Goal: Task Accomplishment & Management: Complete application form

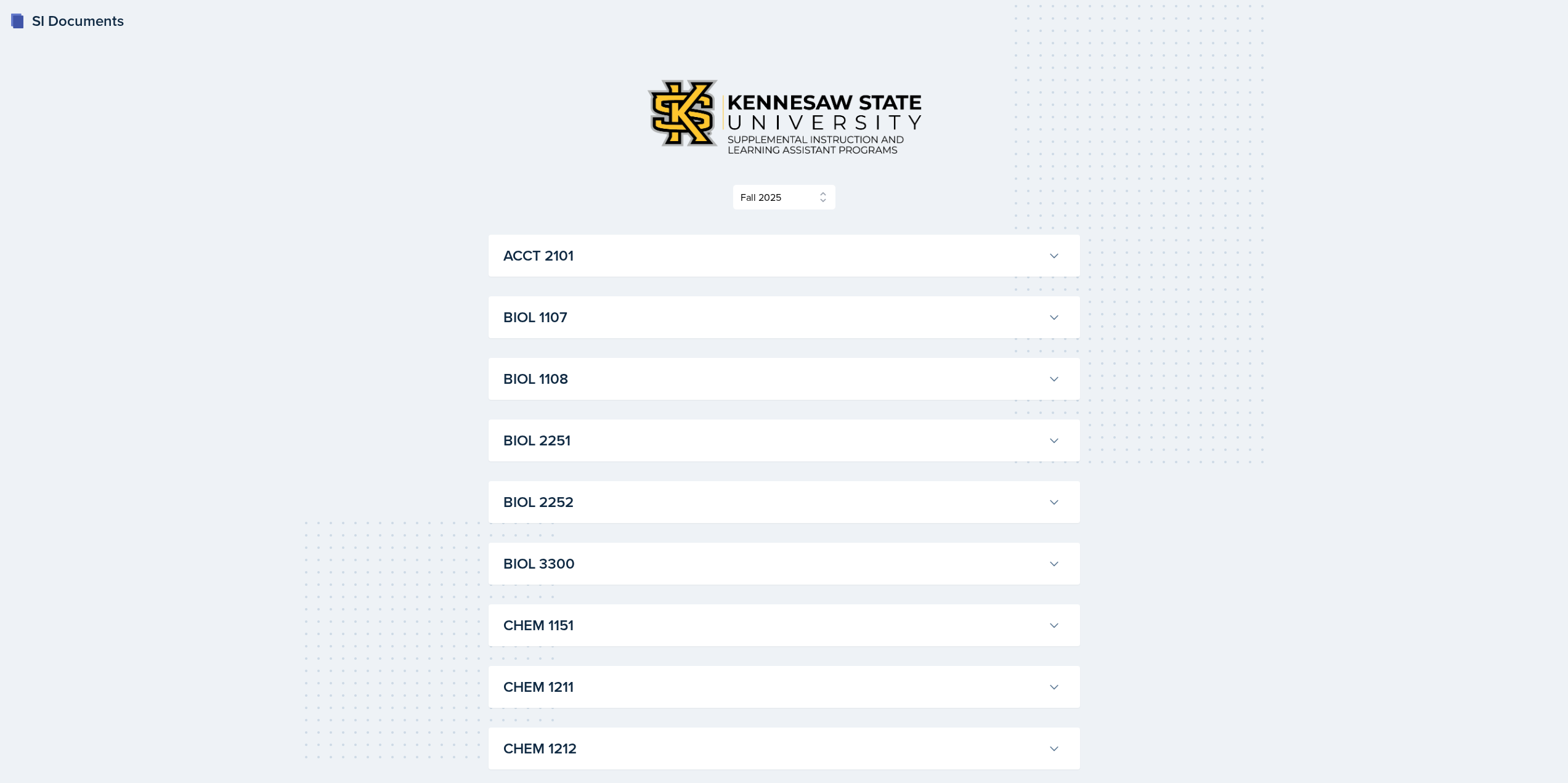
select select "2bed604d-1099-4043-b1bc-2365e8740244"
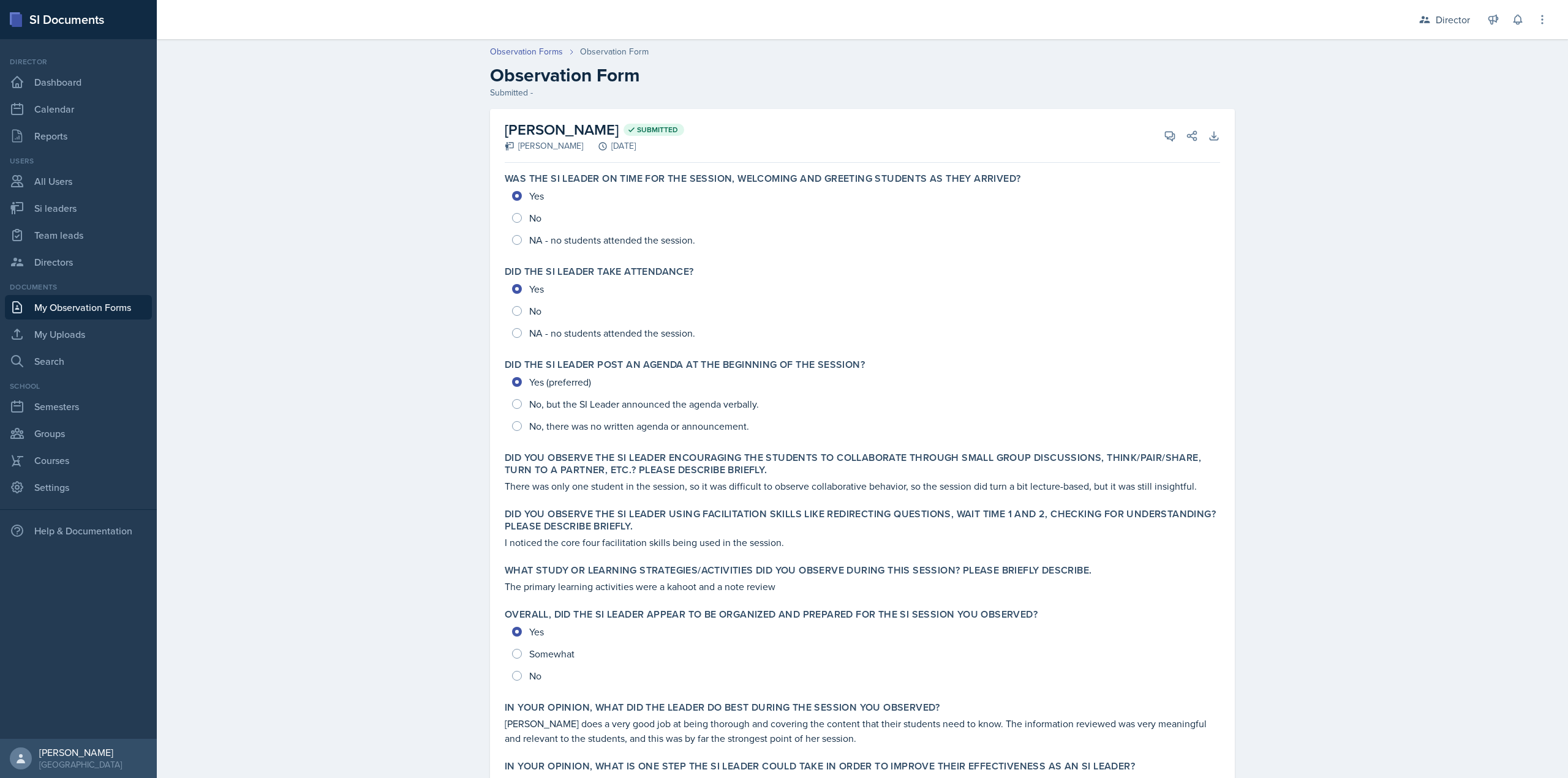
scroll to position [162, 0]
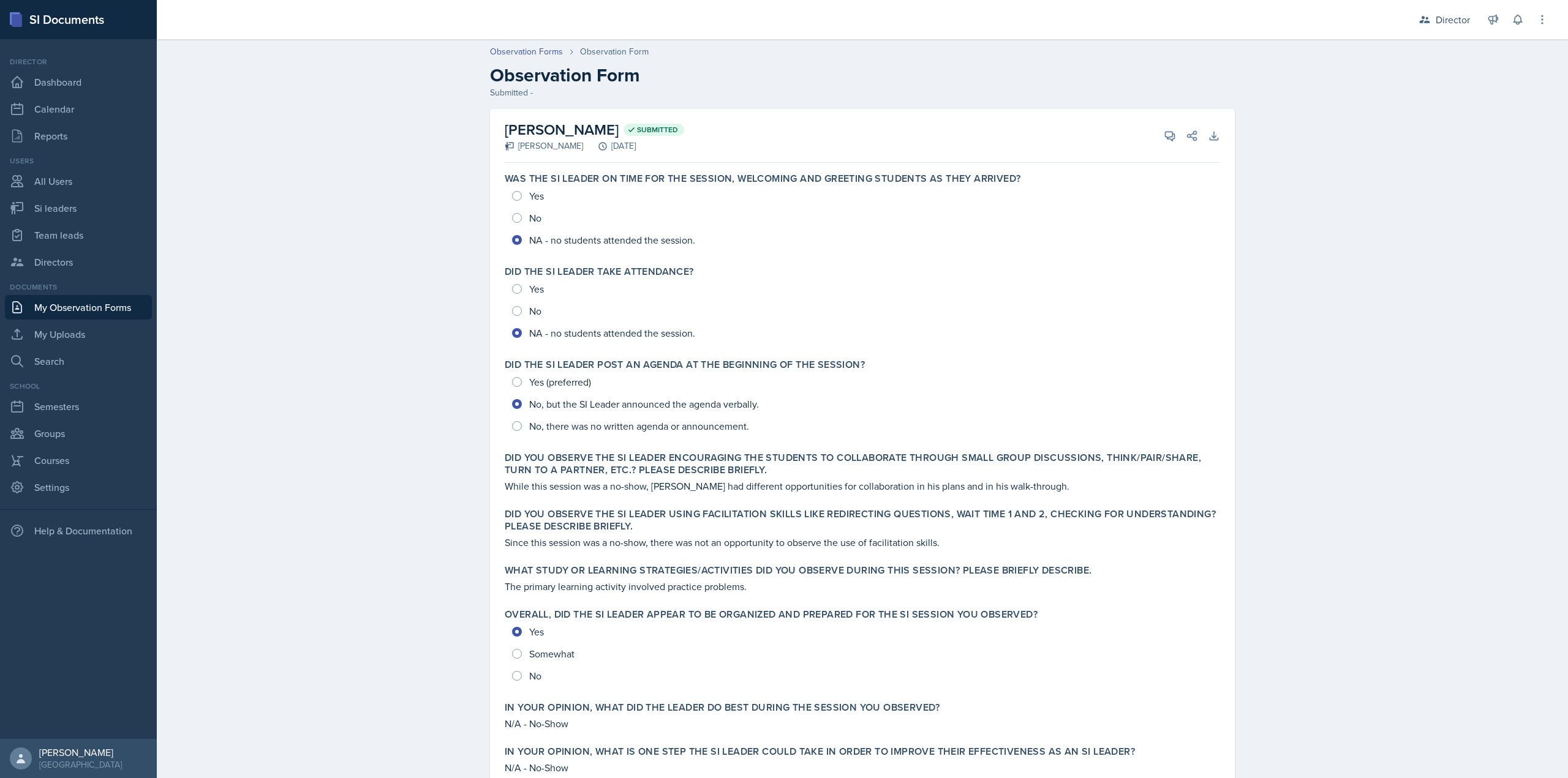
scroll to position [147, 0]
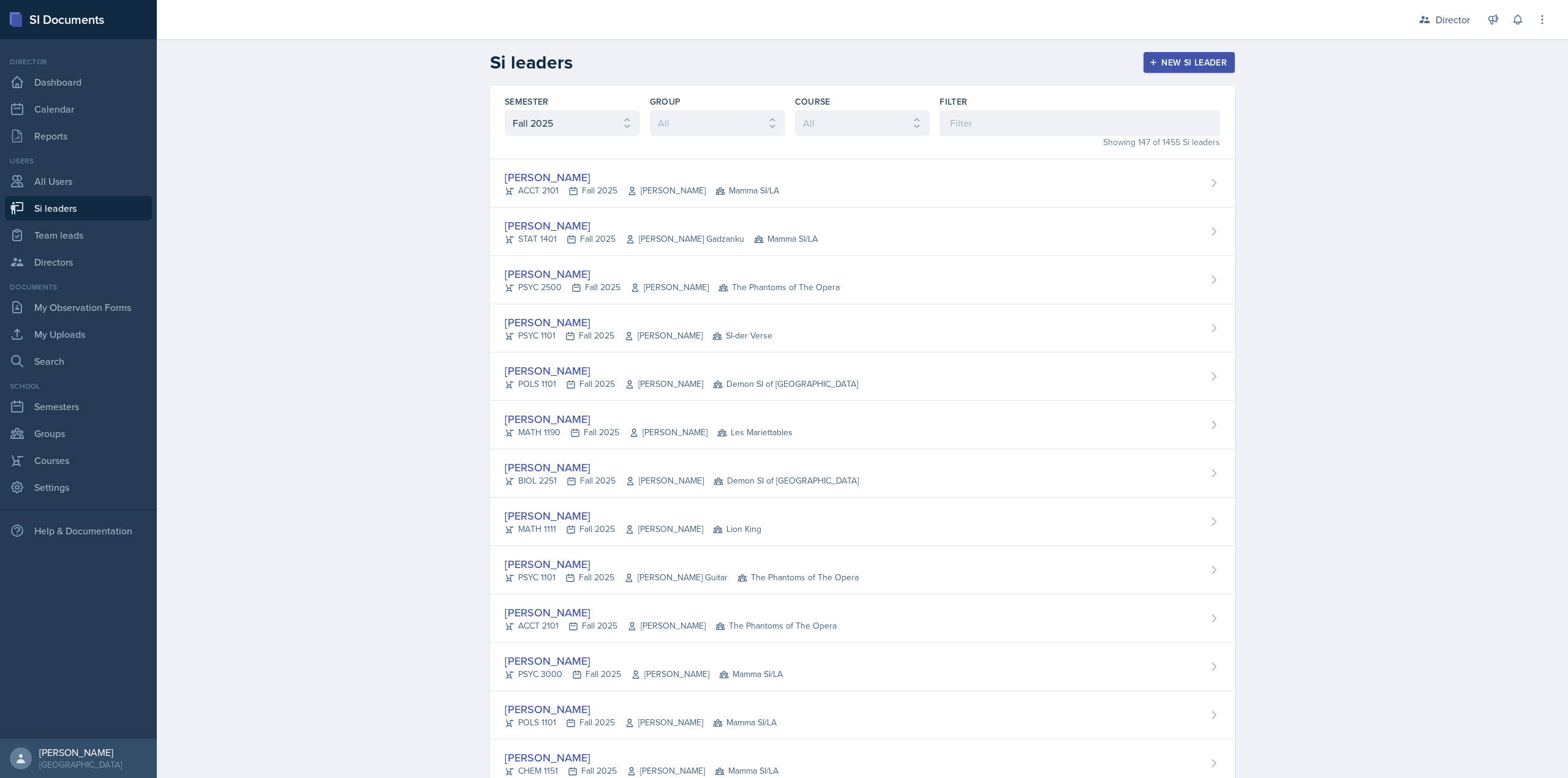
select select "2bed604d-1099-4043-b1bc-2365e8740244"
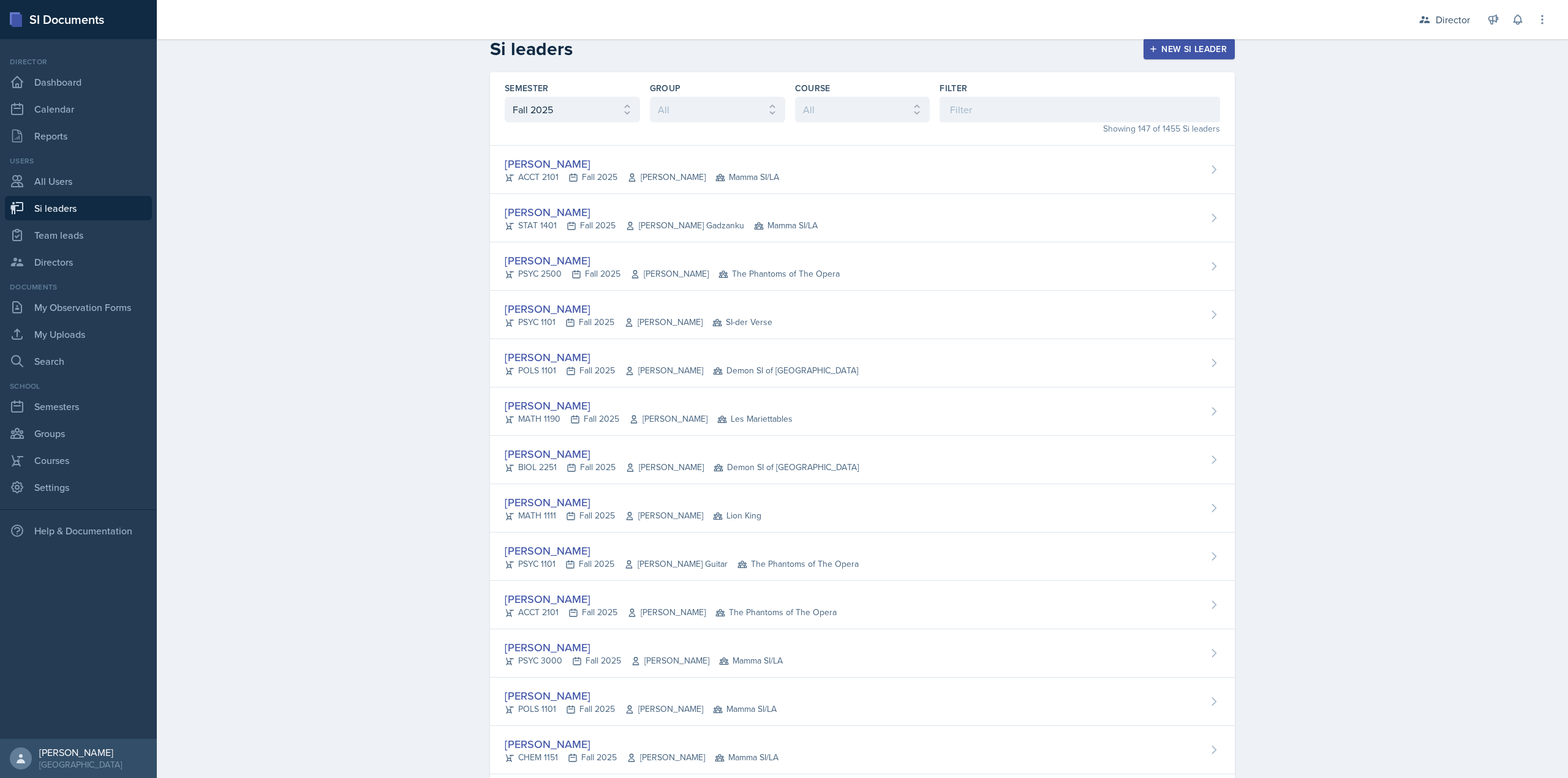
scroll to position [0, 0]
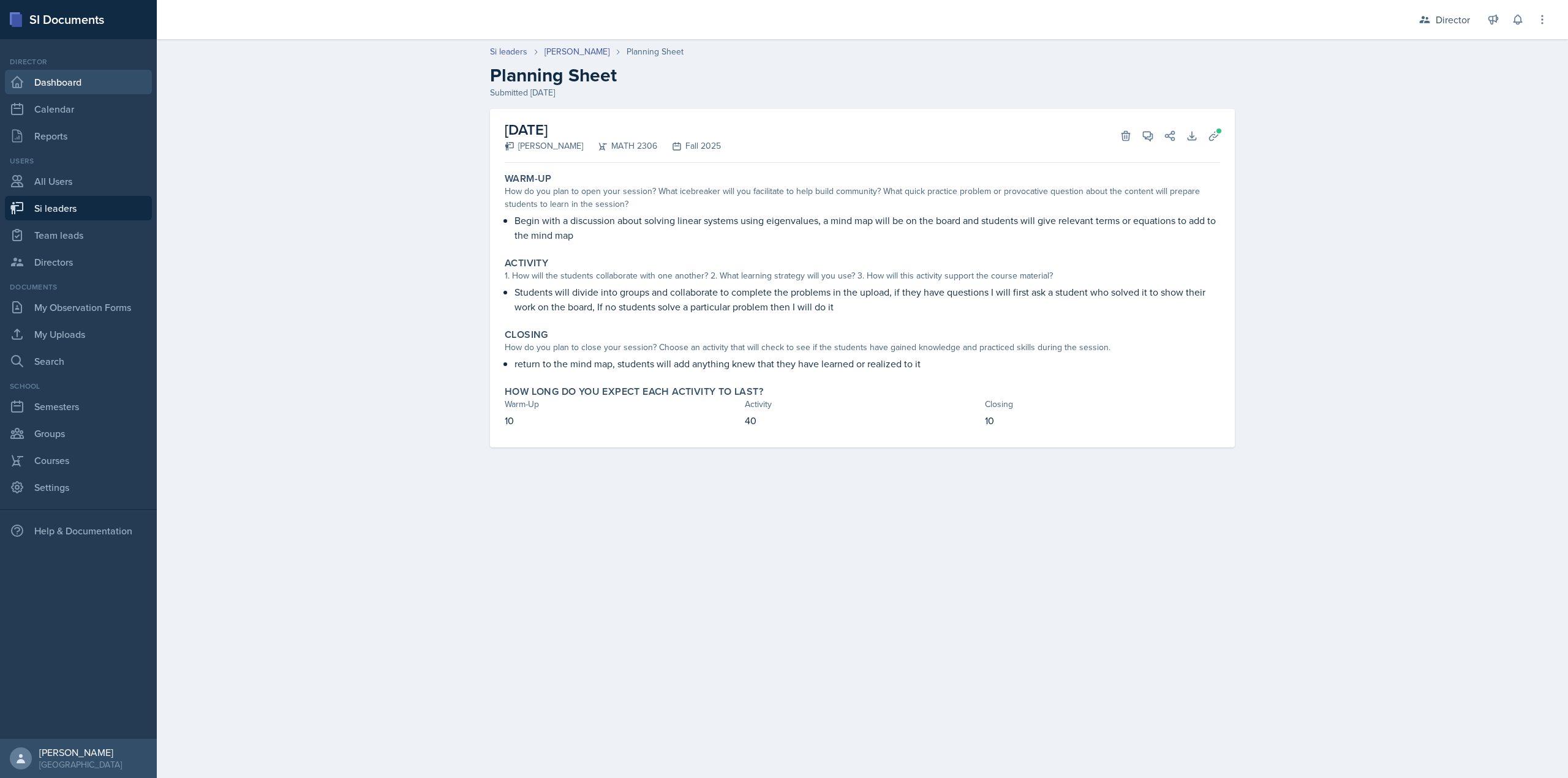
drag, startPoint x: 0, startPoint y: 0, endPoint x: 110, endPoint y: 86, distance: 139.6
click at [110, 86] on link "Dashboard" at bounding box center [79, 82] width 147 height 25
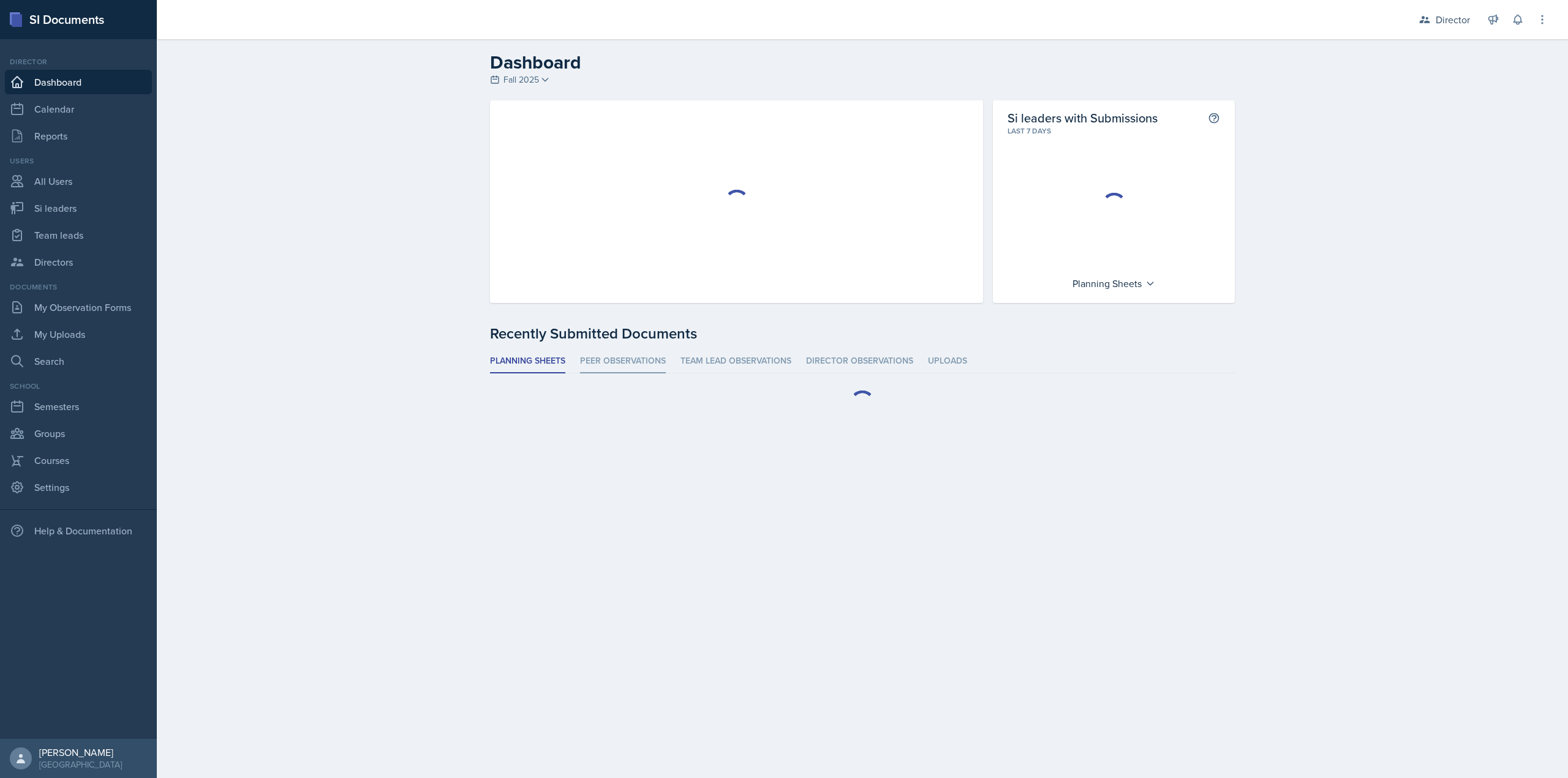
click at [628, 360] on li "Peer Observations" at bounding box center [623, 361] width 86 height 24
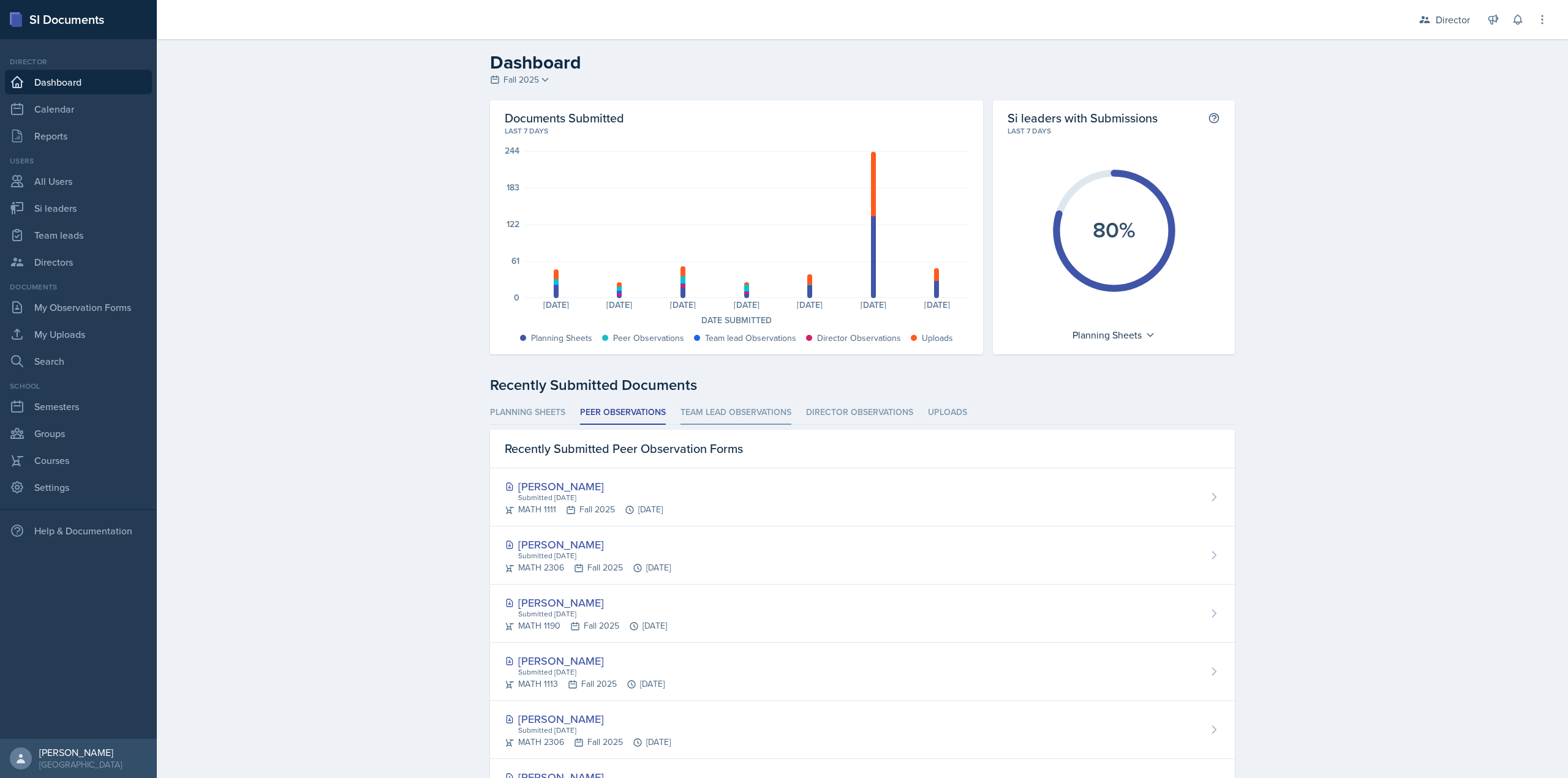
click at [683, 412] on li "Team lead Observations" at bounding box center [736, 413] width 110 height 24
click at [647, 413] on li "Peer Observations" at bounding box center [623, 413] width 86 height 24
click at [706, 407] on li "Team lead Observations" at bounding box center [736, 413] width 110 height 24
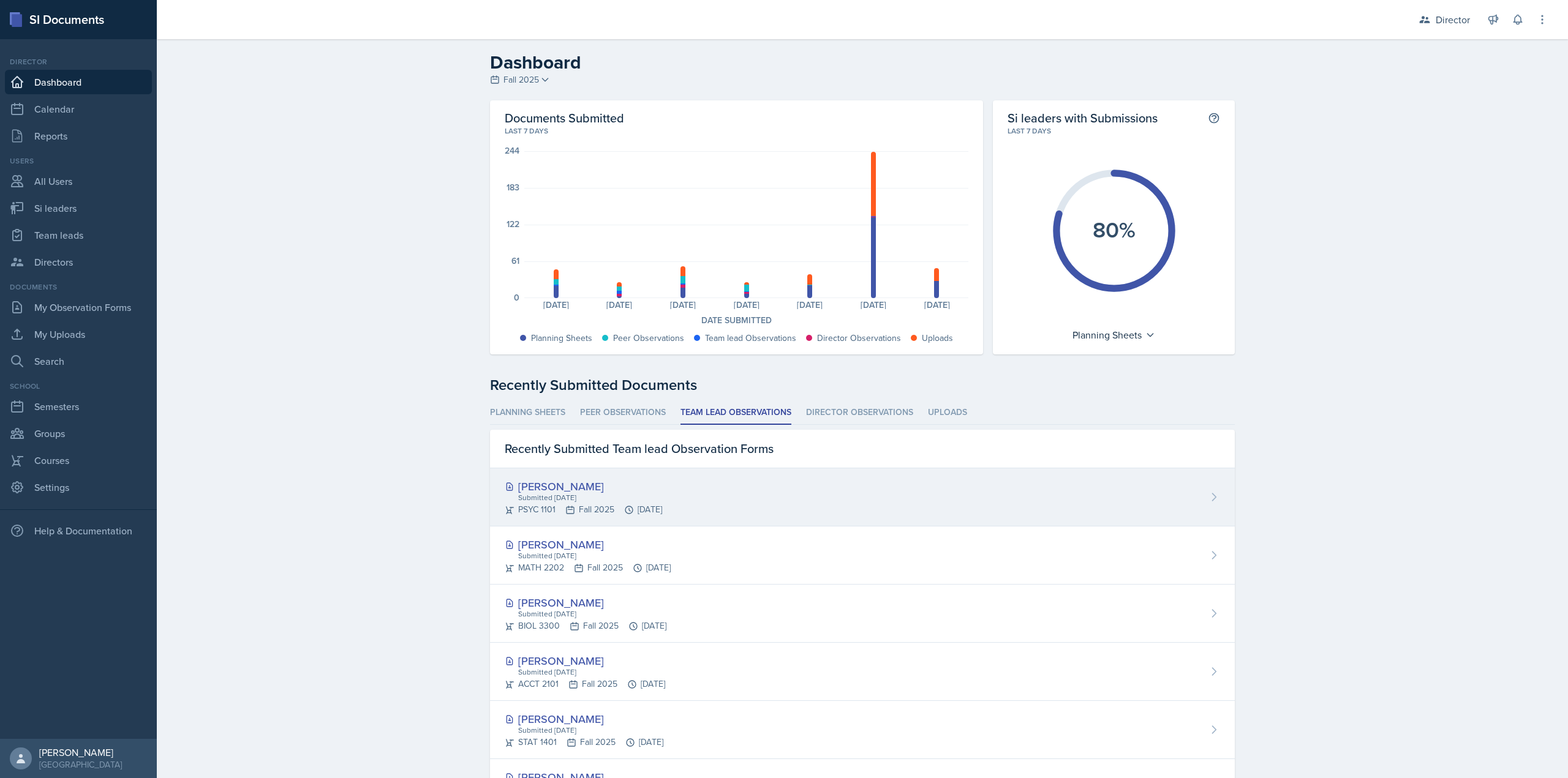
click at [704, 488] on div "Jared Stewart Submitted Oct 12th, 2025 PSYC 1101 Fall 2025 Oct 12th, 2025" at bounding box center [862, 497] width 745 height 58
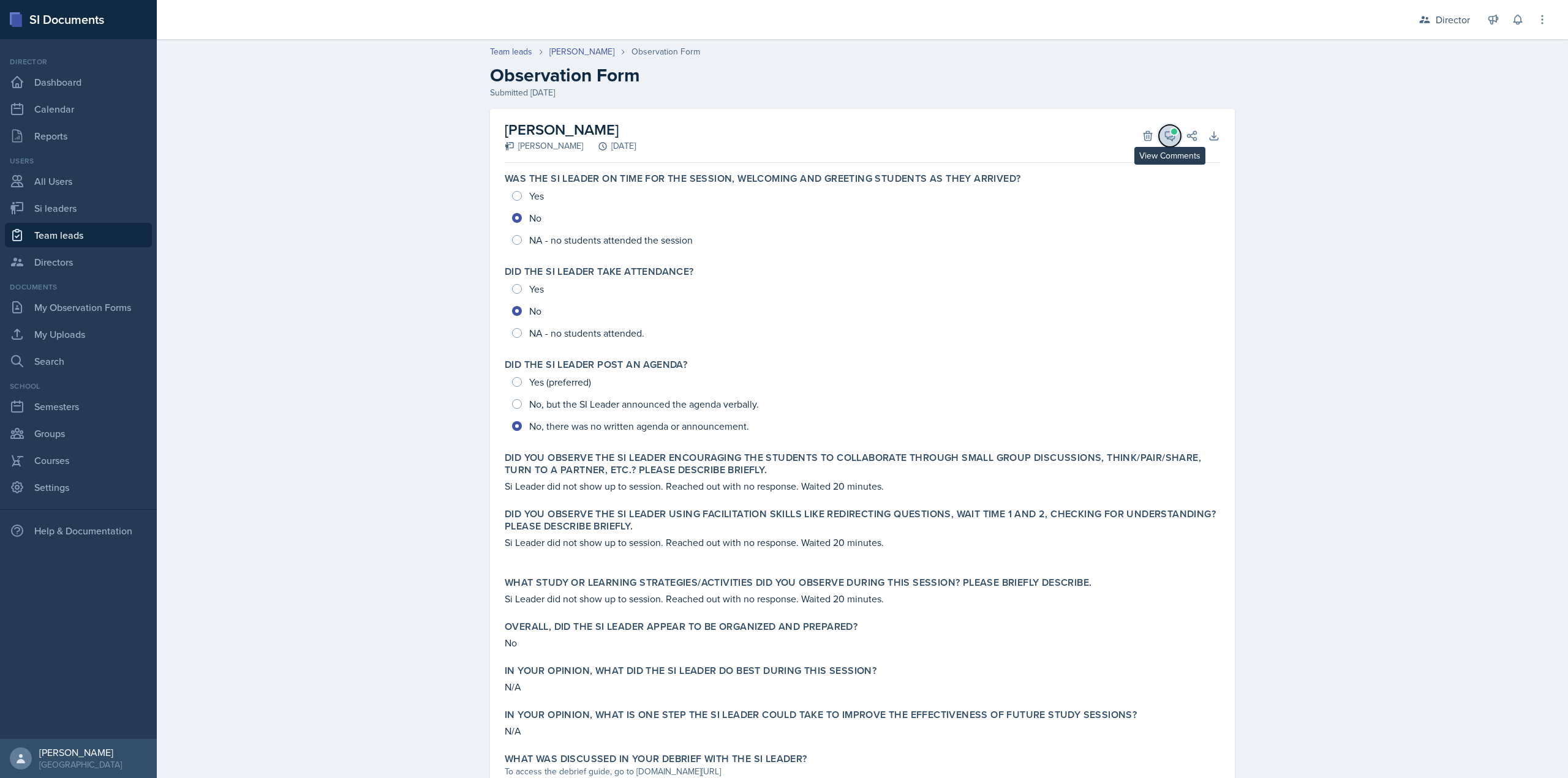
click at [1167, 137] on icon at bounding box center [1170, 136] width 9 height 9
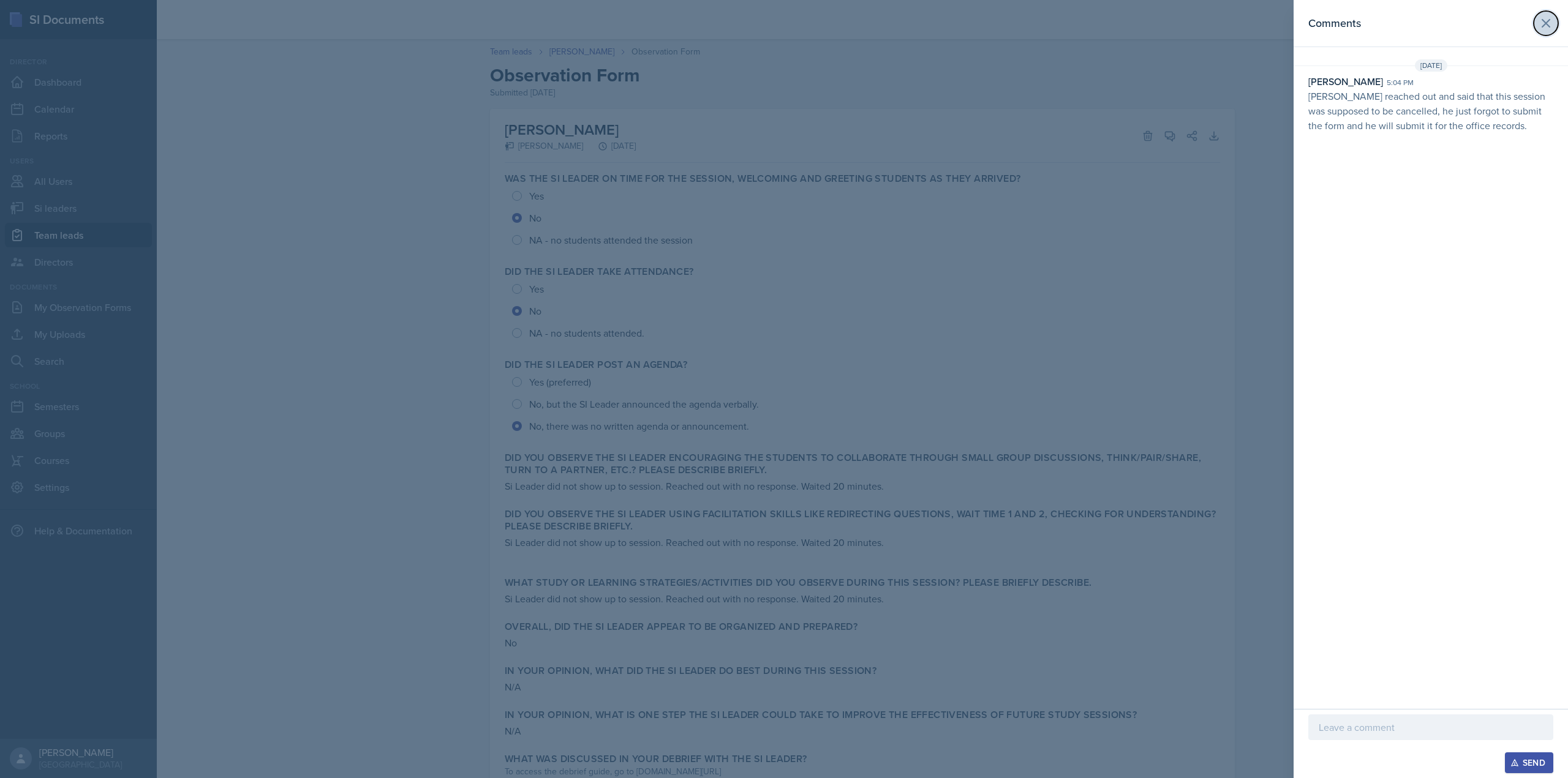
click at [1538, 32] on button at bounding box center [1546, 23] width 25 height 25
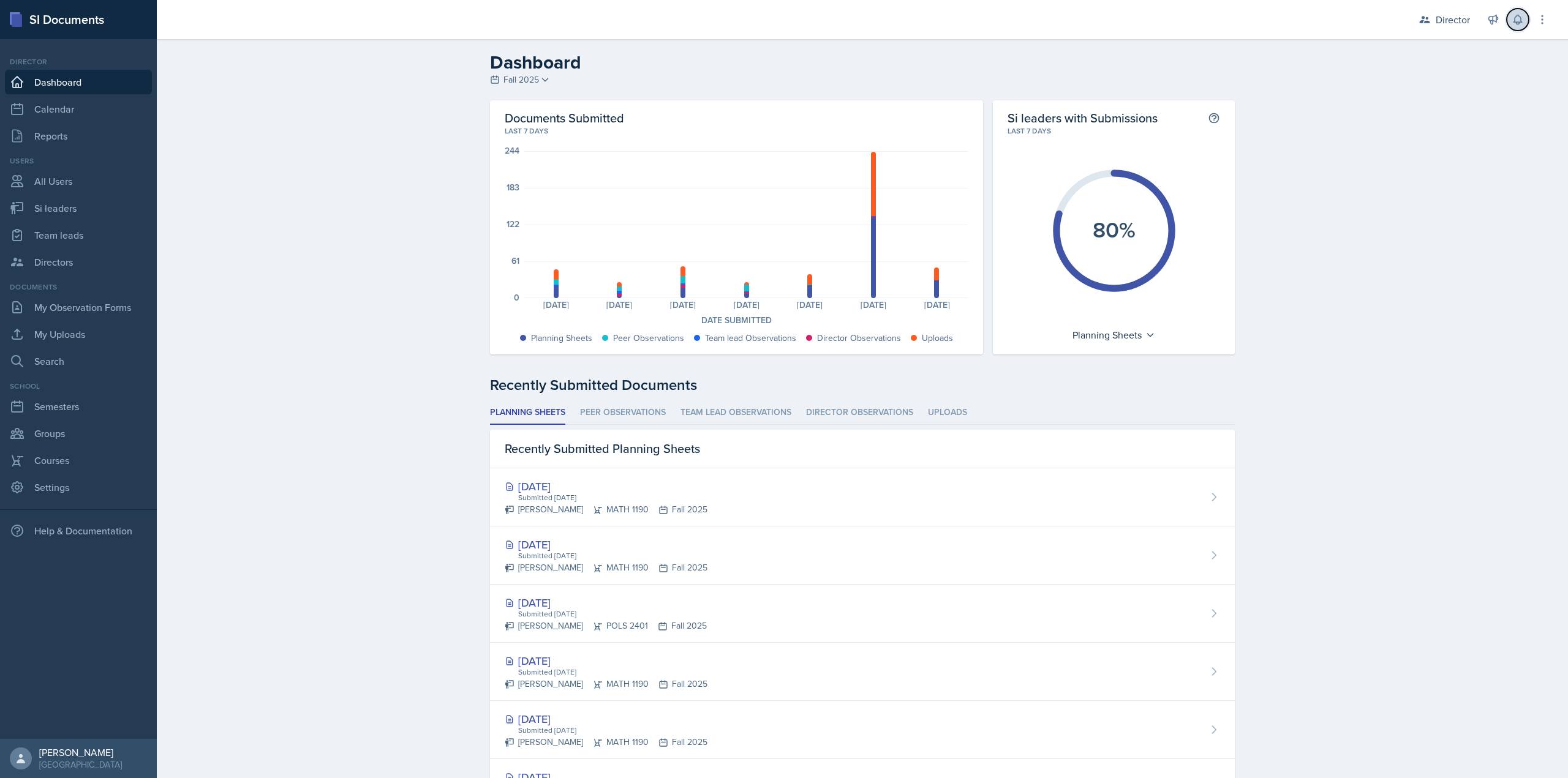
click at [1514, 22] on icon at bounding box center [1518, 20] width 12 height 12
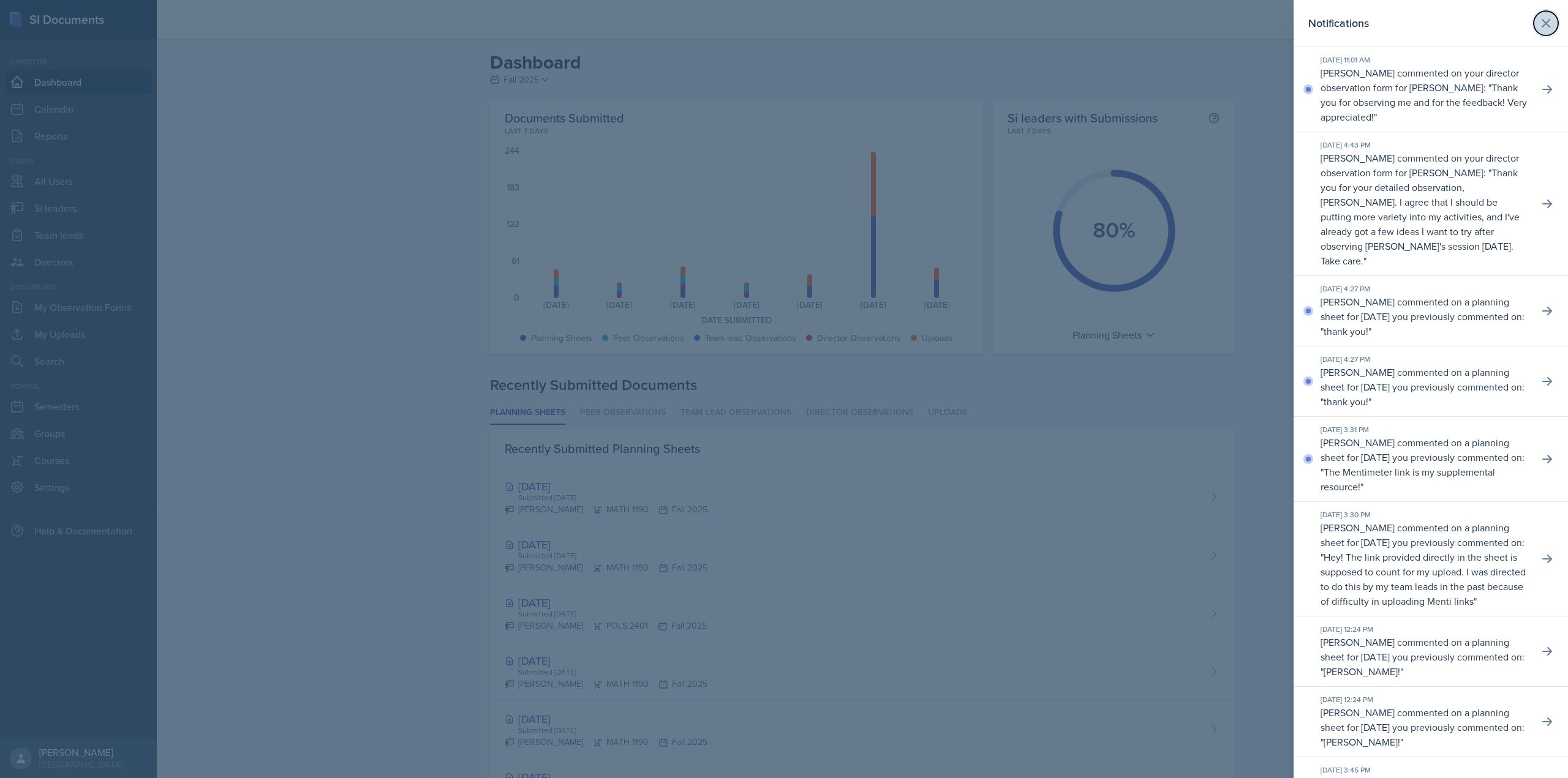
click at [1539, 29] on icon at bounding box center [1546, 23] width 15 height 15
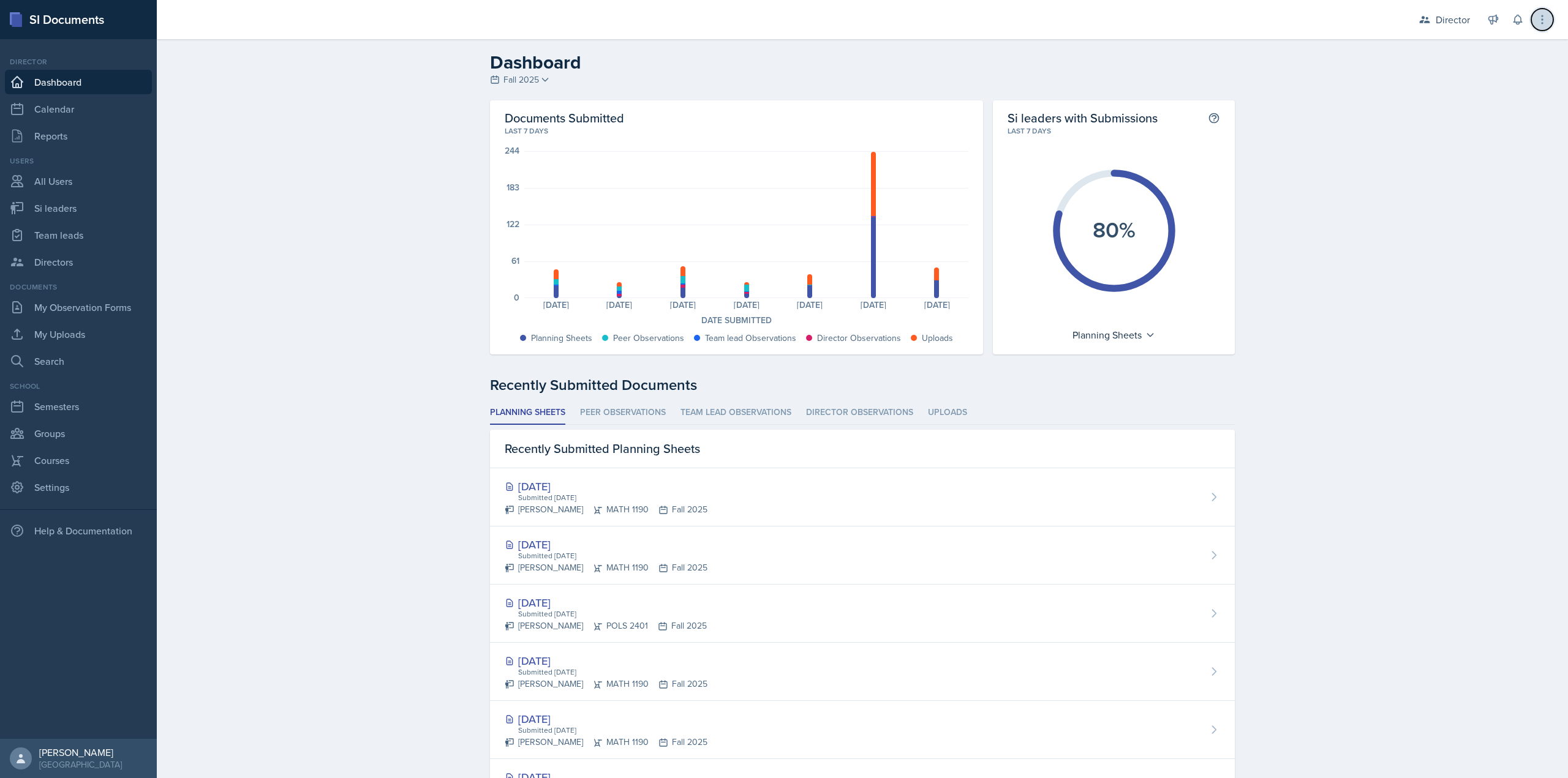
click at [1544, 27] on button at bounding box center [1542, 20] width 22 height 22
click at [1542, 25] on icon at bounding box center [1542, 20] width 12 height 12
click at [64, 186] on link "All Users" at bounding box center [79, 181] width 147 height 25
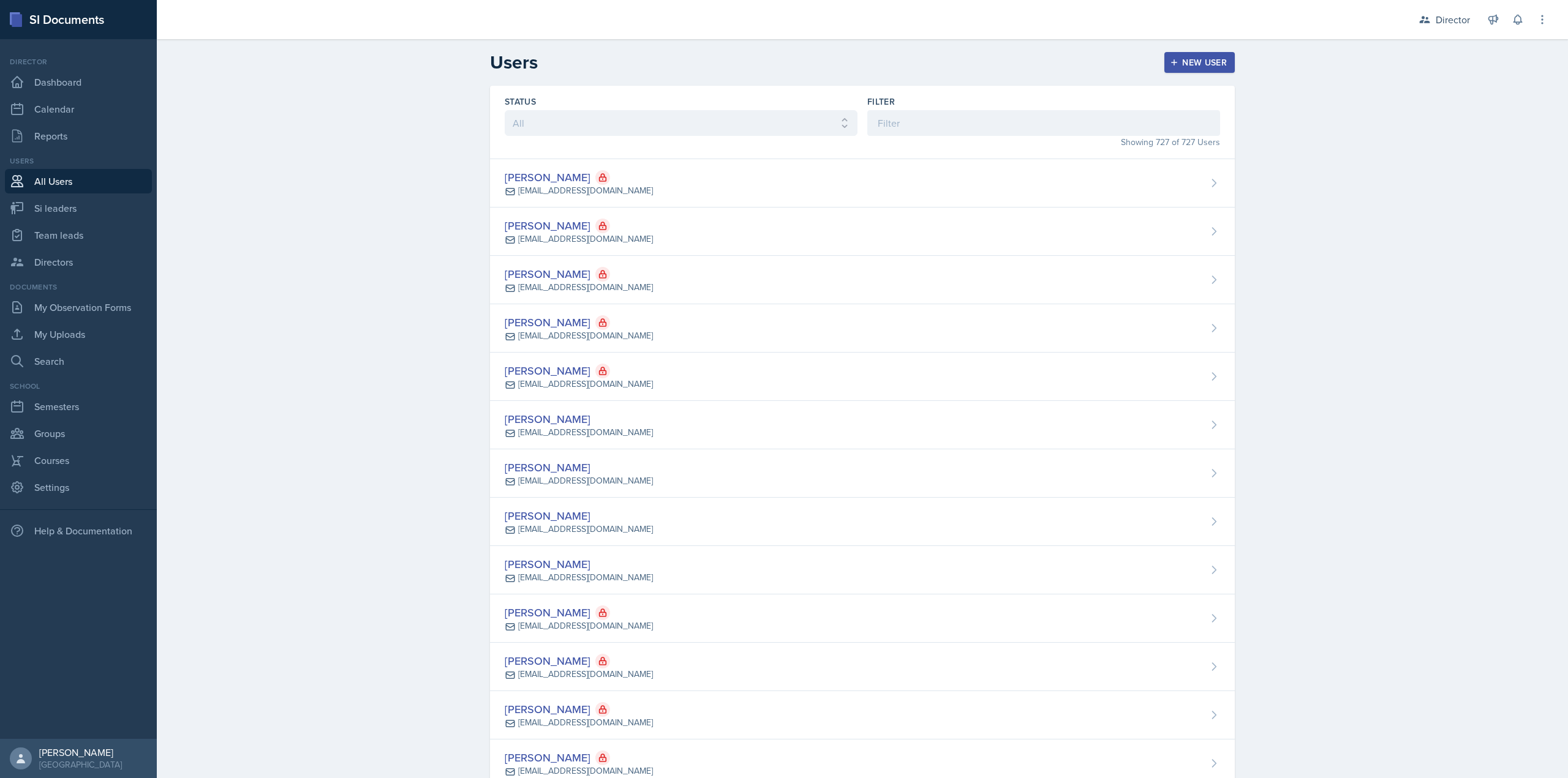
click at [875, 107] on label "Filter" at bounding box center [881, 102] width 27 height 12
click at [879, 111] on input at bounding box center [1044, 123] width 353 height 26
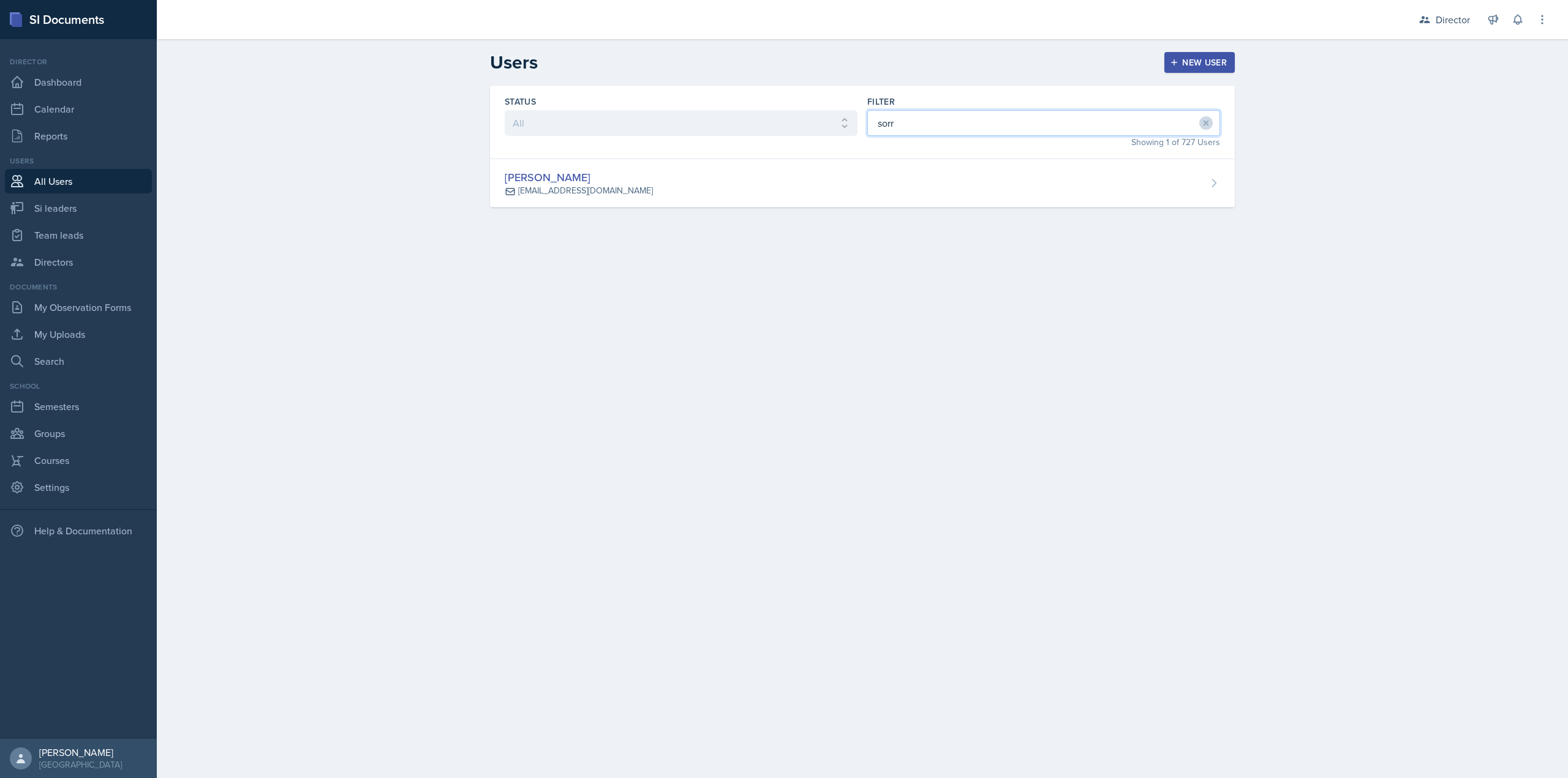
type input "sorr"
click at [77, 190] on link "All Users" at bounding box center [79, 181] width 147 height 25
click at [82, 208] on link "Si leaders" at bounding box center [79, 208] width 147 height 25
select select "2bed604d-1099-4043-b1bc-2365e8740244"
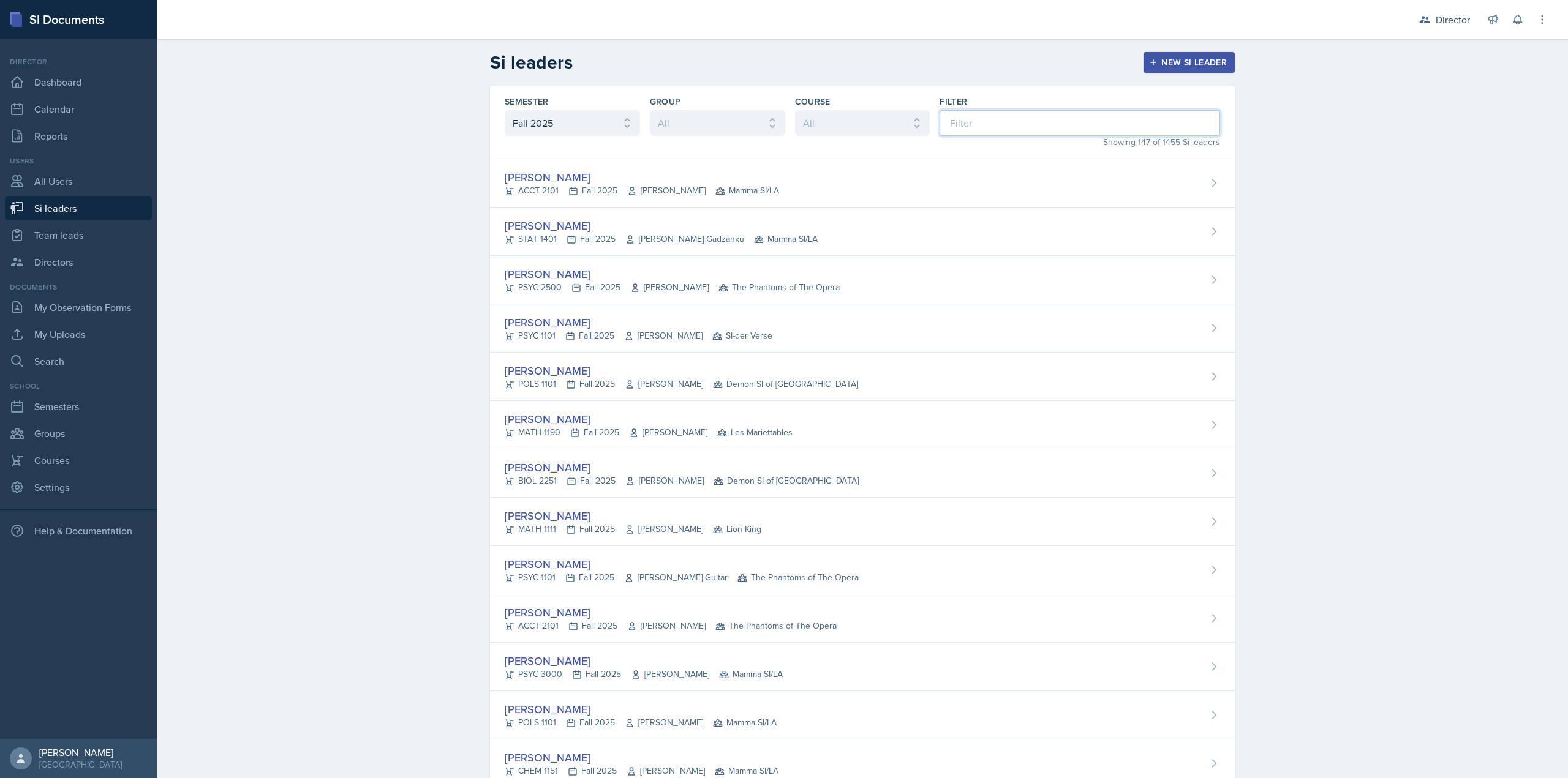
click at [1002, 119] on input at bounding box center [1080, 123] width 281 height 26
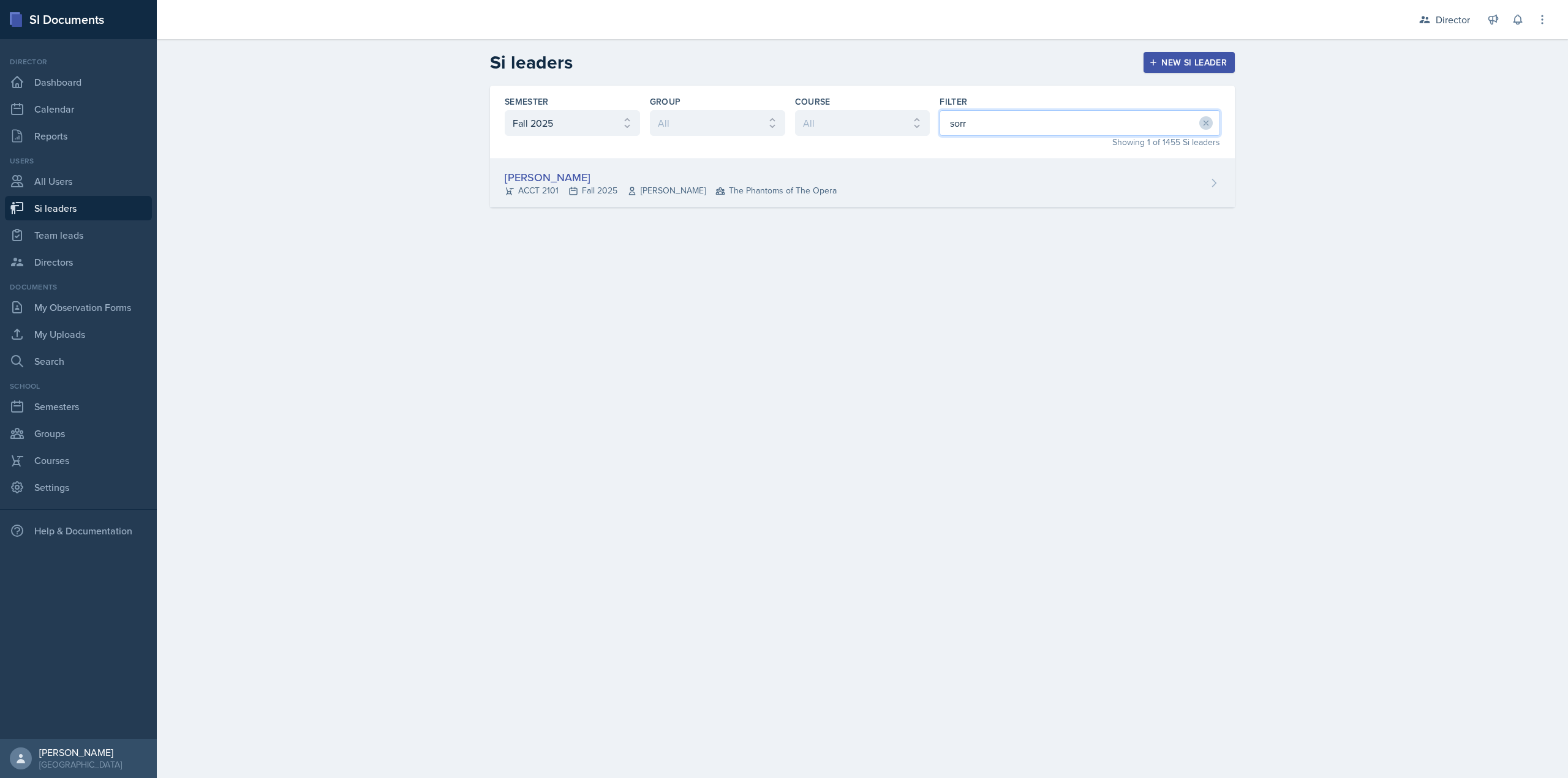
type input "sorr"
click at [984, 184] on div "Victoria Sorrell ACCT 2101 Fall 2025 Daniel Landis The Phantoms of The Opera" at bounding box center [862, 183] width 745 height 49
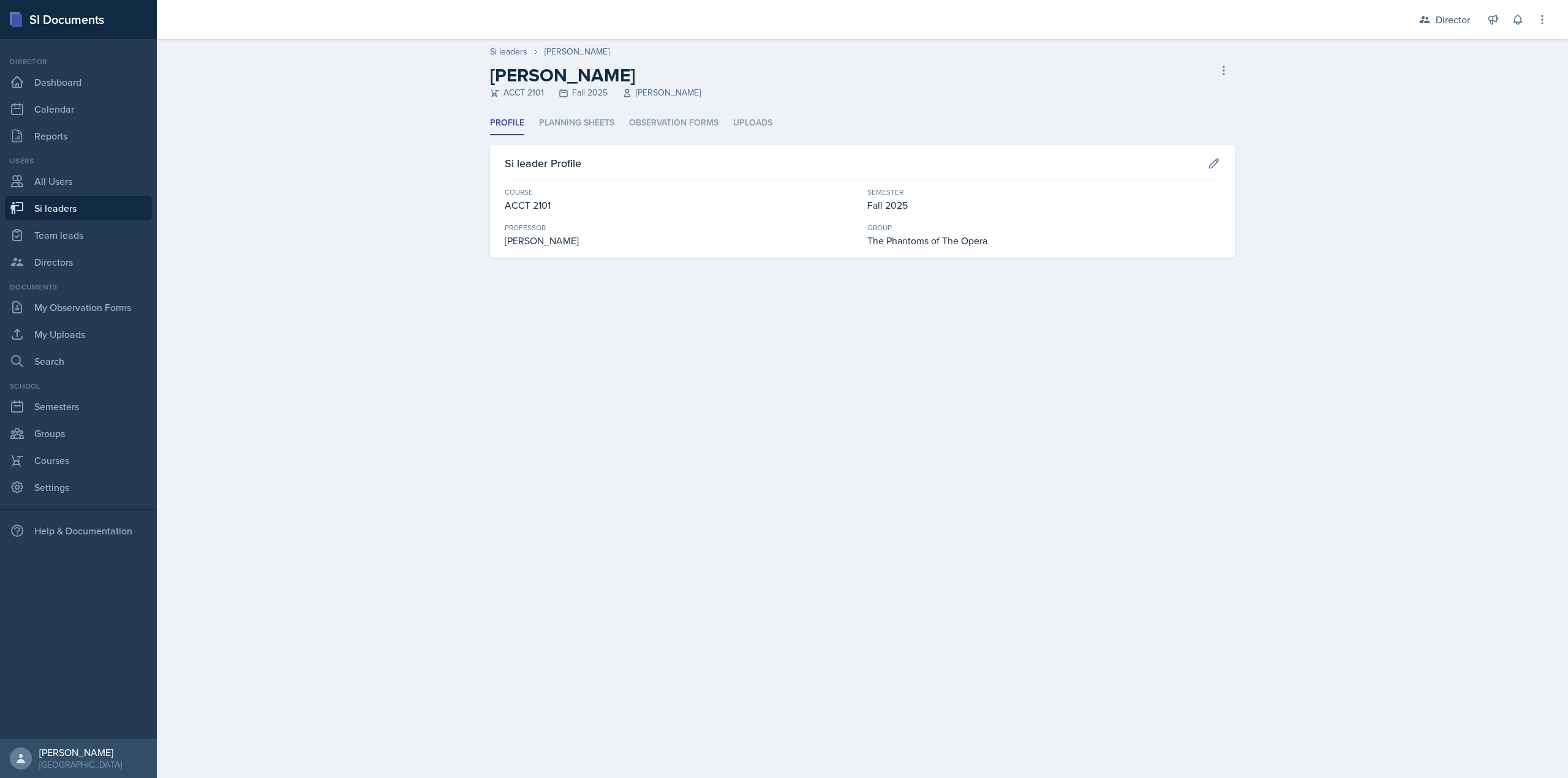
click at [686, 109] on header "Si leaders Victoria Sorrell Victoria Sorrell ACCT 2101 Fall 2025 Daniel Landis …" at bounding box center [862, 75] width 1411 height 72
click at [674, 122] on li "Observation Forms" at bounding box center [674, 123] width 89 height 24
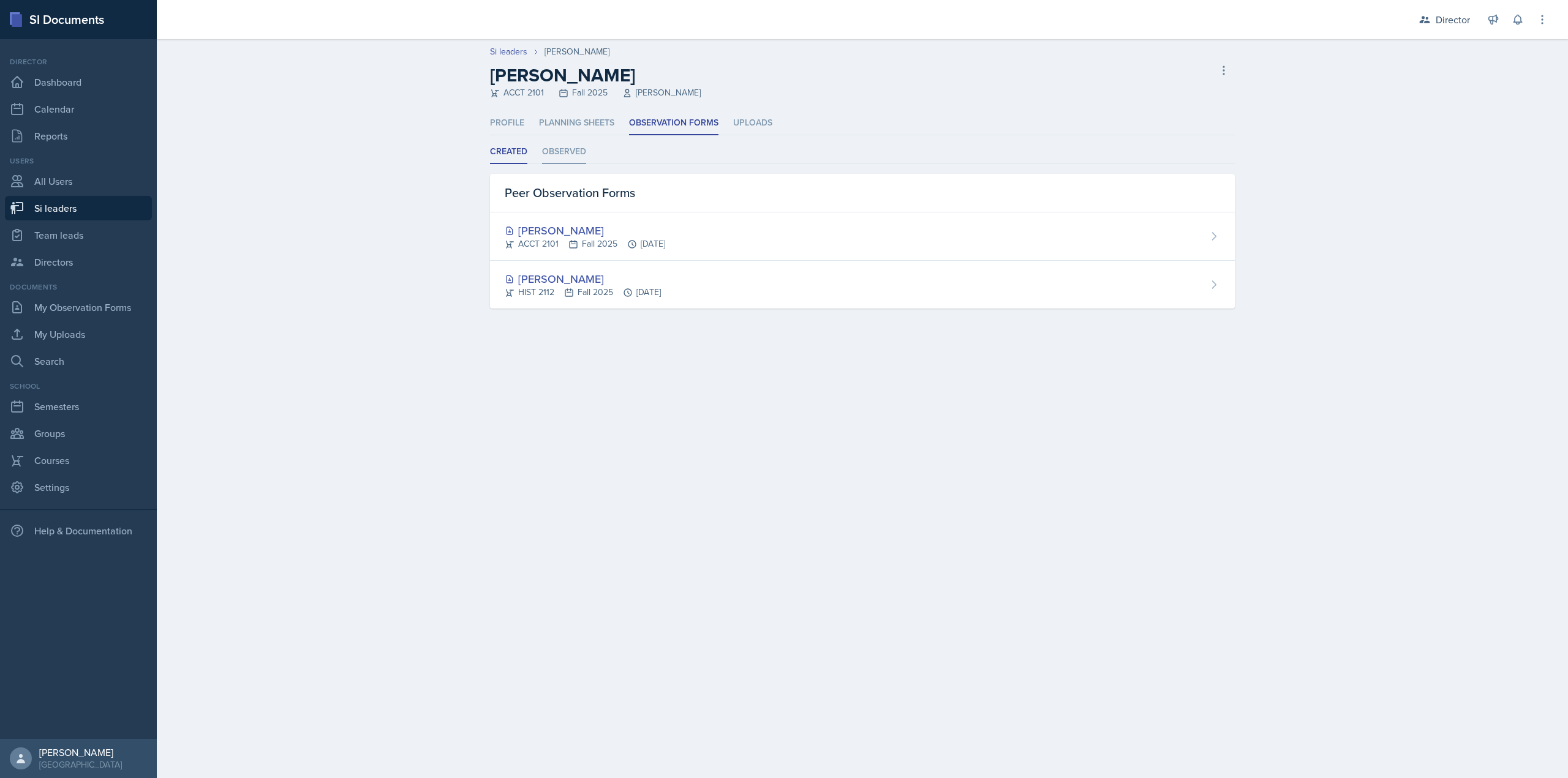
click at [575, 163] on li "Observed" at bounding box center [564, 152] width 45 height 24
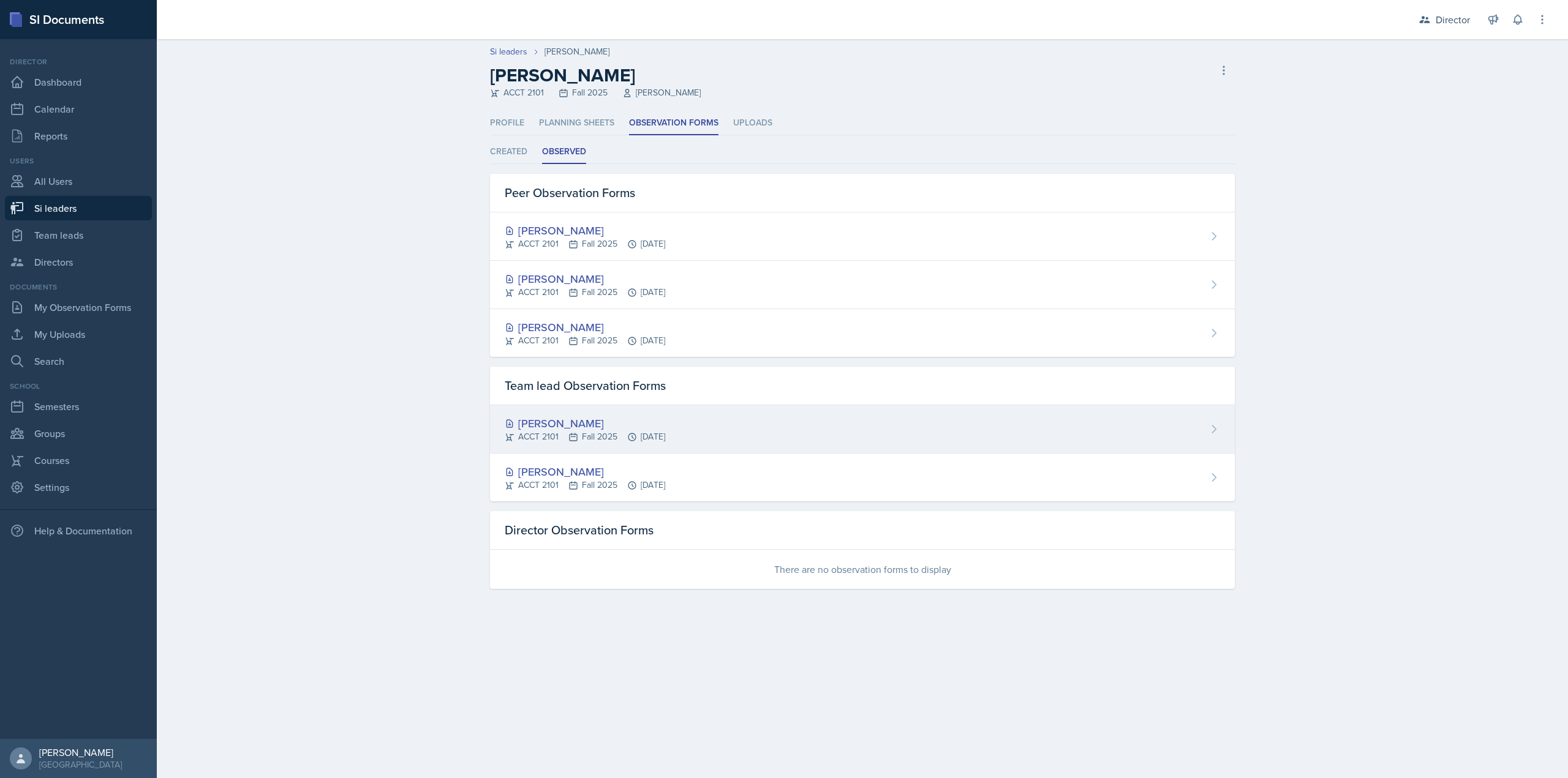
click at [638, 411] on div "Victoria Sorrell ACCT 2101 Fall 2025 Sep 26th, 2025" at bounding box center [862, 430] width 745 height 49
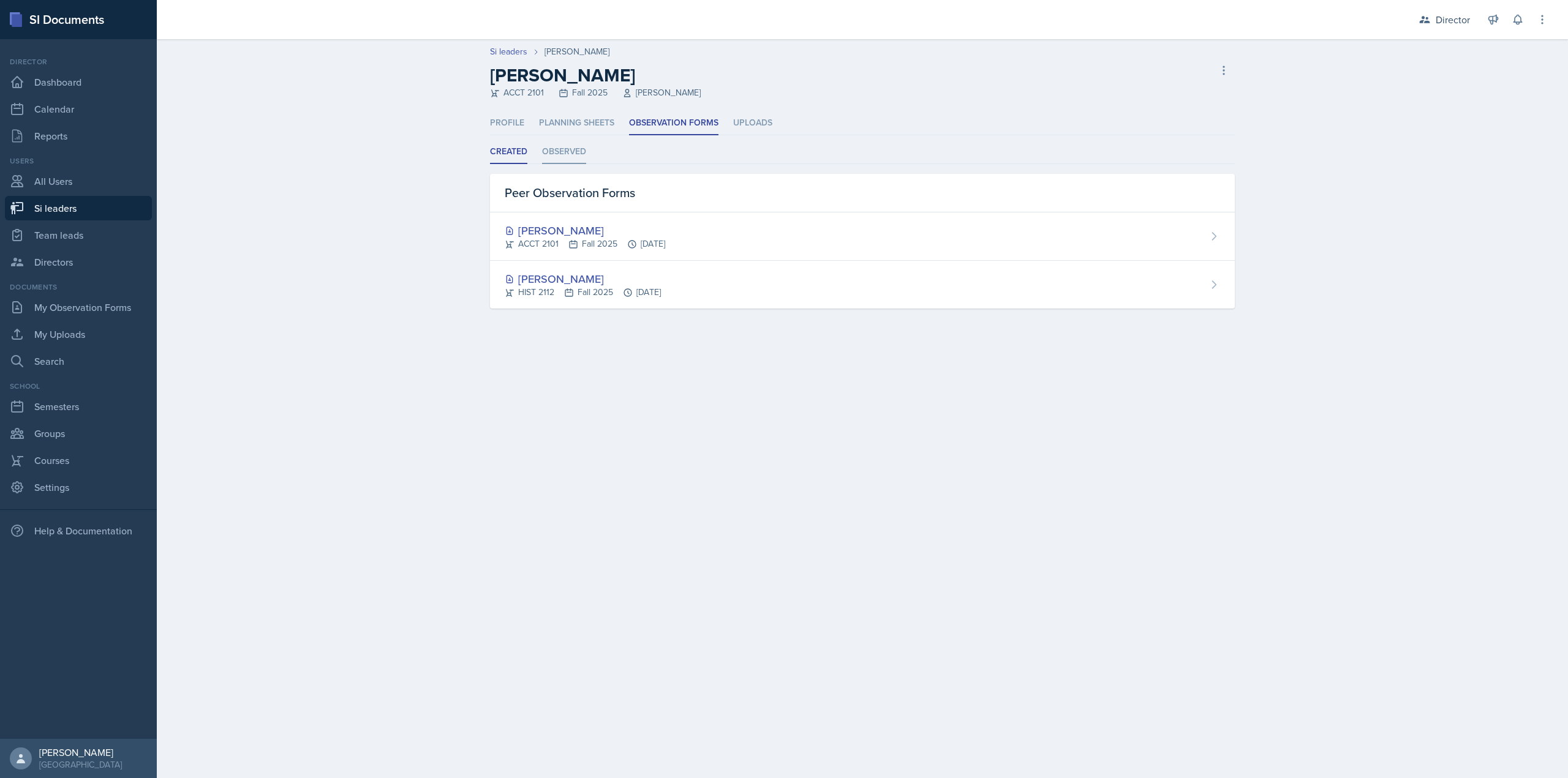
click at [551, 146] on li "Observed" at bounding box center [564, 152] width 45 height 24
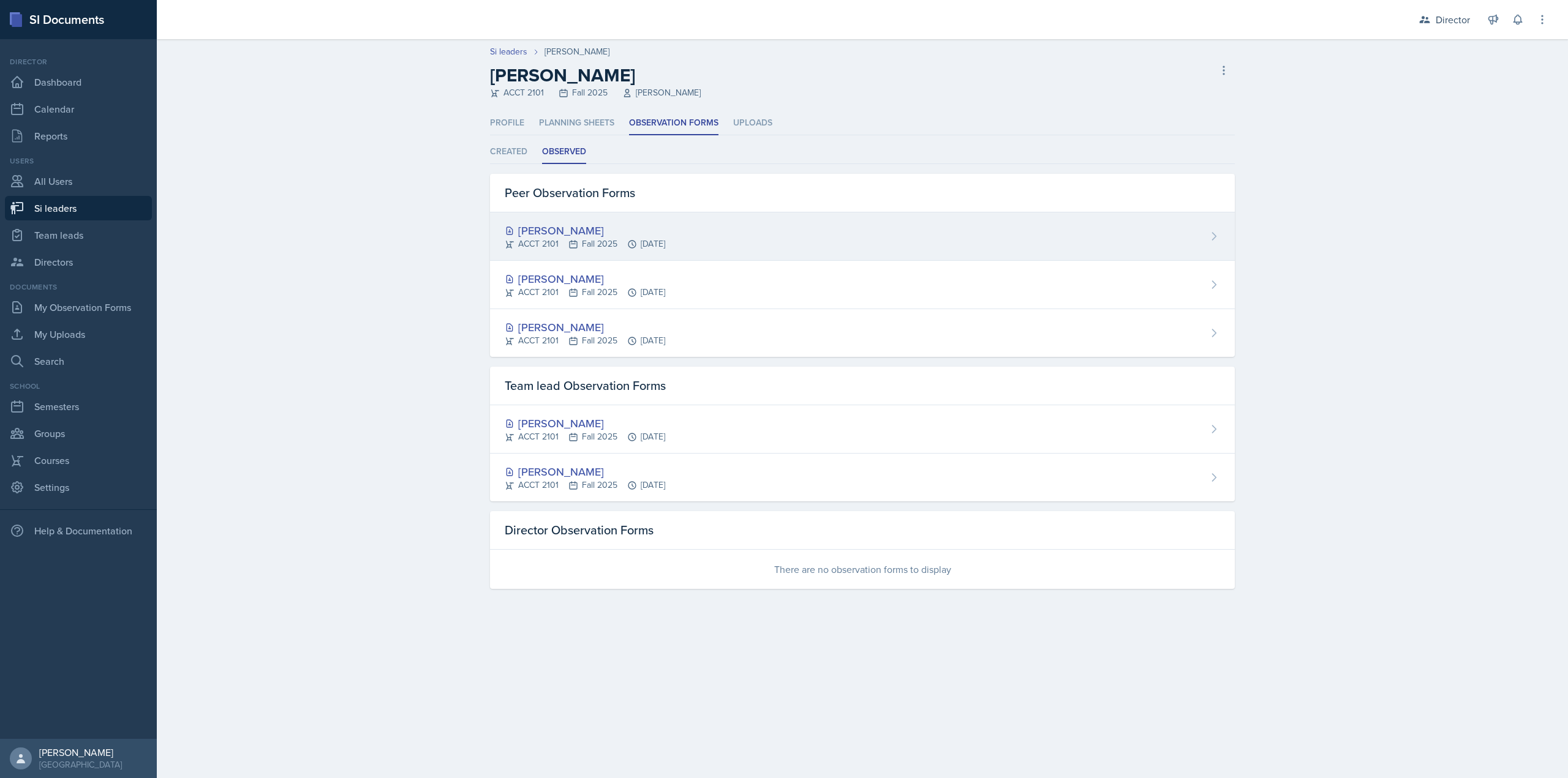
click at [595, 246] on div "ACCT 2101 Fall 2025 Sep 19th, 2025" at bounding box center [584, 244] width 160 height 13
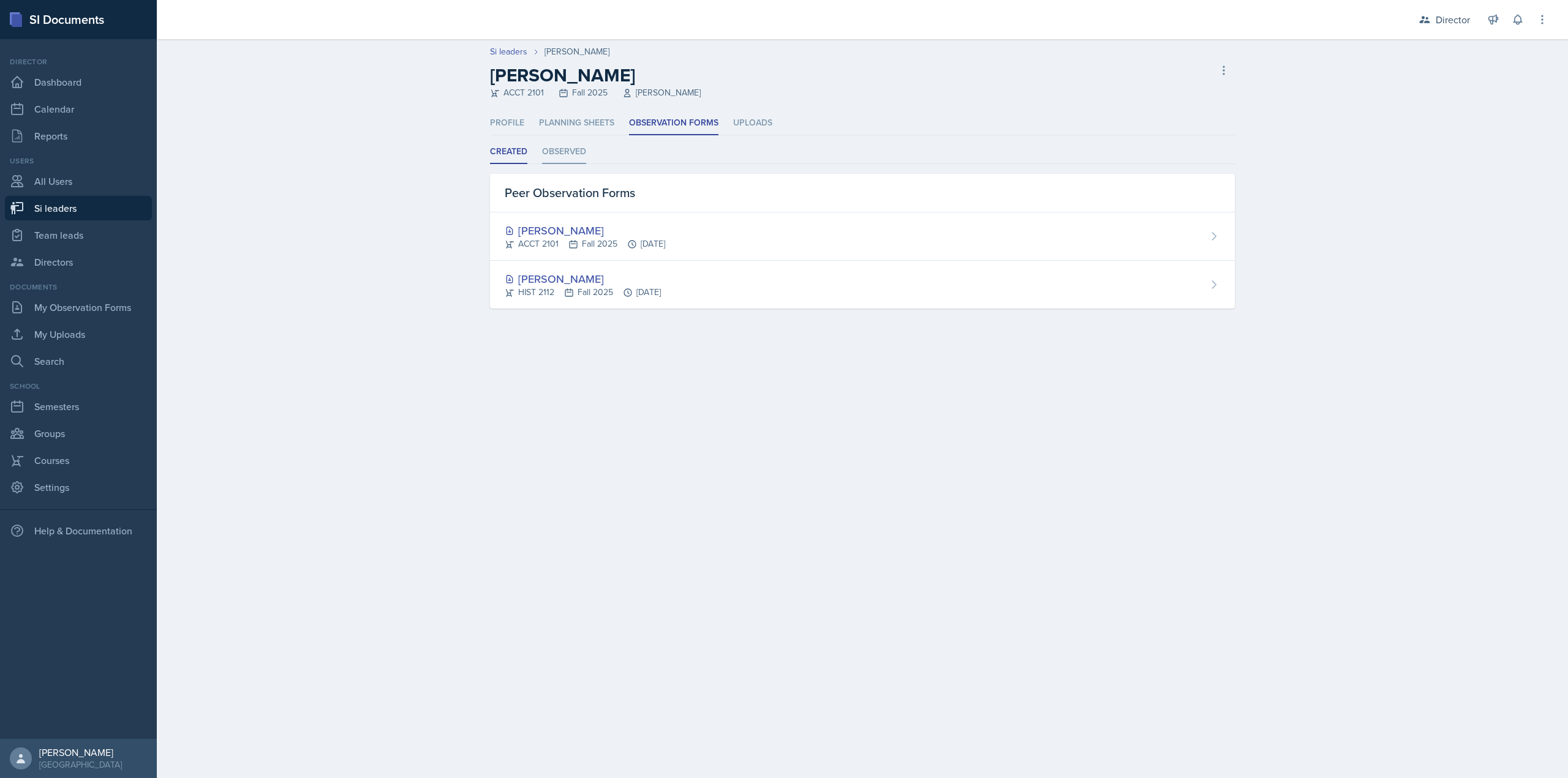
drag, startPoint x: 532, startPoint y: 139, endPoint x: 546, endPoint y: 144, distance: 14.9
click at [533, 139] on div "Profile Planning Sheets Observation Forms Uploads Profile Planning Sheets Obser…" at bounding box center [862, 210] width 745 height 197
click at [563, 154] on li "Observed" at bounding box center [564, 152] width 45 height 24
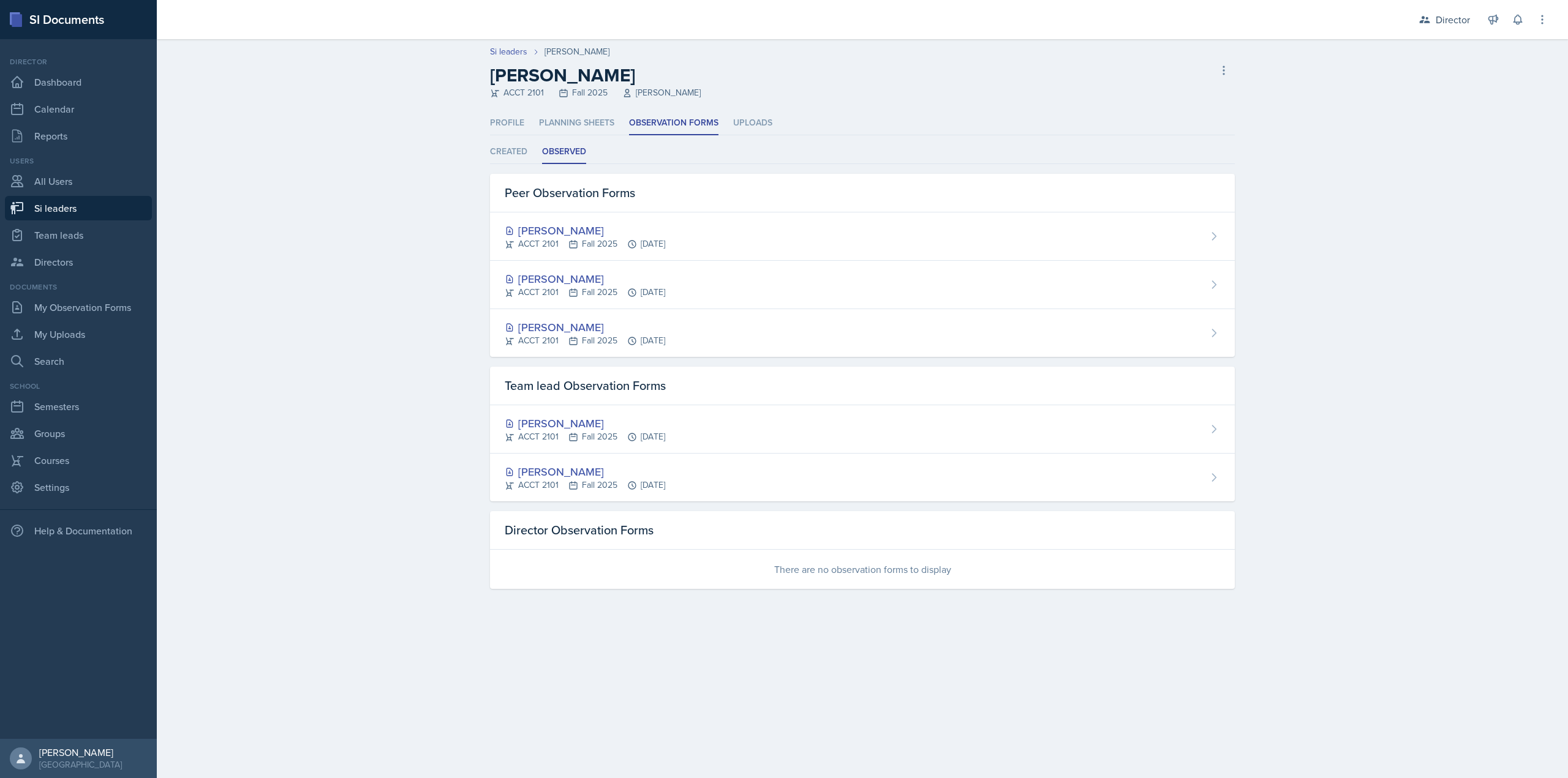
click at [98, 217] on link "Si leaders" at bounding box center [79, 208] width 147 height 25
select select "2bed604d-1099-4043-b1bc-2365e8740244"
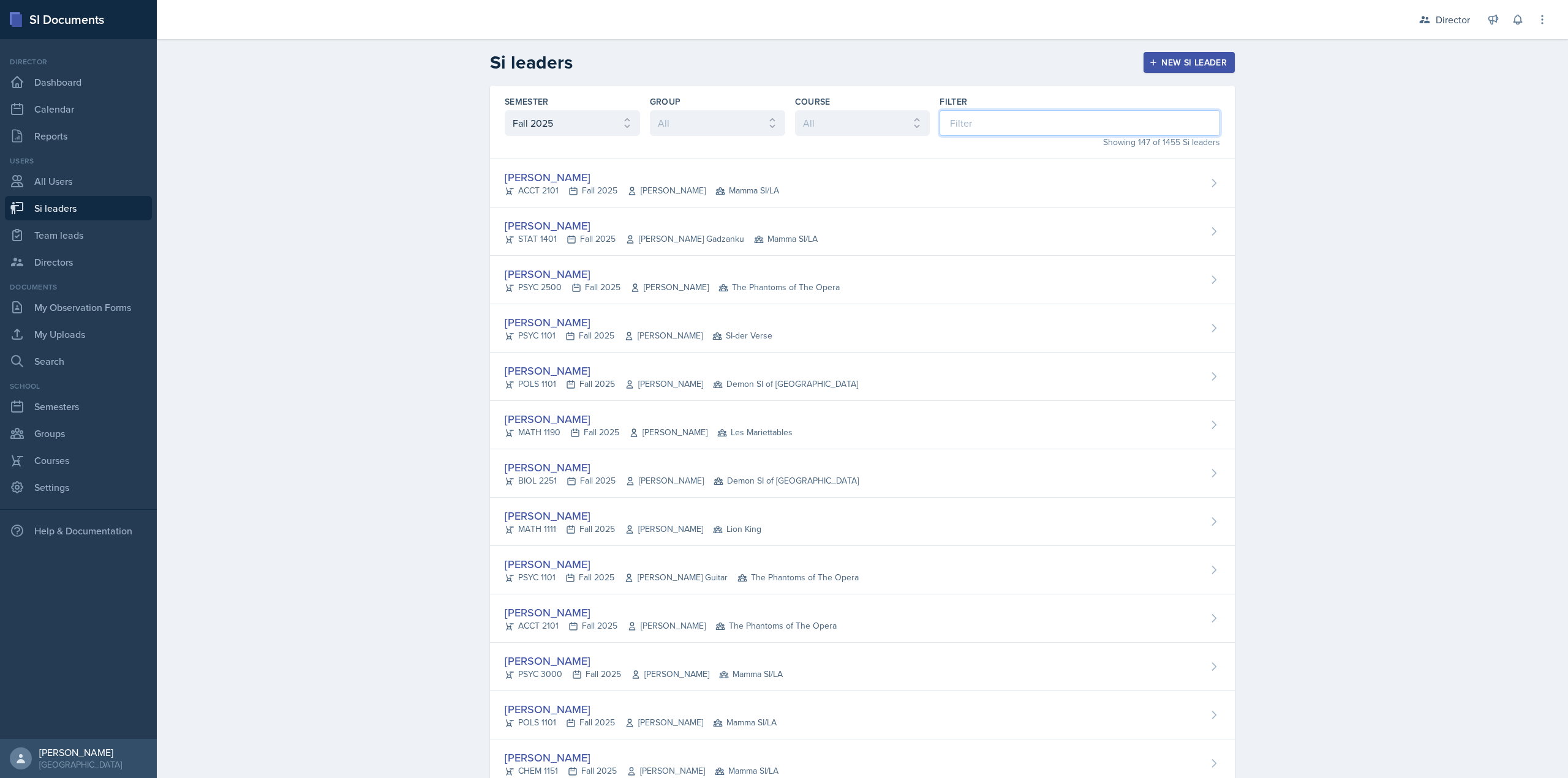
click at [1088, 124] on input at bounding box center [1080, 123] width 281 height 26
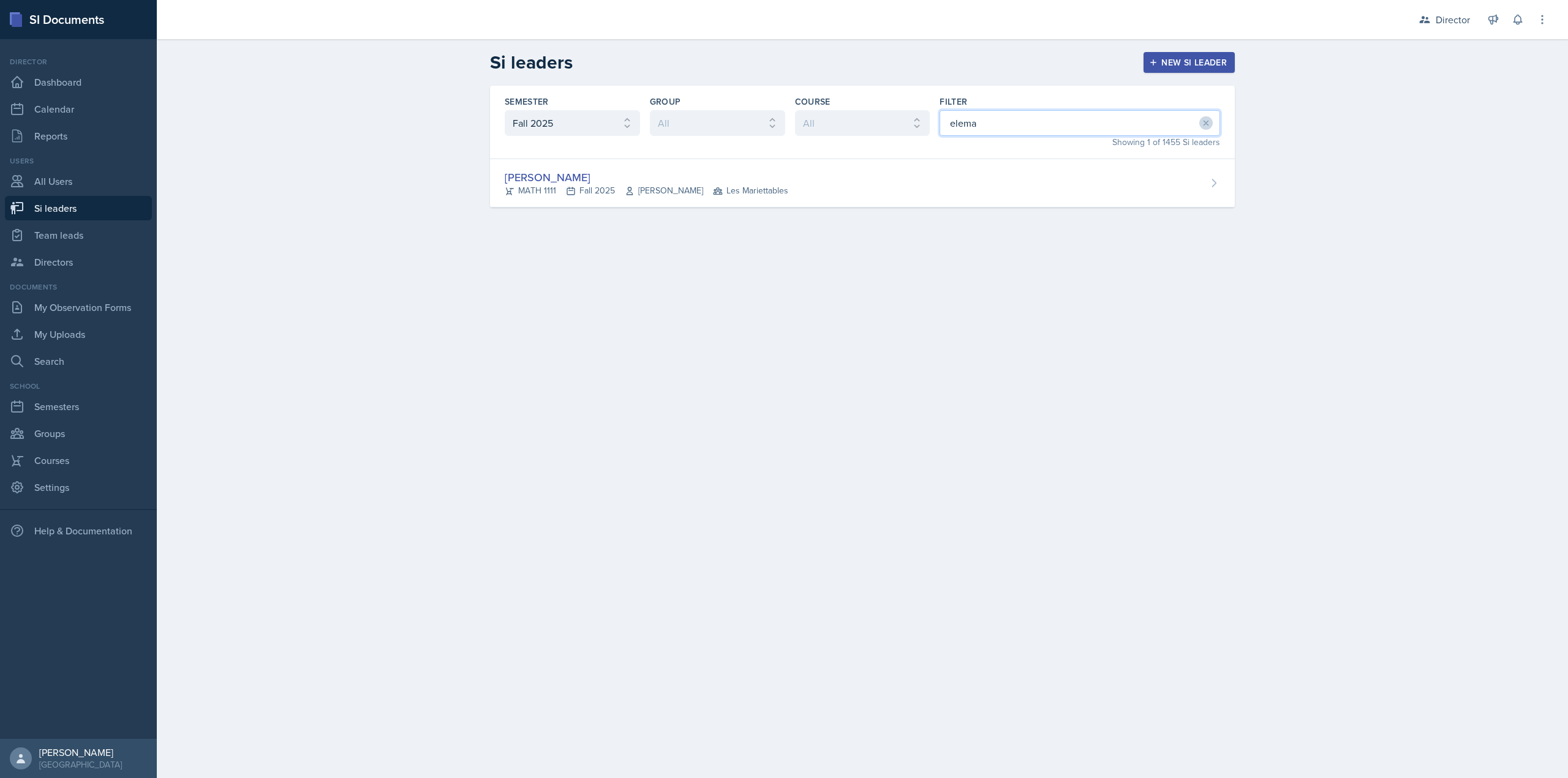
type input "elema"
click at [806, 209] on div "Semester All Fall 2025 Summer 2025 Spring 2025 Fall 2024 Summer 2024 Spring 202…" at bounding box center [862, 161] width 784 height 151
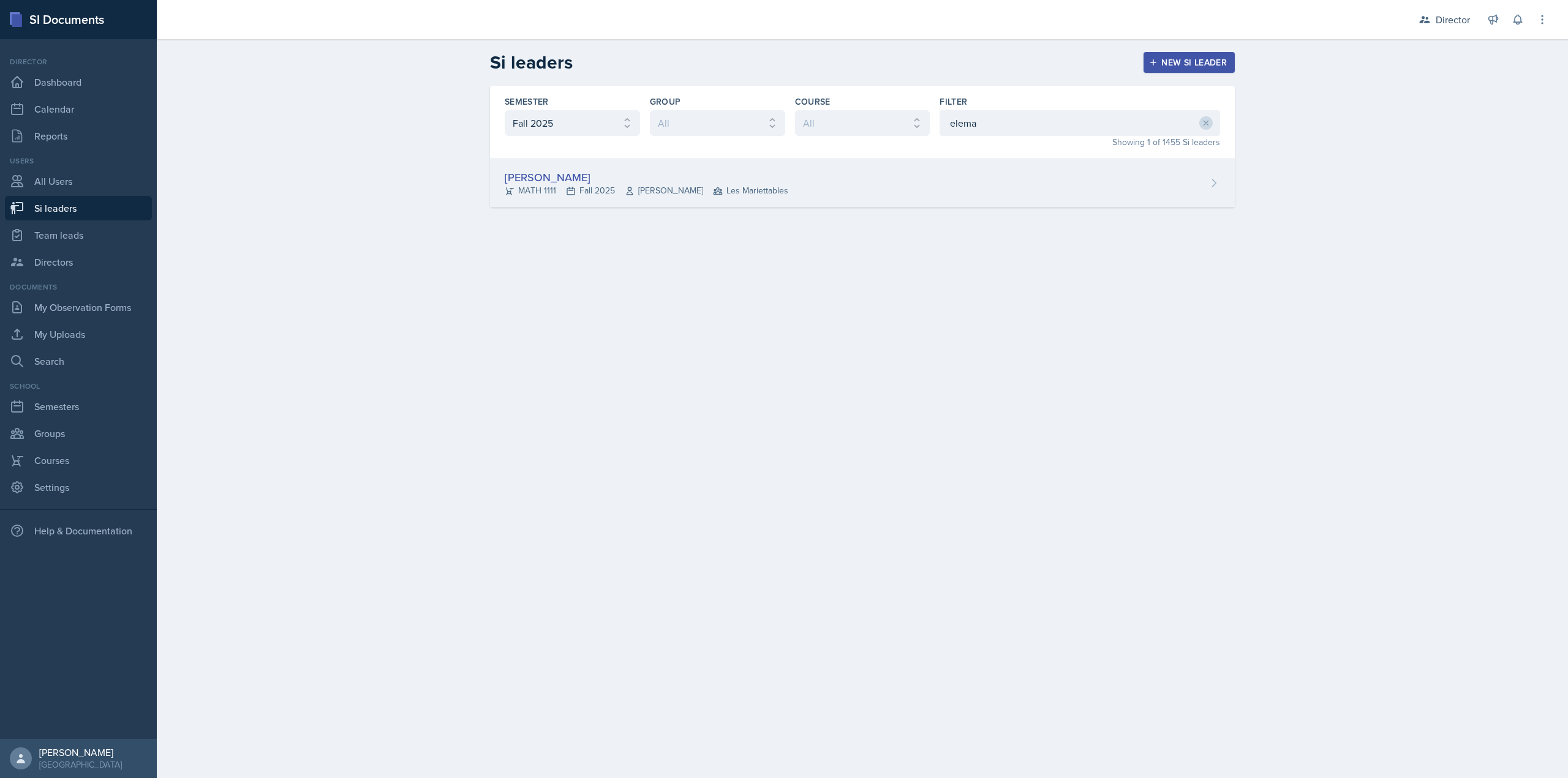
click at [805, 190] on div "Dina Elemam MATH 1111 Fall 2025 Neda Yazdianpour Les Mariettables" at bounding box center [862, 183] width 745 height 49
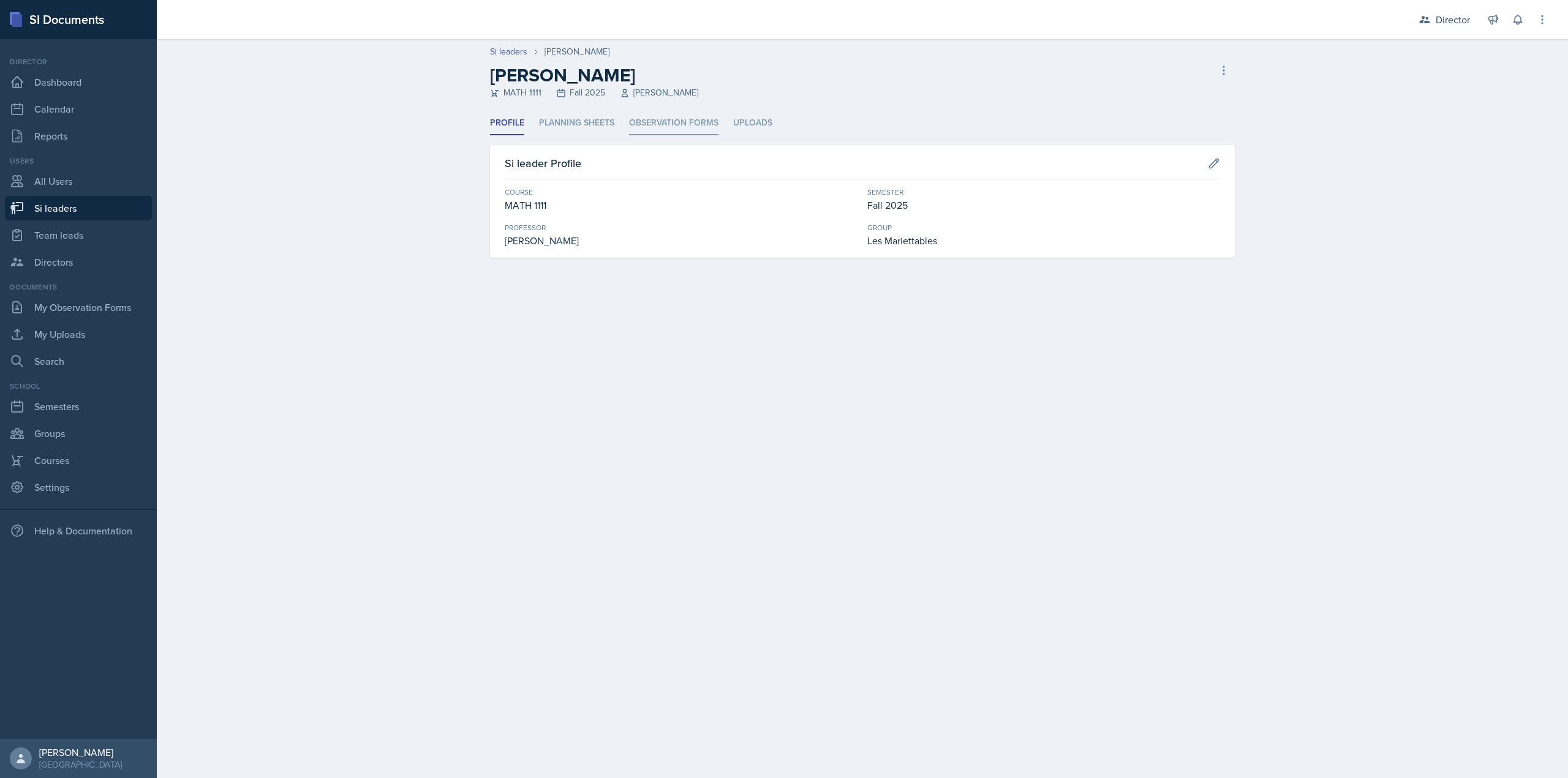
click at [653, 112] on li "Observation Forms" at bounding box center [674, 123] width 89 height 24
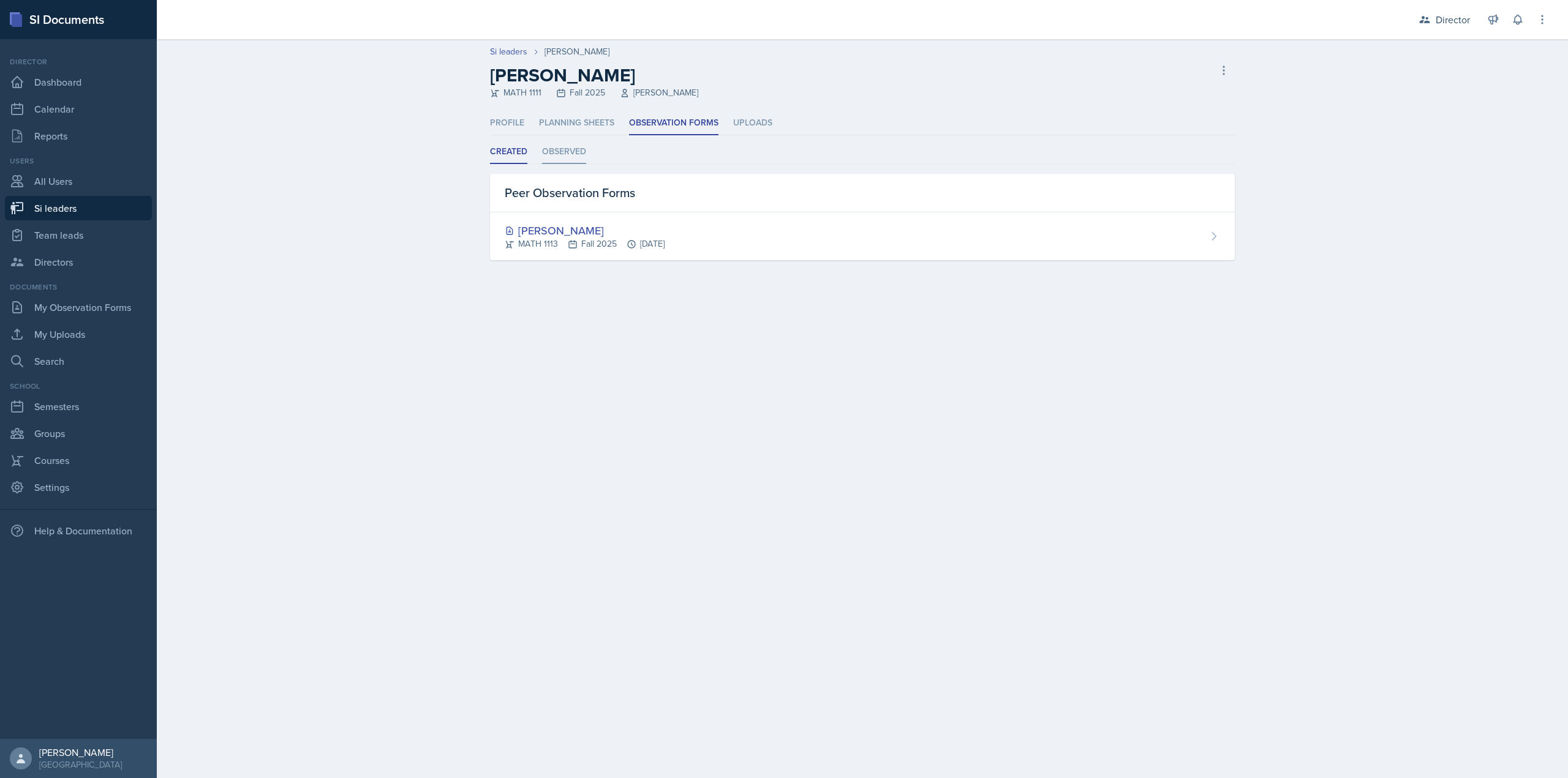
click at [583, 163] on li "Observed" at bounding box center [564, 152] width 45 height 24
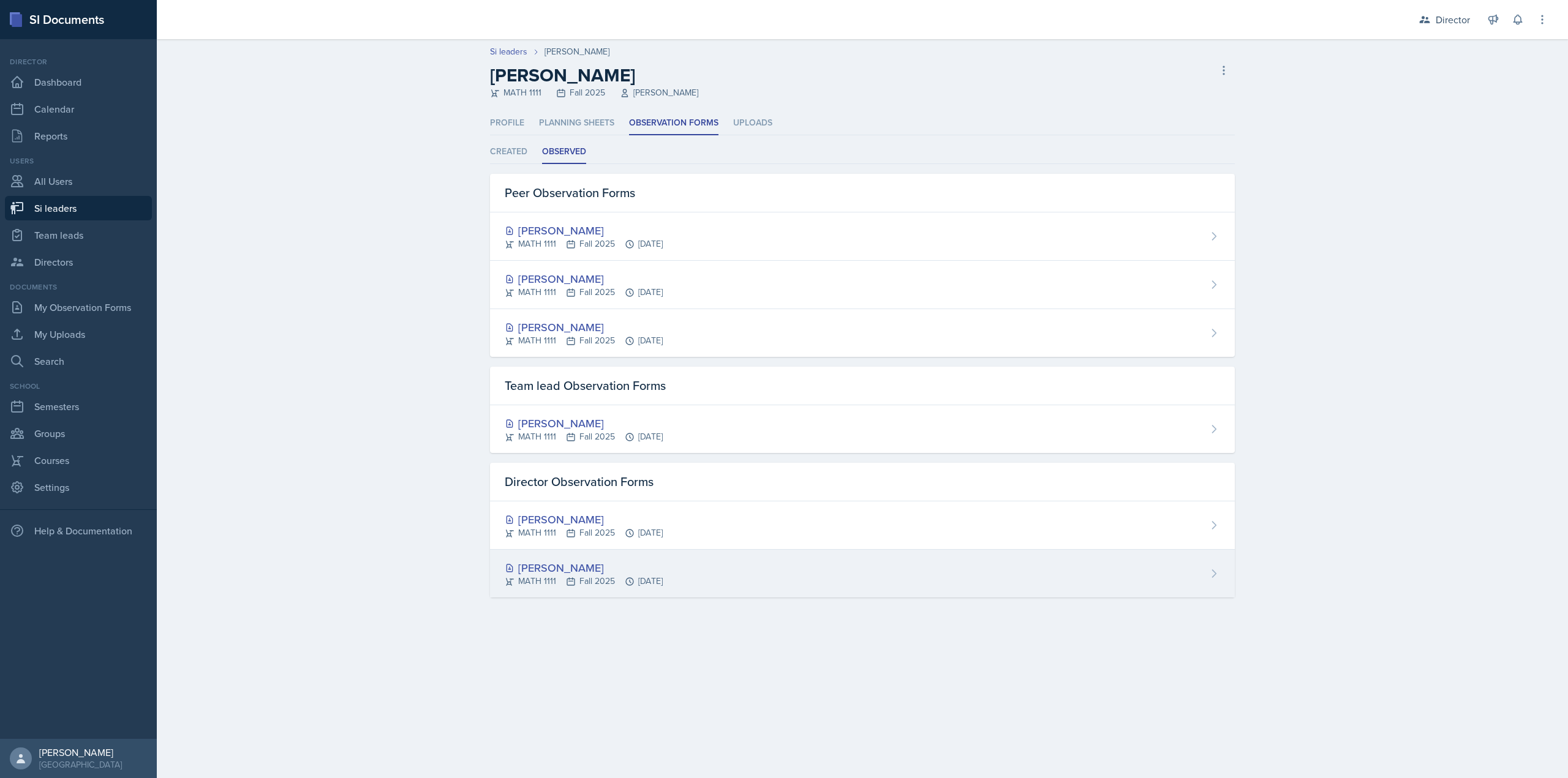
click at [592, 567] on div "[PERSON_NAME]" at bounding box center [583, 567] width 158 height 16
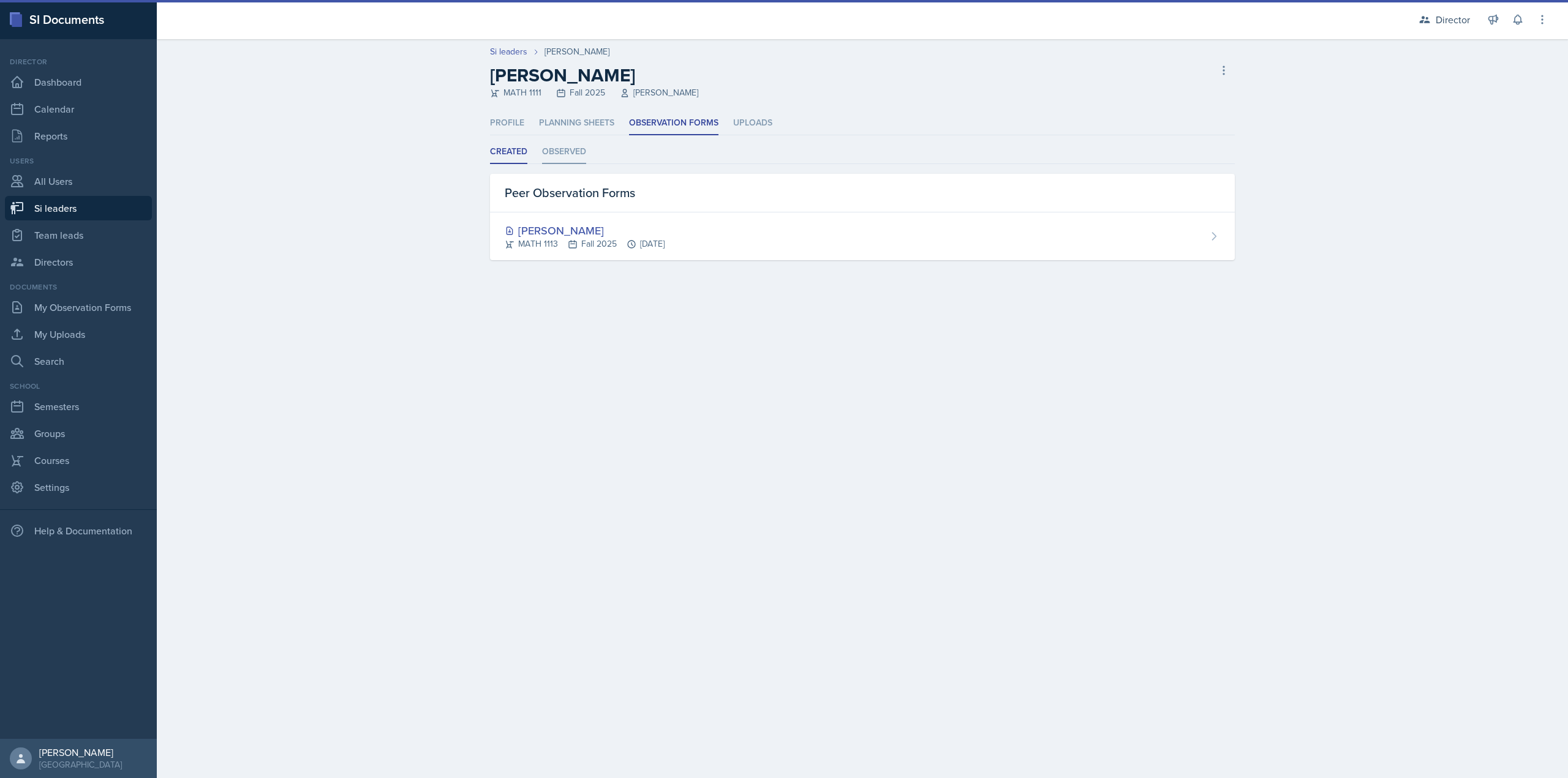
click at [579, 145] on li "Observed" at bounding box center [564, 152] width 45 height 24
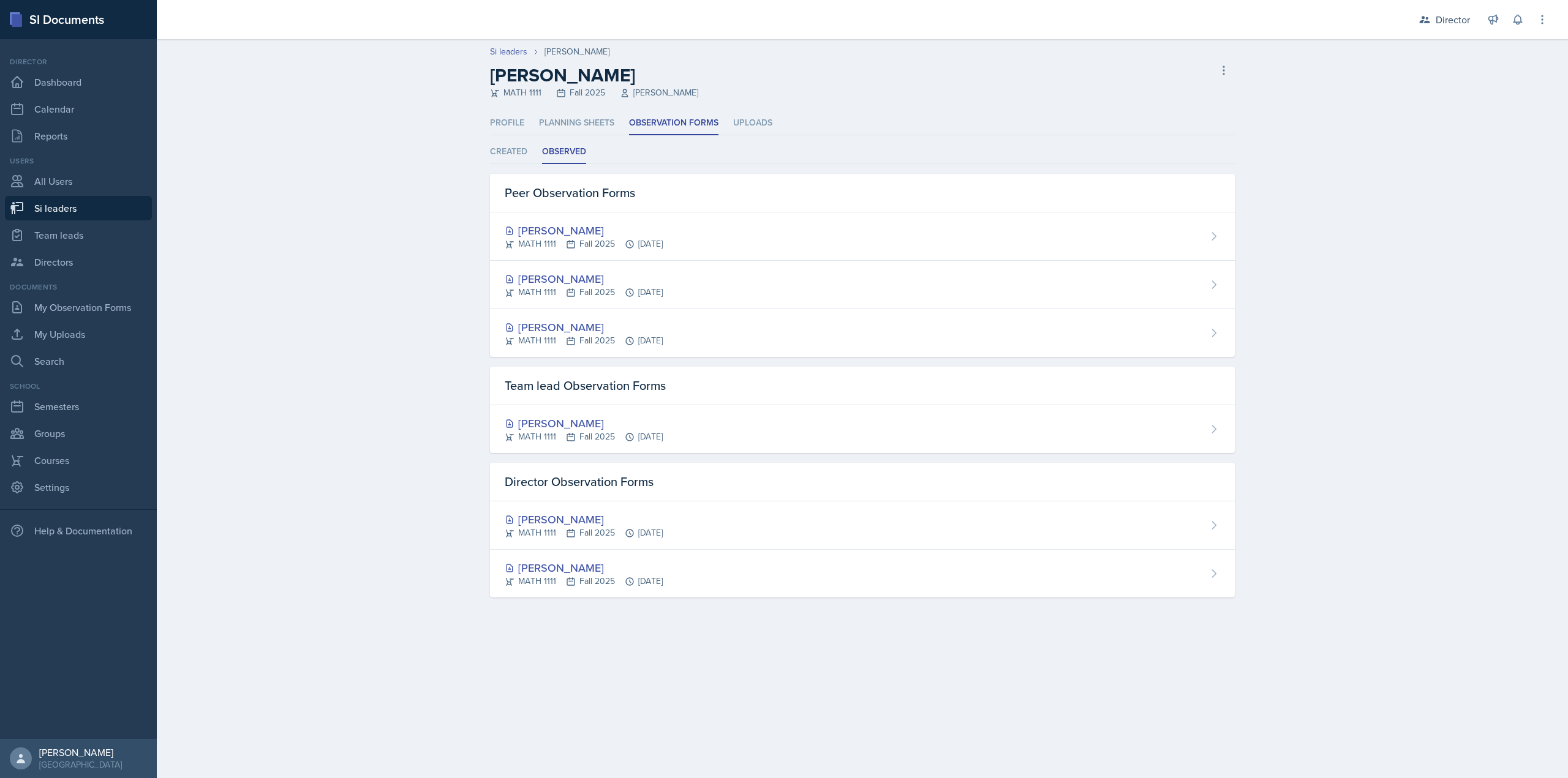
drag, startPoint x: 186, startPoint y: 370, endPoint x: 148, endPoint y: 210, distance: 164.5
click at [186, 370] on div "Si leaders Dina Elemam Dina Elemam MATH 1111 Fall 2025 Neda Yazdianpour Delete …" at bounding box center [862, 333] width 1411 height 588
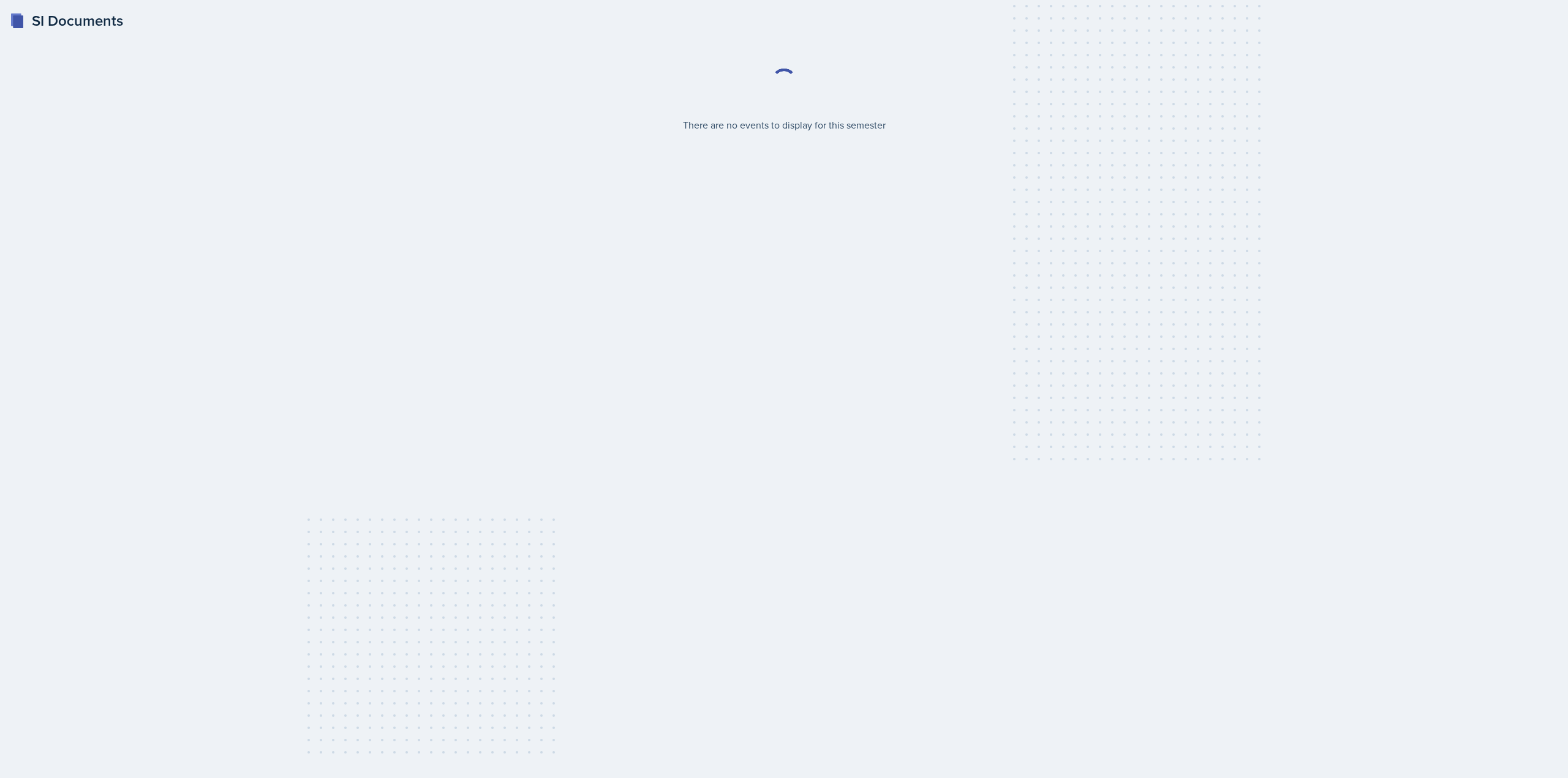
select select "2bed604d-1099-4043-b1bc-2365e8740244"
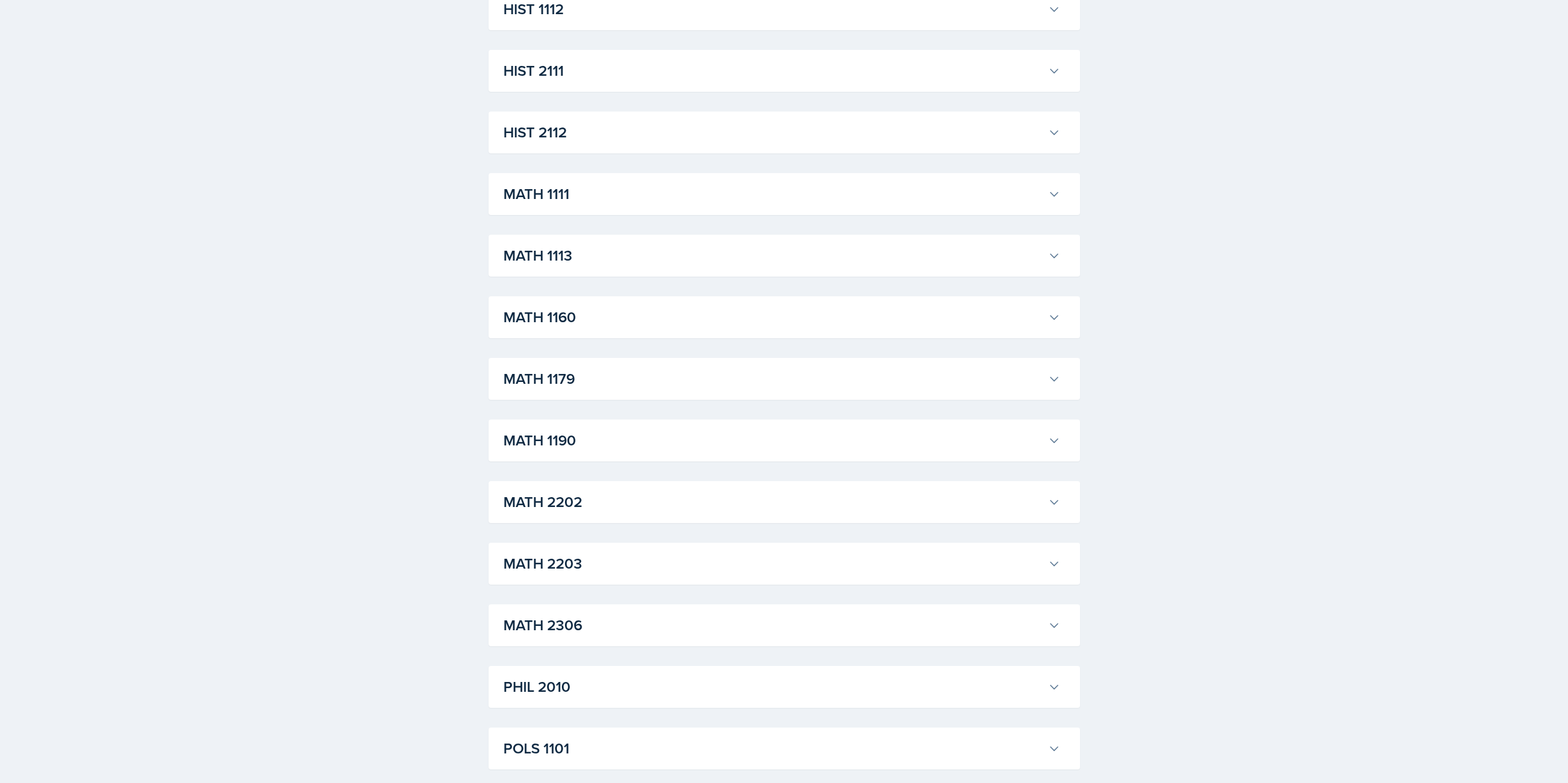
click at [622, 454] on button "MATH 1190" at bounding box center [782, 440] width 561 height 27
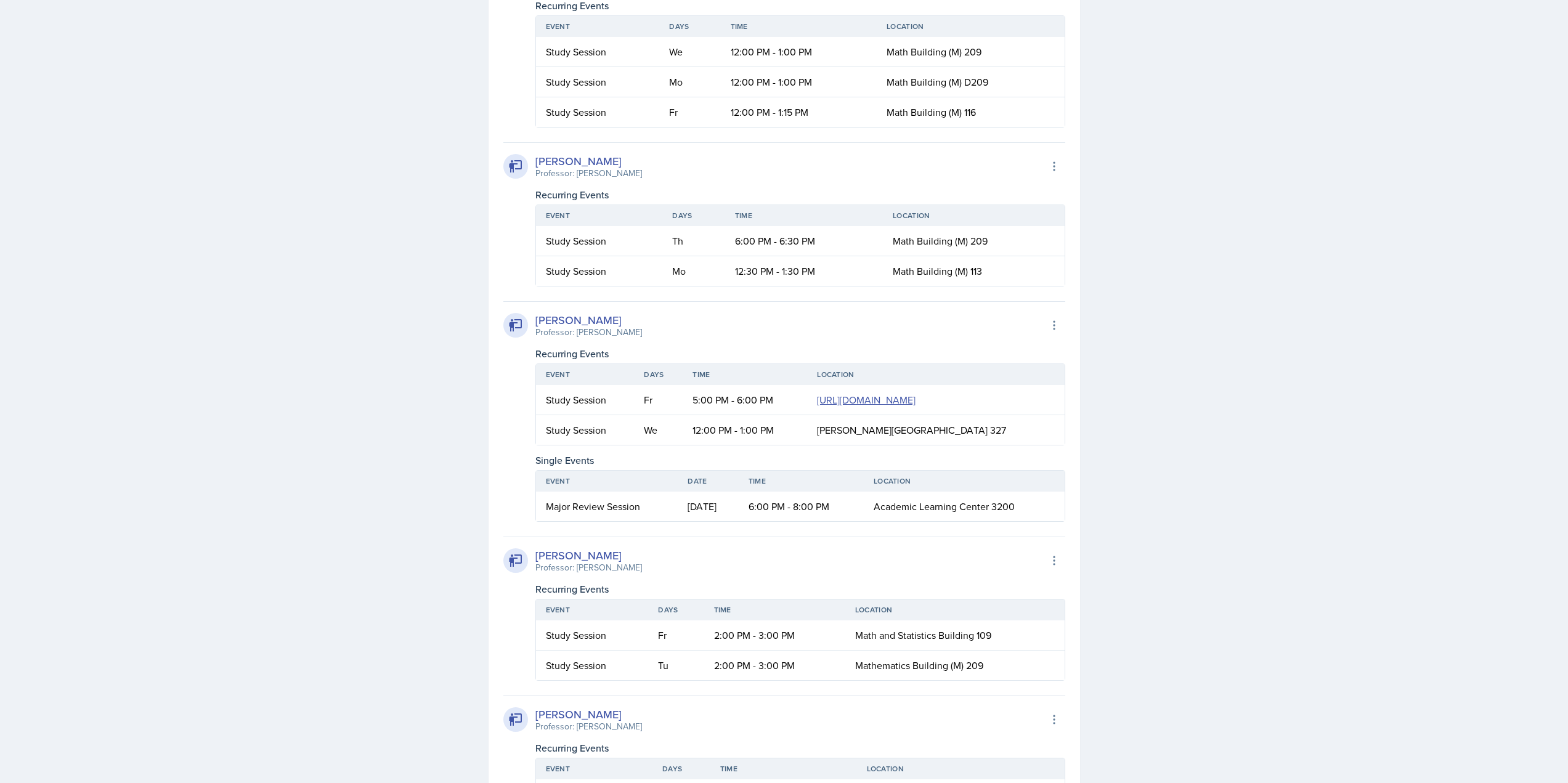
scroll to position [2403, 0]
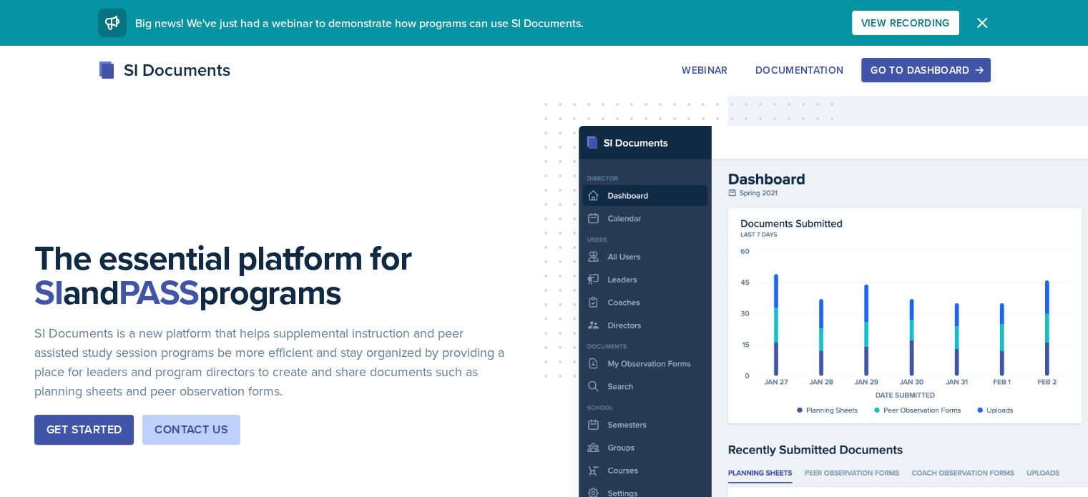
click at [1007, 56] on div "The essential platform for SI and PASS programs SI Documents is a new platform …" at bounding box center [544, 354] width 1088 height 617
click at [981, 67] on div "Go to Dashboard" at bounding box center [926, 69] width 110 height 11
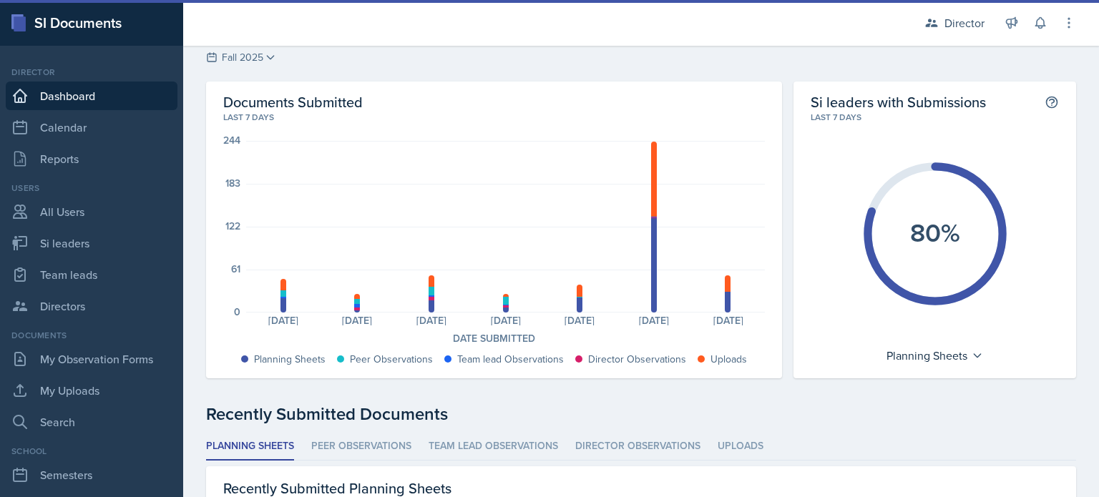
scroll to position [323, 0]
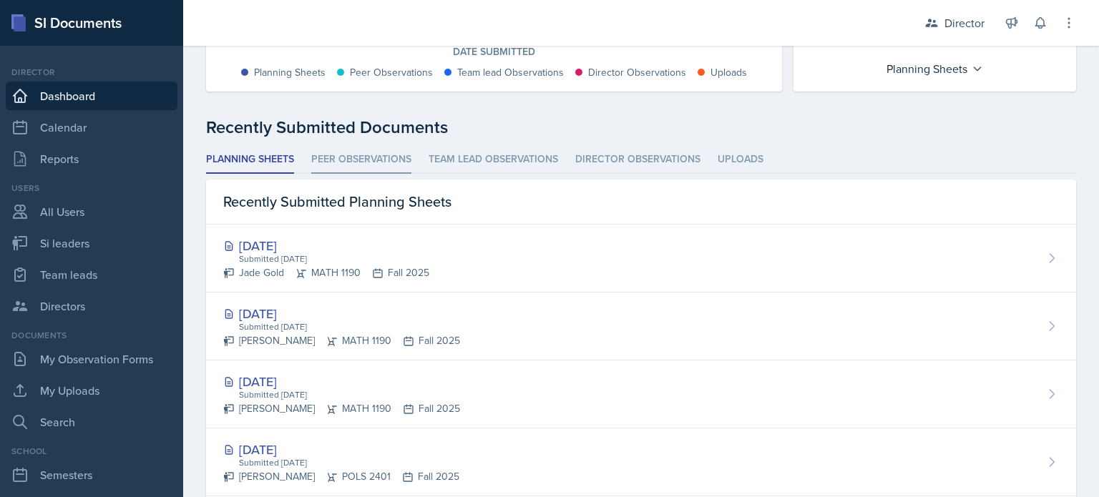
click at [407, 154] on li "Peer Observations" at bounding box center [361, 160] width 100 height 28
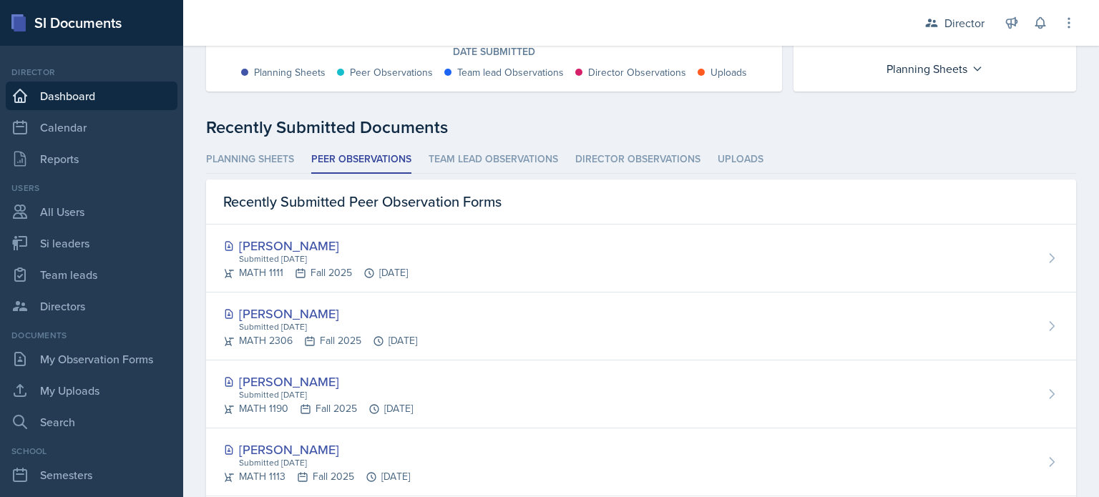
click at [495, 165] on li "Team lead Observations" at bounding box center [493, 160] width 129 height 28
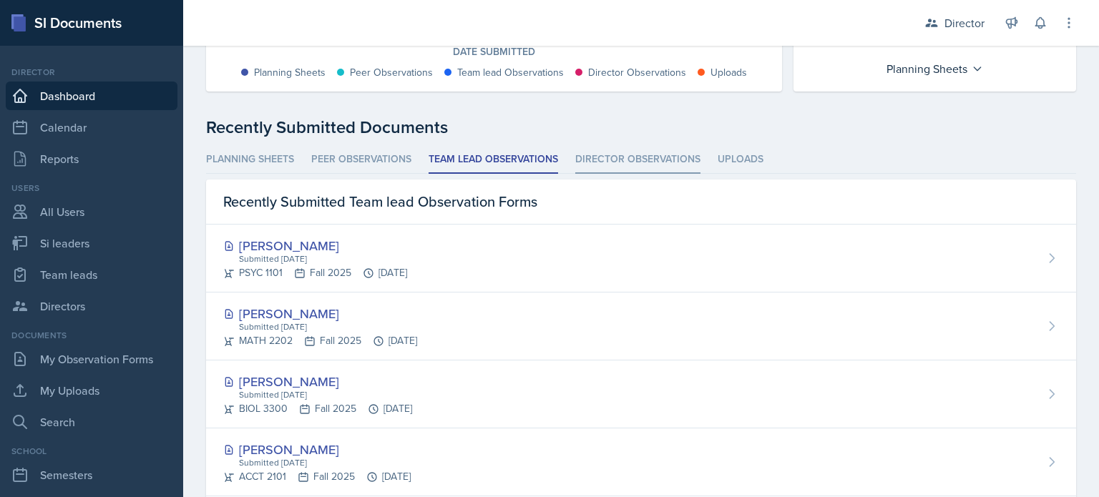
click at [604, 157] on li "Director Observations" at bounding box center [637, 160] width 125 height 28
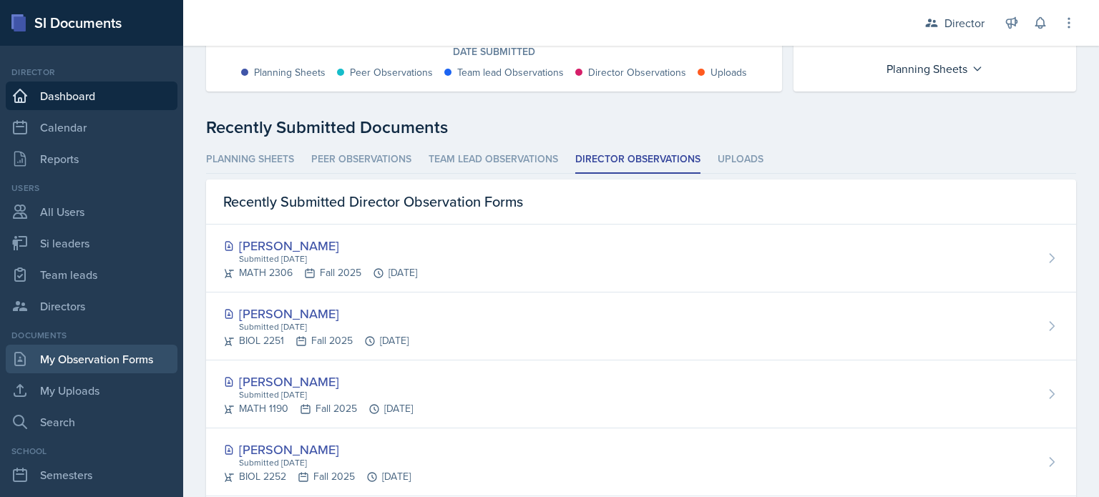
click at [56, 365] on link "My Observation Forms" at bounding box center [92, 359] width 172 height 29
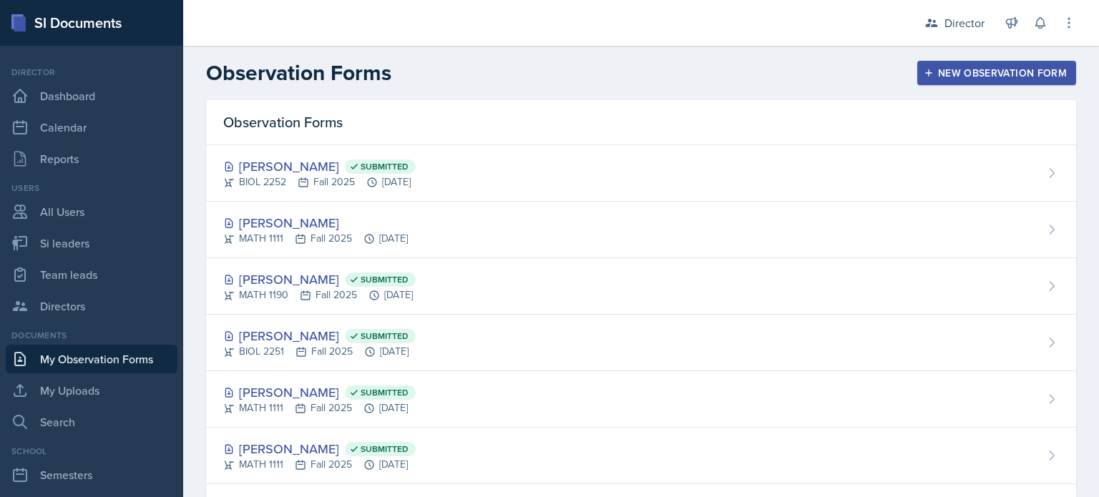
click at [936, 75] on div "New Observation Form" at bounding box center [996, 72] width 140 height 11
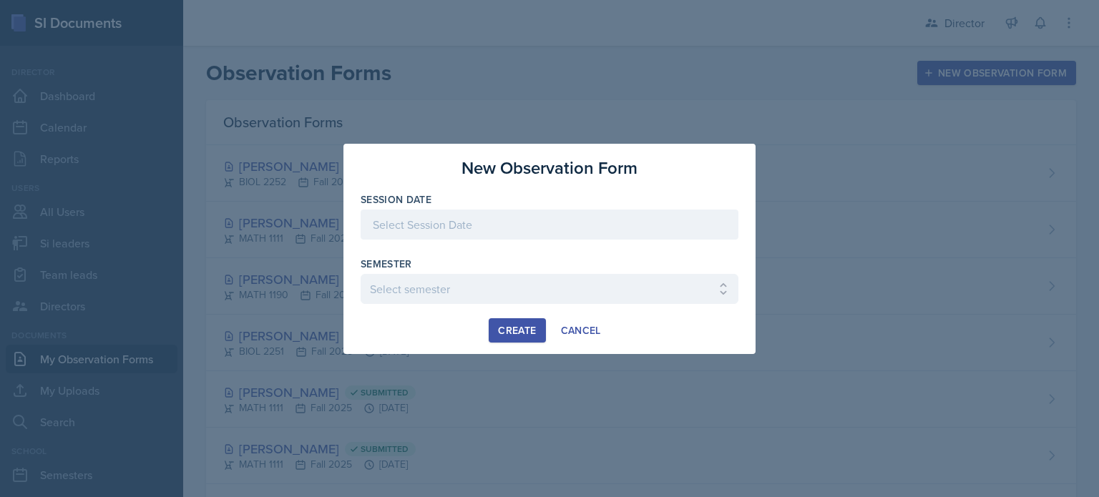
click at [572, 230] on div at bounding box center [550, 225] width 378 height 30
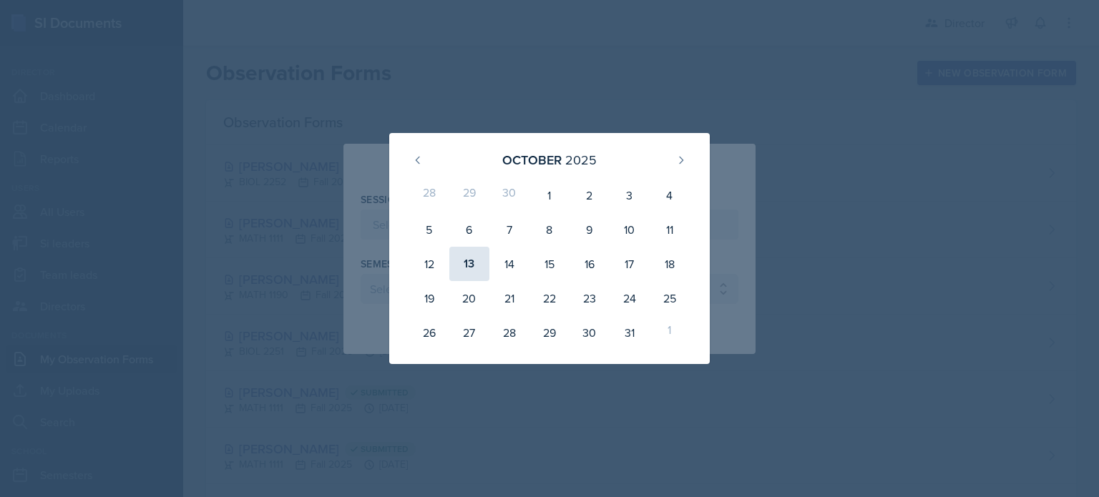
click at [462, 268] on div "13" at bounding box center [469, 264] width 40 height 34
type input "October 13th, 2025"
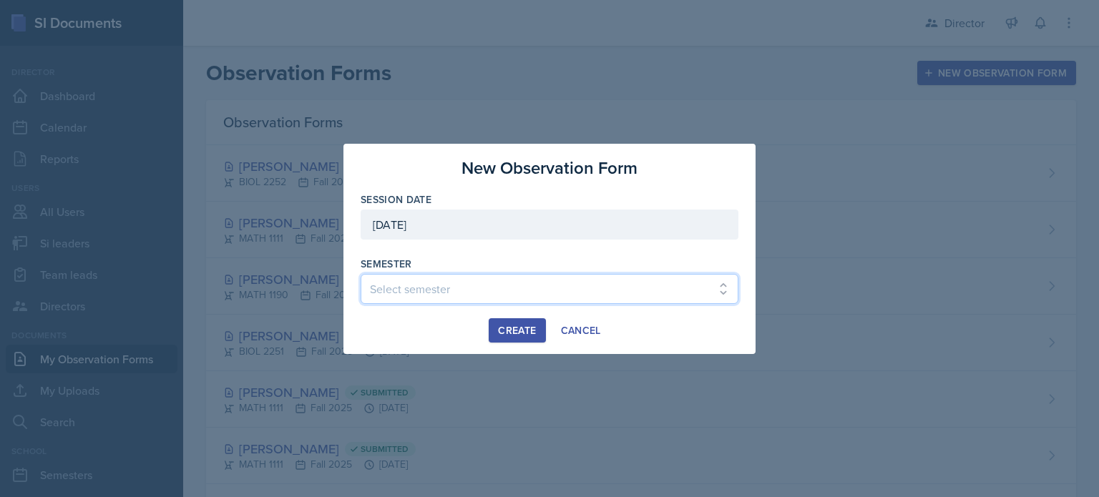
click at [416, 285] on select "Select semester Fall 2025 Summer 2025 Spring 2025 Fall 2024 Summer 2024 Spring …" at bounding box center [550, 289] width 378 height 30
select select "2bed604d-1099-4043-b1bc-2365e8740244"
click at [361, 274] on select "Select semester Fall 2025 Summer 2025 Spring 2025 Fall 2024 Summer 2024 Spring …" at bounding box center [550, 289] width 378 height 30
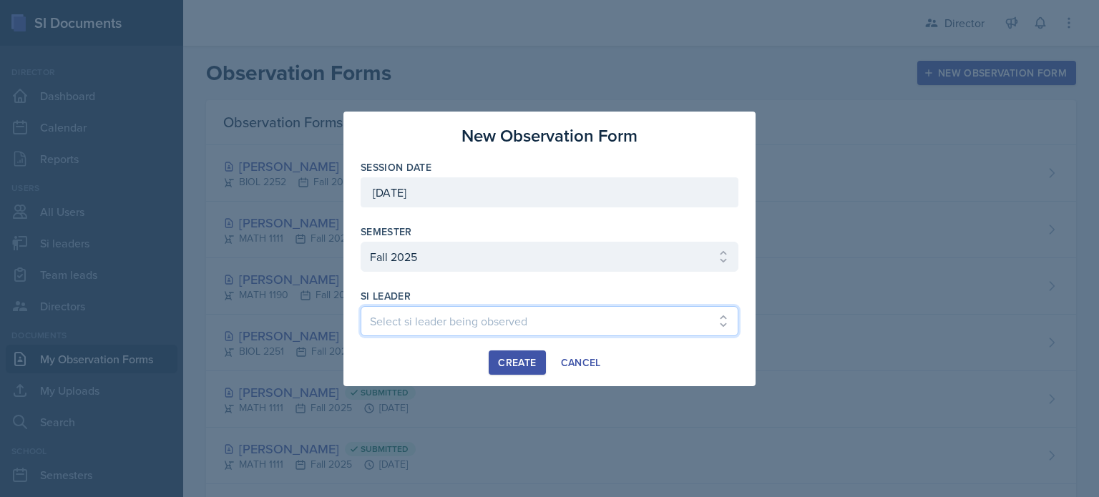
click at [421, 314] on select "Select si leader being observed Rayann Afani Sam Alderton Malk Almimar James Co…" at bounding box center [550, 321] width 378 height 30
select select "f08fb69f-efb7-4293-9f2f-89bd687a74c3"
click at [361, 306] on select "Select si leader being observed Rayann Afani Sam Alderton Malk Almimar James Co…" at bounding box center [550, 321] width 378 height 30
click at [540, 357] on button "Create" at bounding box center [517, 363] width 57 height 24
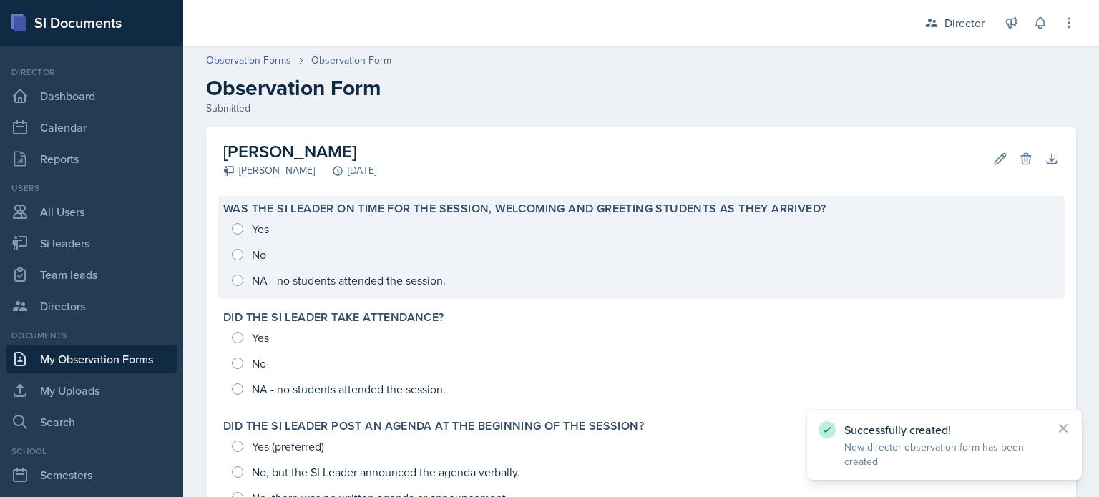
click at [426, 263] on div "Yes No NA - no students attended the session." at bounding box center [641, 254] width 836 height 77
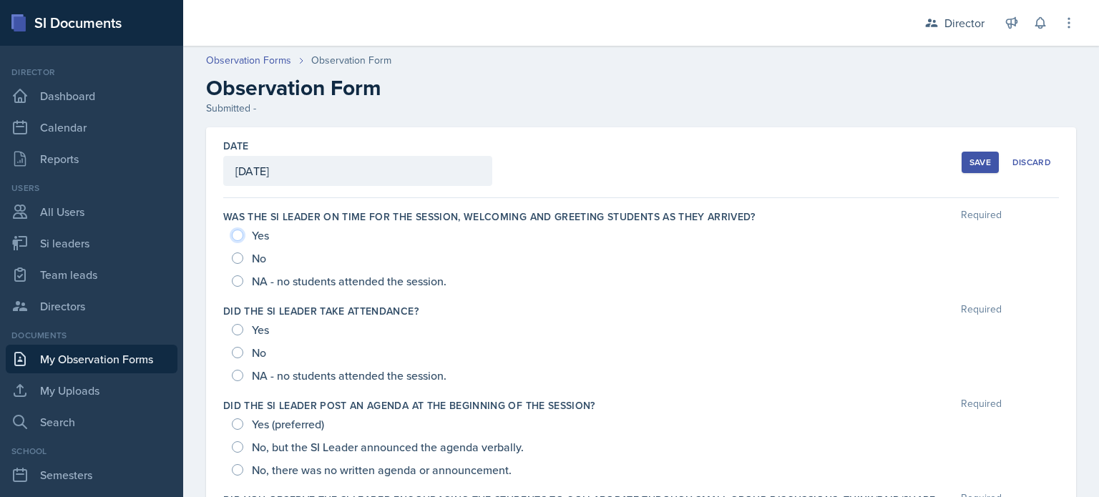
click at [238, 233] on input "Yes" at bounding box center [237, 235] width 11 height 11
radio input "true"
click at [238, 330] on input "Yes" at bounding box center [237, 329] width 11 height 11
radio input "true"
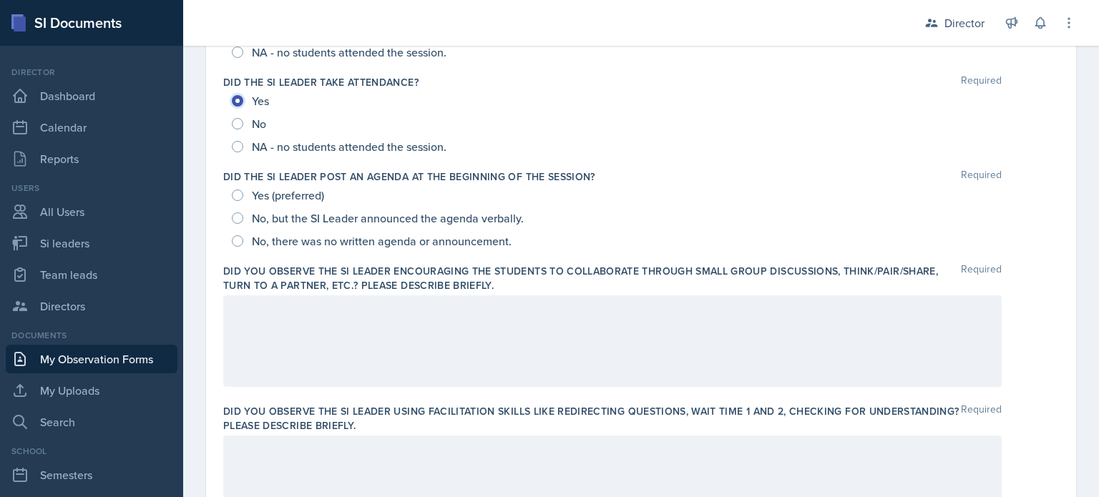
scroll to position [235, 0]
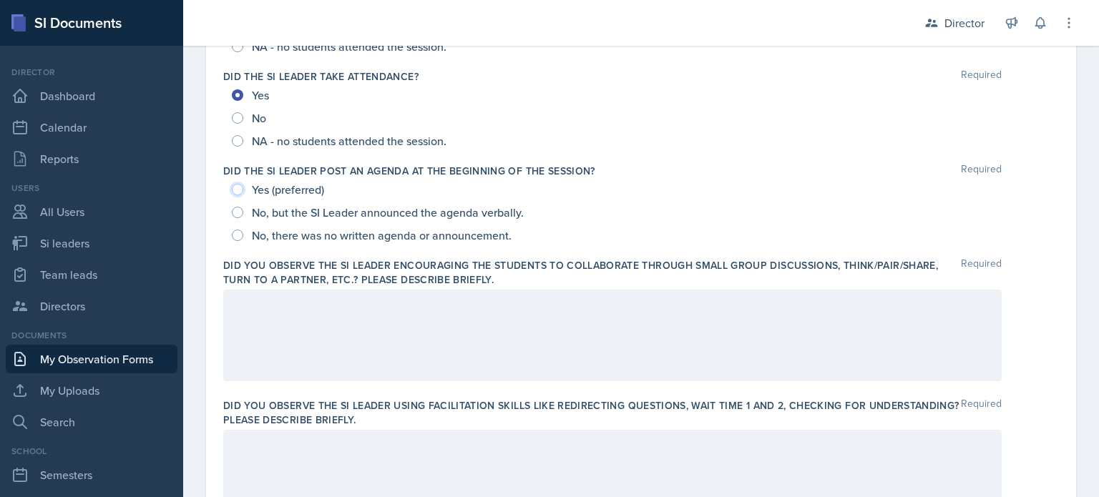
click at [235, 187] on input "Yes (preferred)" at bounding box center [237, 189] width 11 height 11
radio input "true"
click at [305, 327] on div at bounding box center [612, 336] width 778 height 92
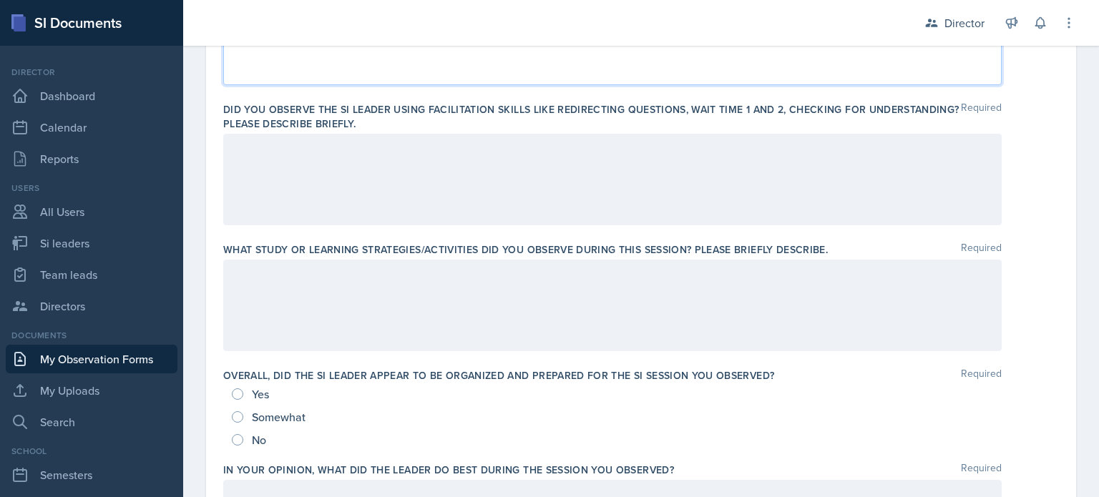
scroll to position [545, 0]
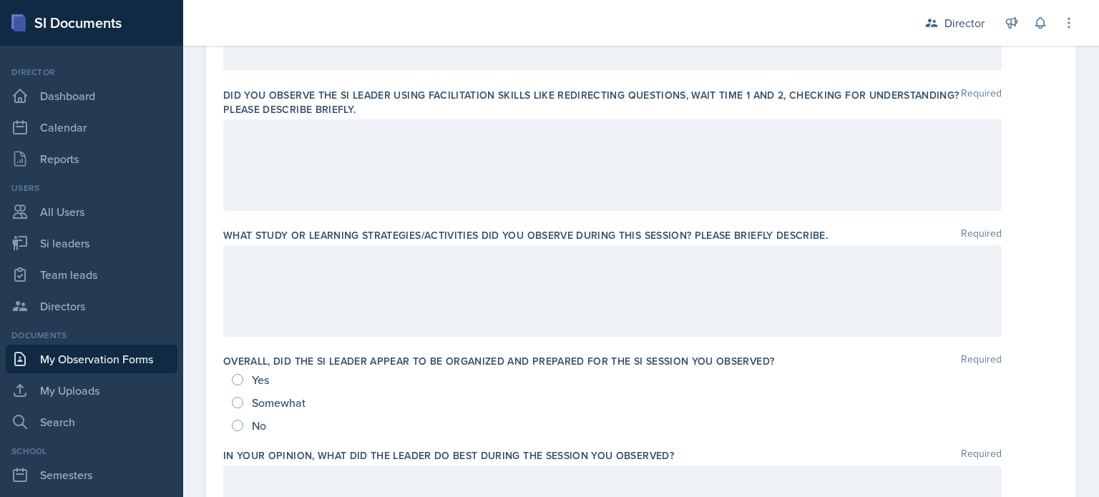
drag, startPoint x: 352, startPoint y: 157, endPoint x: 337, endPoint y: 155, distance: 15.2
click at [337, 155] on div at bounding box center [612, 165] width 778 height 92
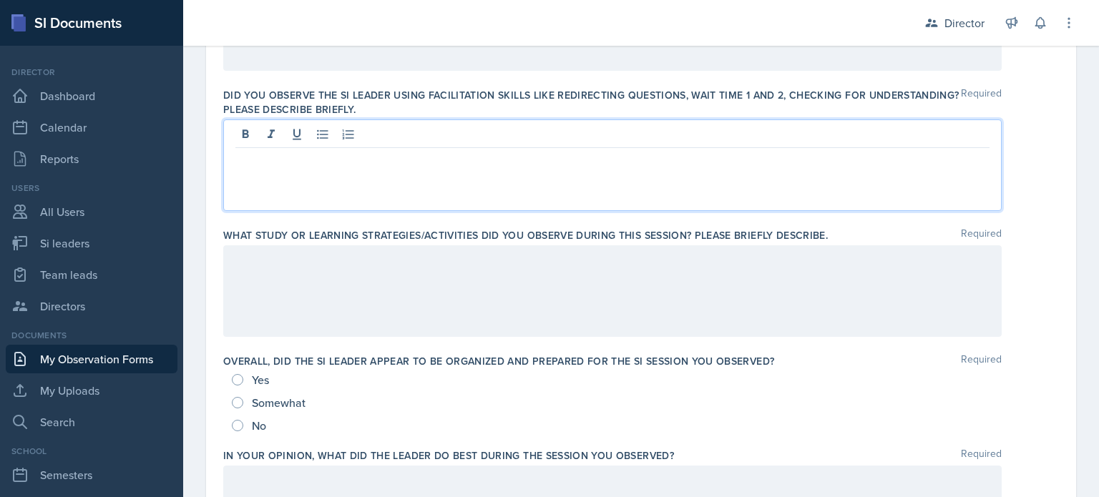
scroll to position [569, 0]
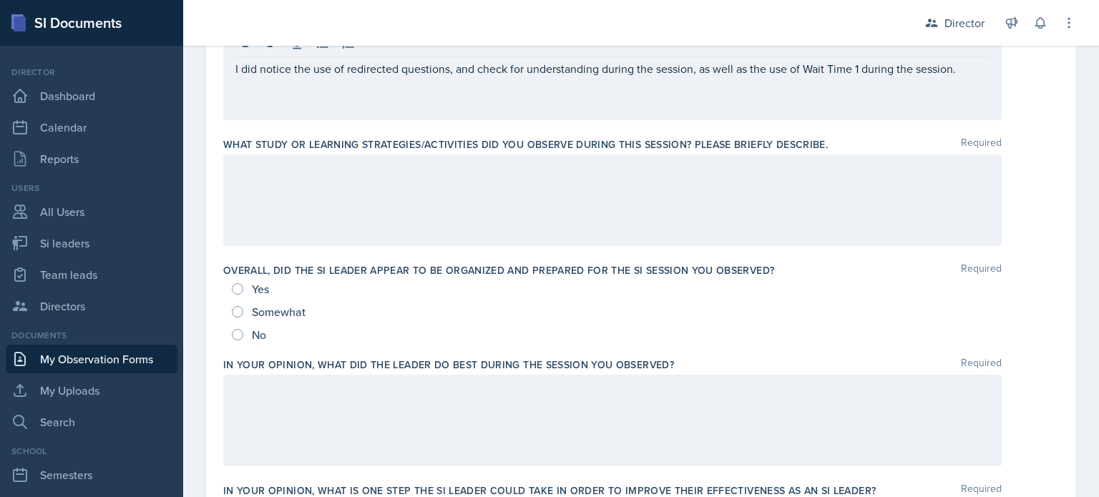
click at [326, 204] on div at bounding box center [612, 201] width 778 height 92
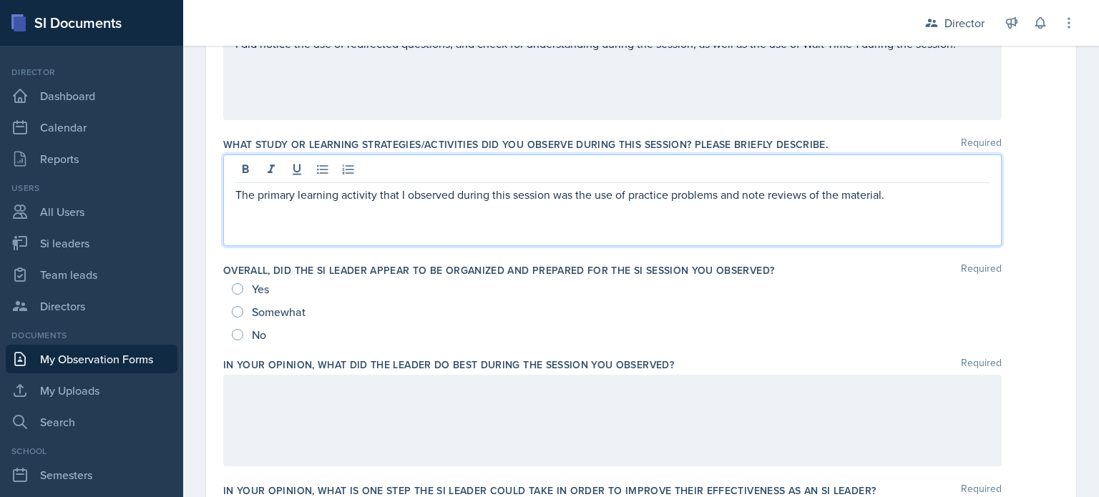
click at [245, 291] on div "Yes" at bounding box center [252, 289] width 40 height 23
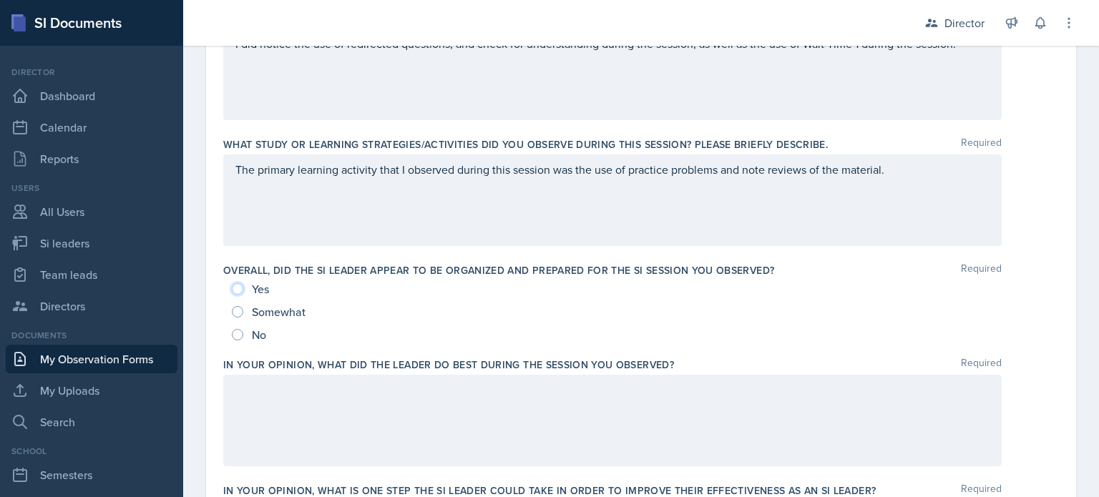
click at [240, 288] on input "Yes" at bounding box center [237, 288] width 11 height 11
radio input "true"
click at [376, 421] on div at bounding box center [612, 421] width 778 height 92
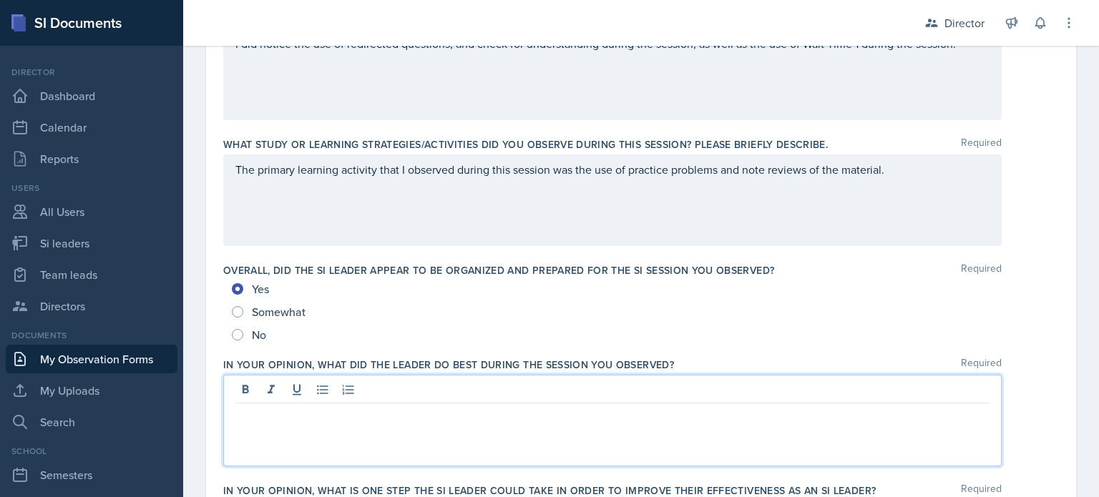
scroll to position [661, 0]
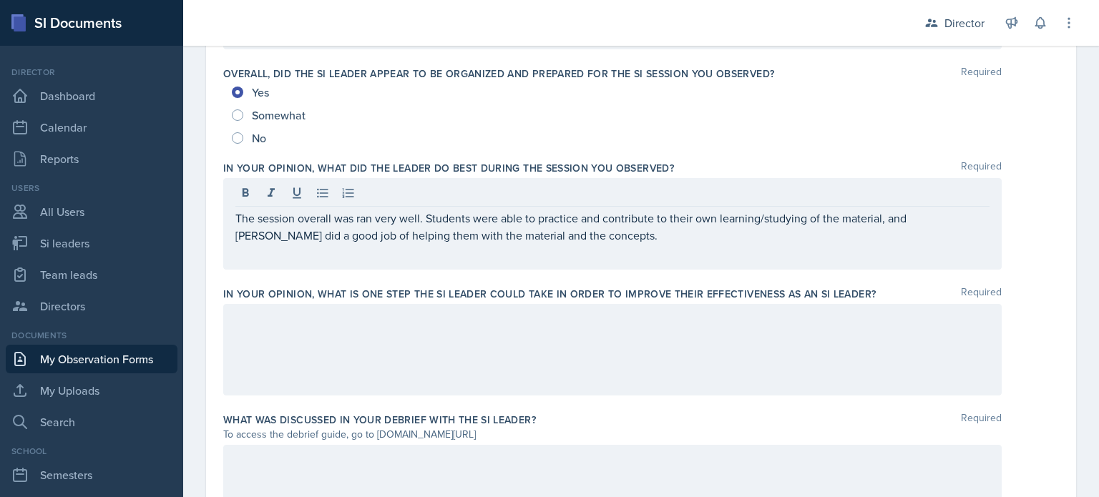
click at [527, 382] on div at bounding box center [612, 350] width 778 height 92
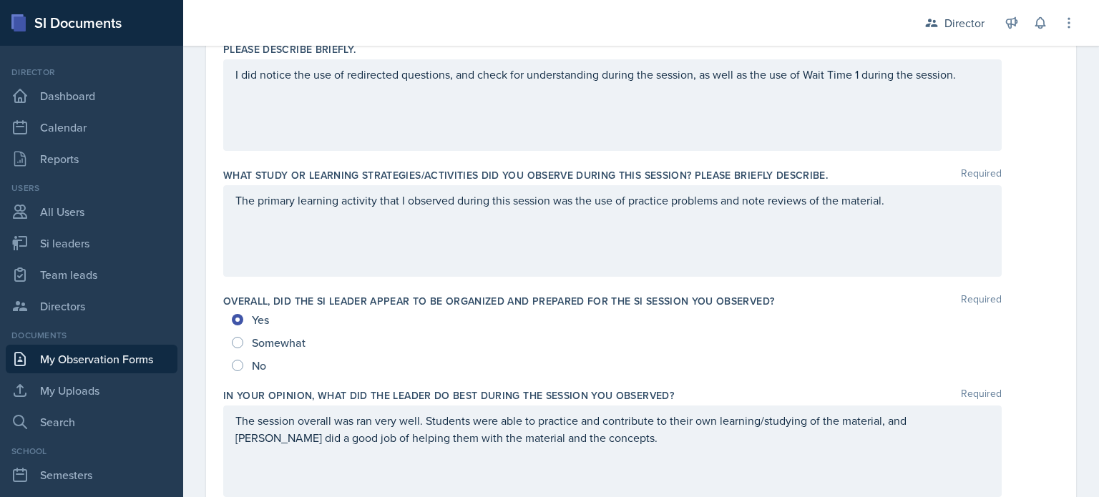
scroll to position [444, 0]
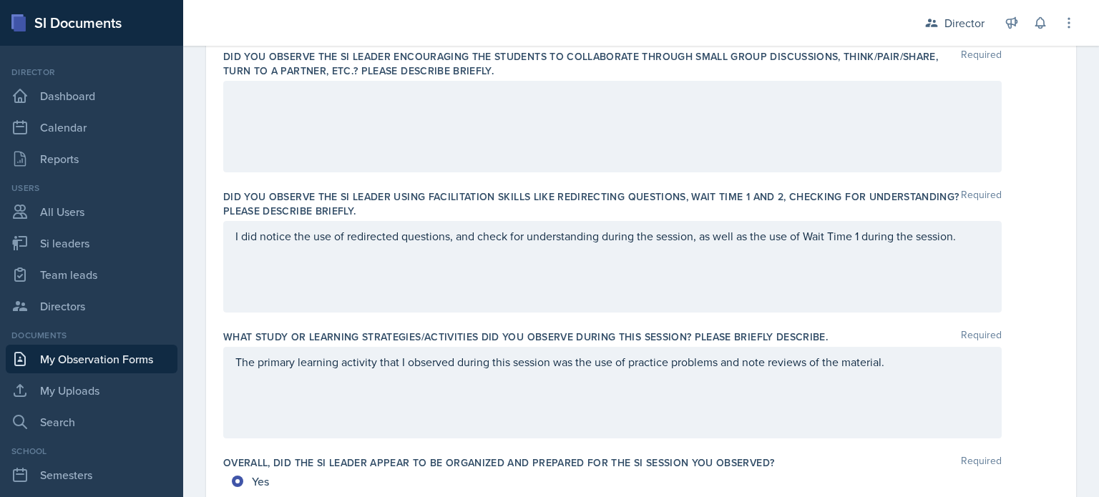
click at [964, 266] on div "I did notice the use of redirected questions, and check for understanding durin…" at bounding box center [612, 267] width 778 height 92
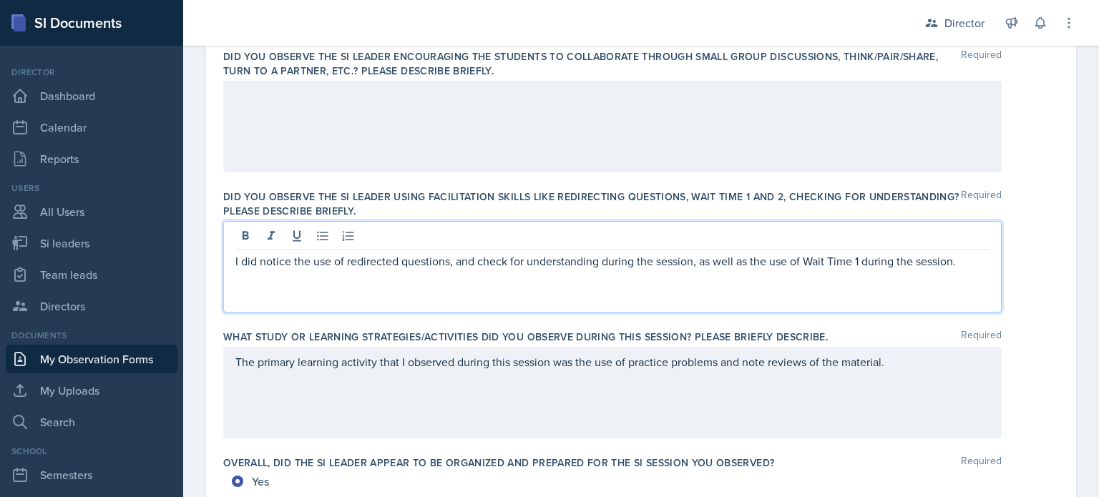
scroll to position [468, 0]
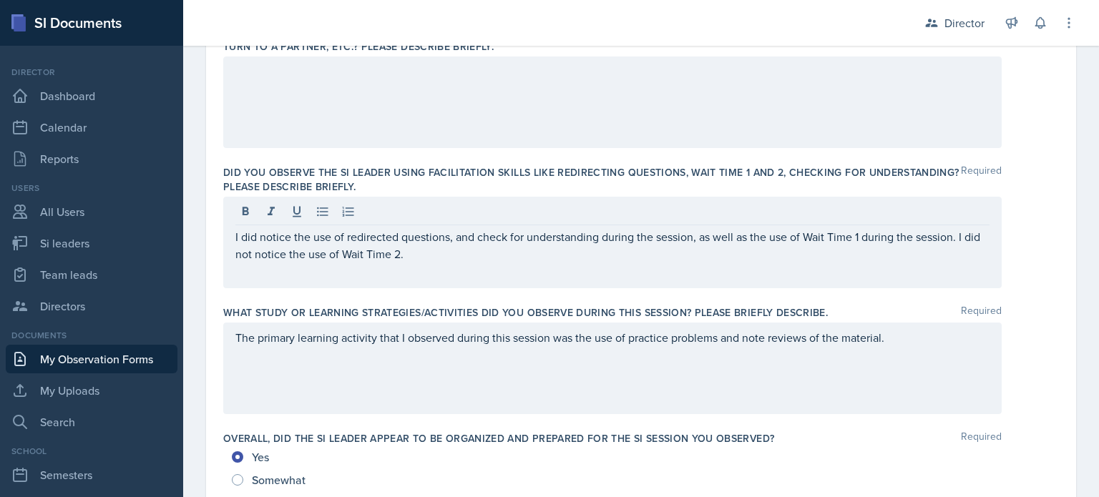
click at [485, 257] on p "I did notice the use of redirected questions, and check for understanding durin…" at bounding box center [612, 245] width 754 height 34
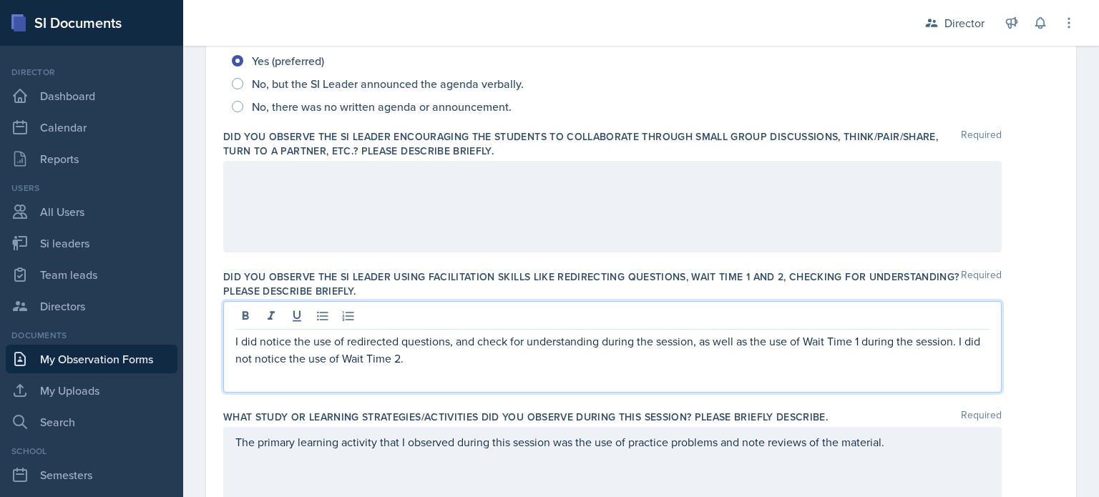
click at [471, 217] on div at bounding box center [612, 207] width 778 height 92
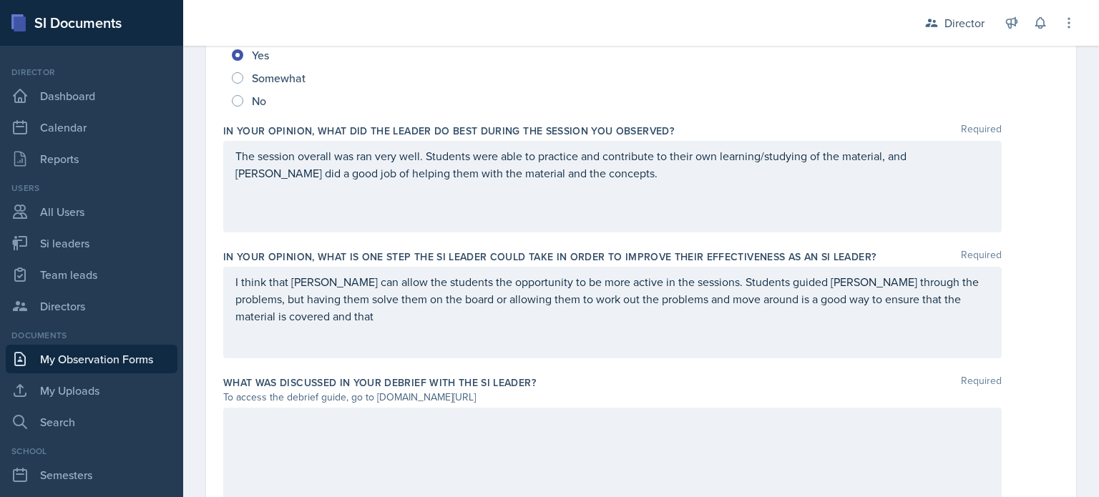
scroll to position [1054, 0]
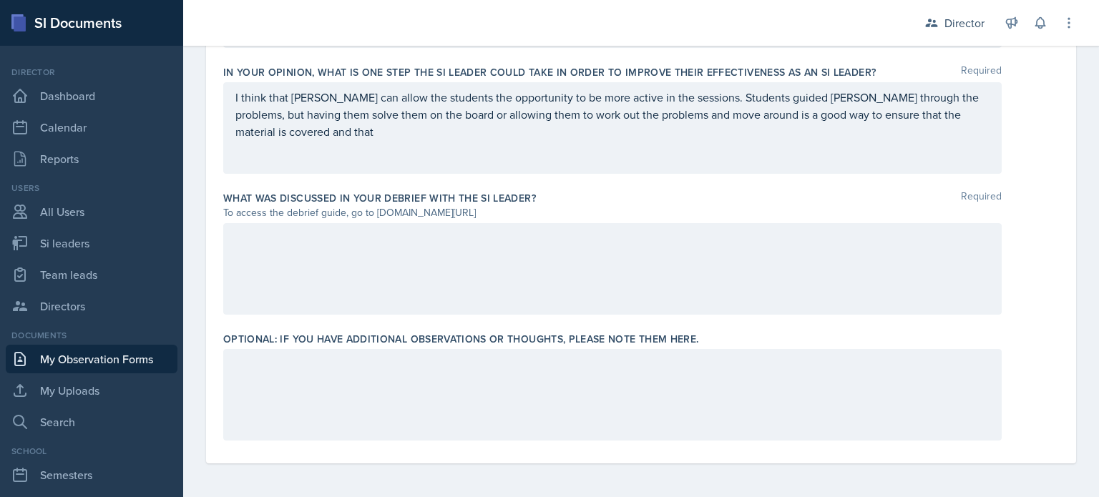
click at [501, 255] on div at bounding box center [612, 269] width 778 height 92
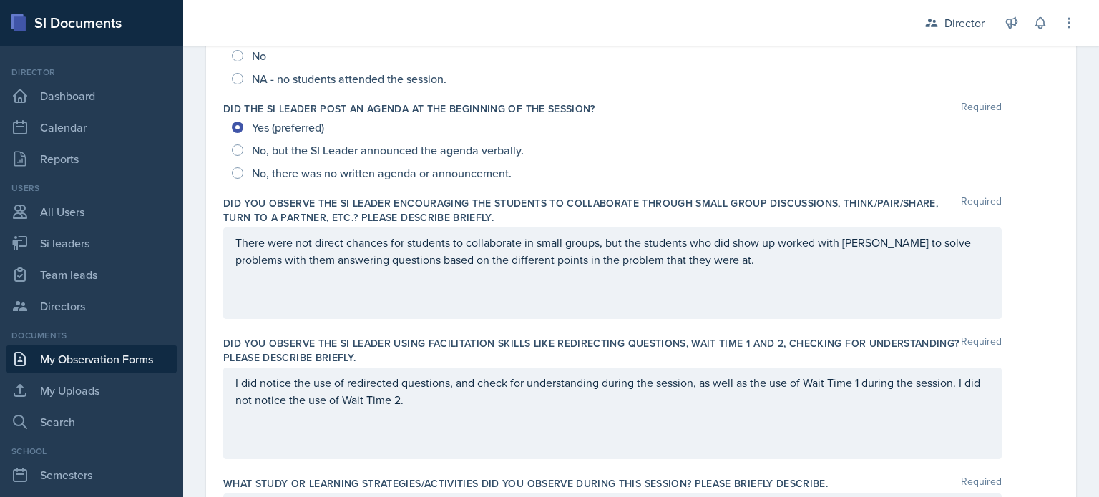
scroll to position [0, 0]
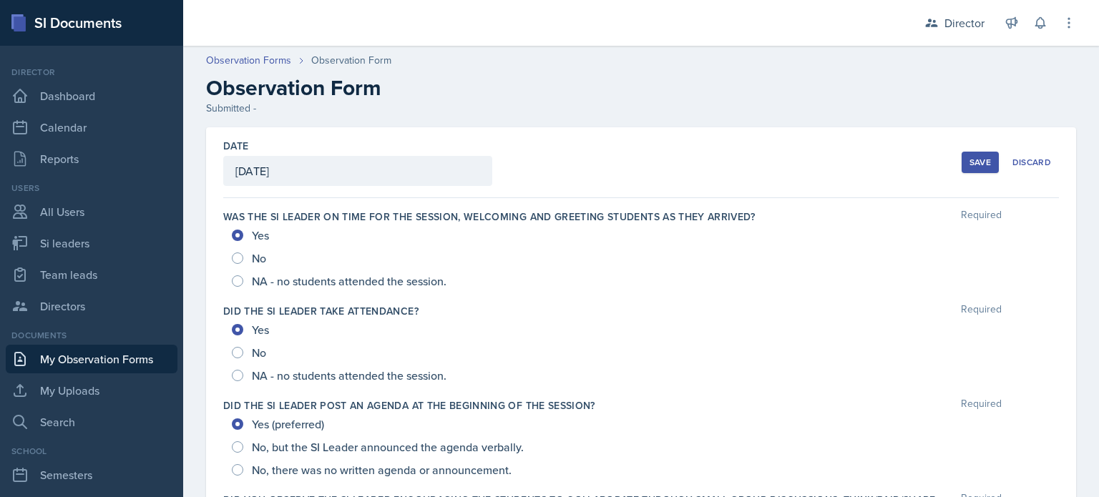
click at [961, 171] on button "Save" at bounding box center [979, 162] width 37 height 21
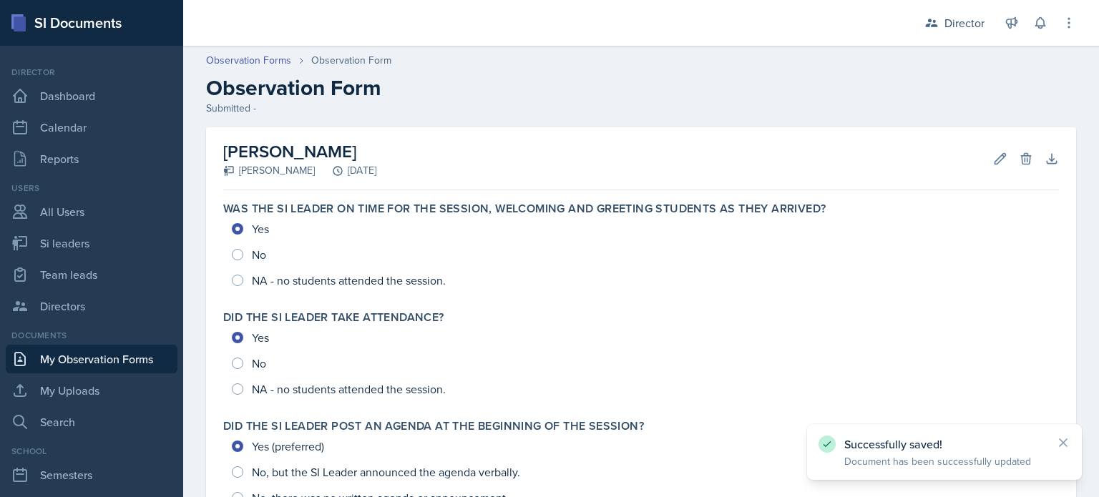
scroll to position [693, 0]
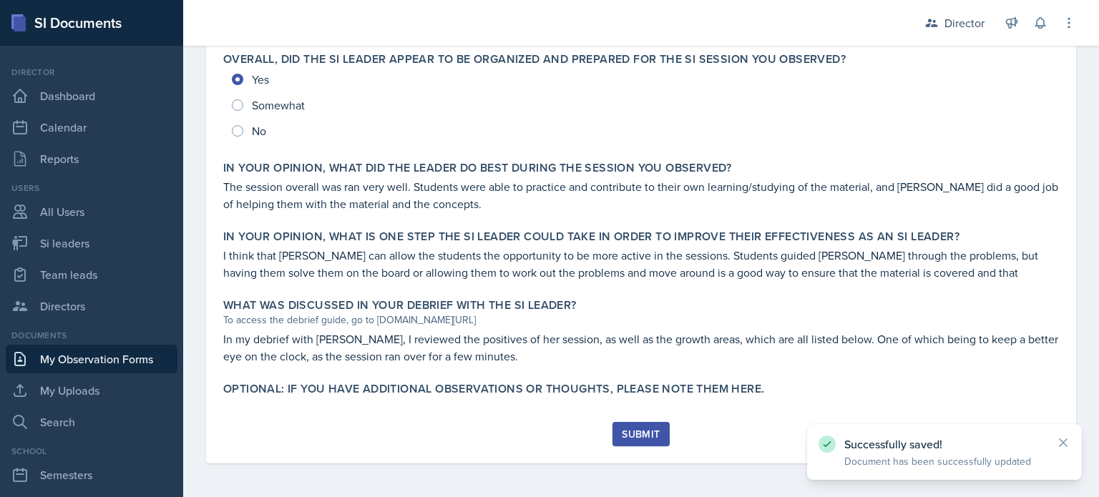
click at [640, 423] on button "Submit" at bounding box center [640, 434] width 57 height 24
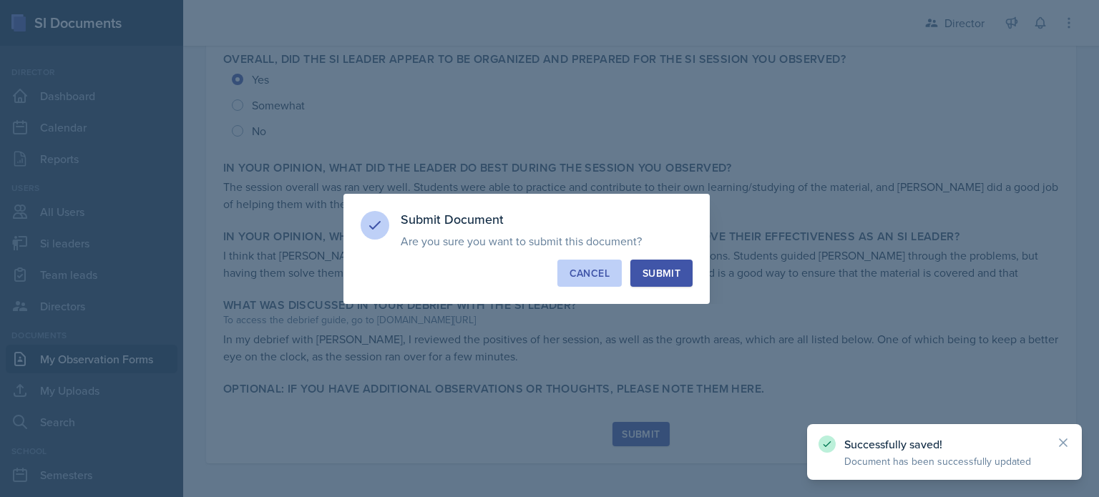
click at [586, 271] on div "Cancel" at bounding box center [589, 273] width 40 height 14
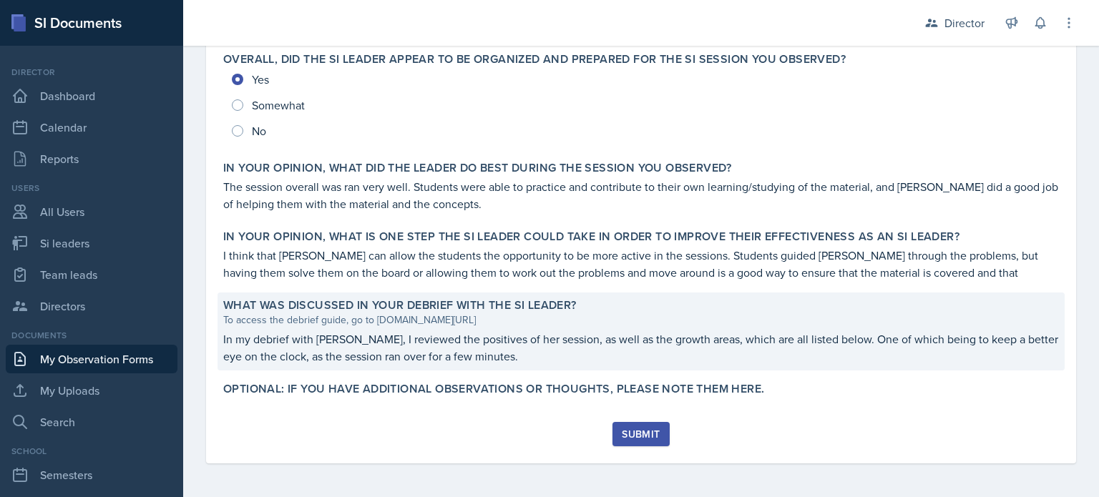
click at [809, 337] on p "In my debrief with Kasia, I reviewed the positives of her session, as well as t…" at bounding box center [641, 348] width 836 height 34
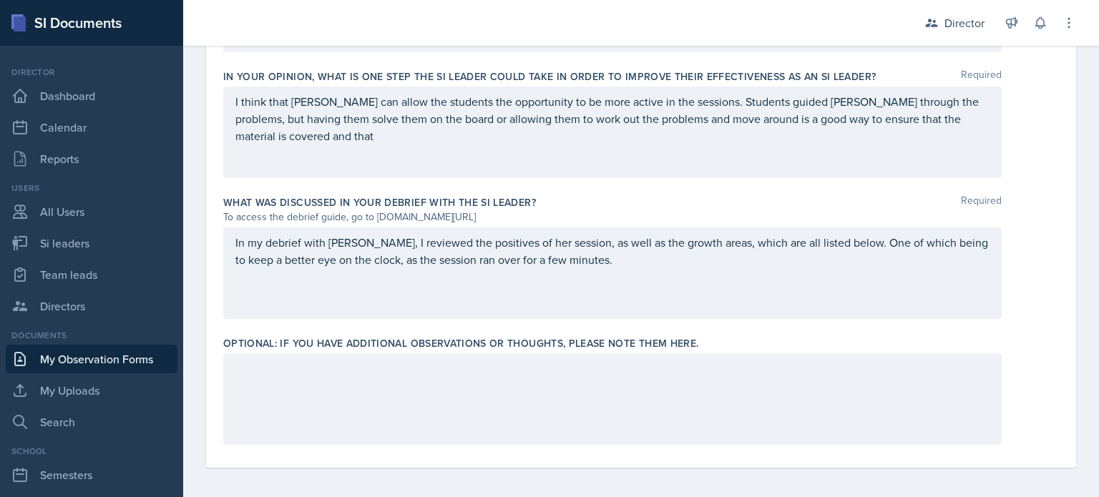
scroll to position [1054, 0]
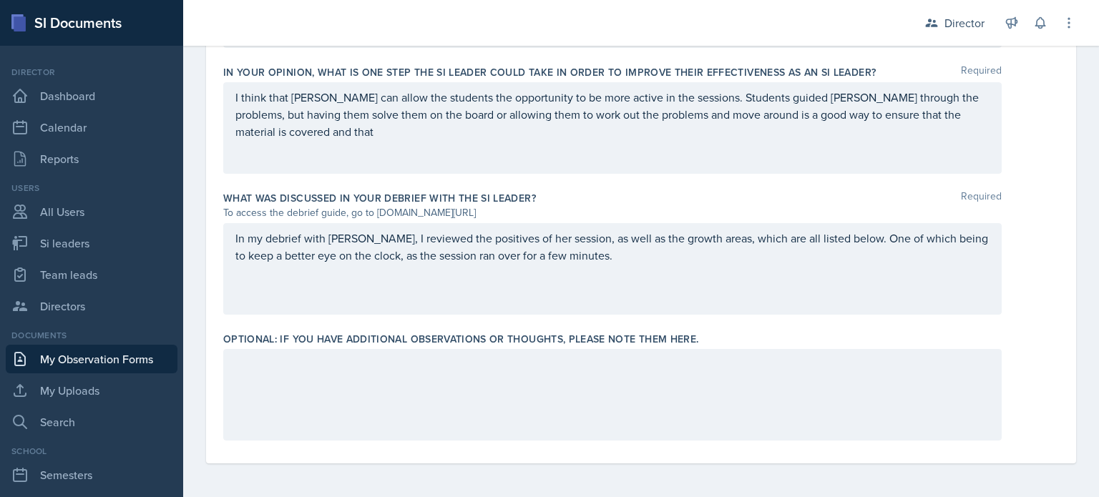
click at [572, 246] on div "In my debrief with Kasia, I reviewed the positives of her session, as well as t…" at bounding box center [612, 269] width 778 height 92
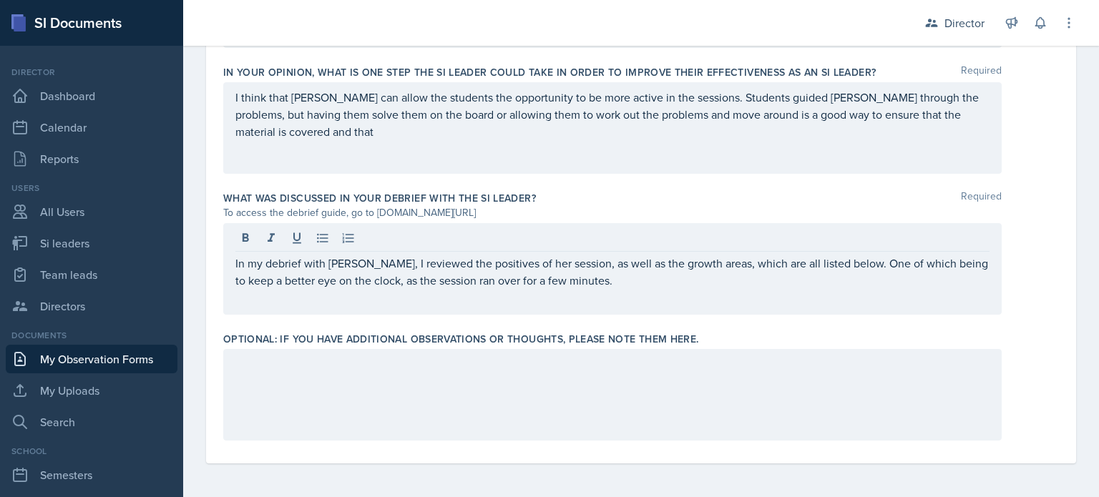
drag, startPoint x: 584, startPoint y: 295, endPoint x: 808, endPoint y: 263, distance: 226.8
click at [808, 263] on div "In my debrief with Kasia, I reviewed the positives of her session, as well as t…" at bounding box center [612, 269] width 778 height 92
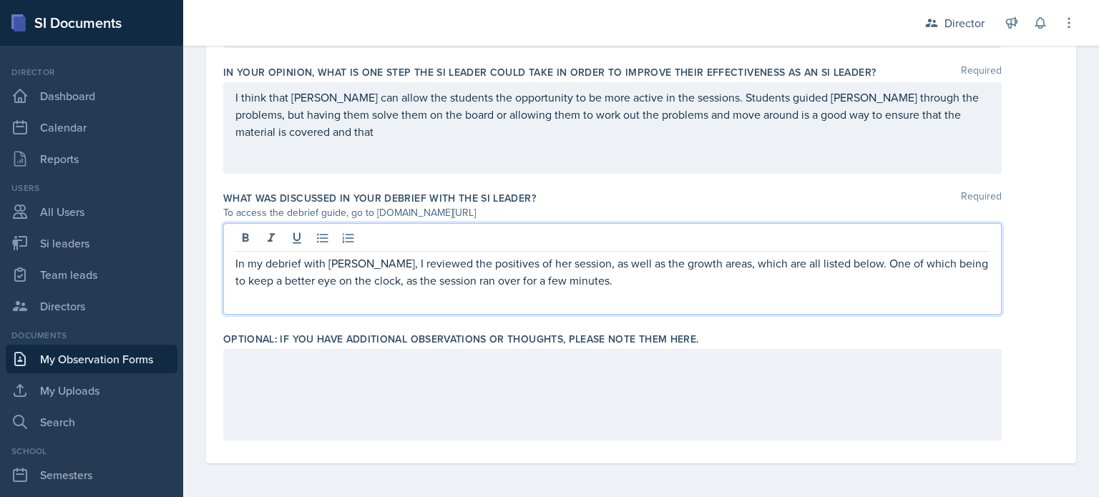
click at [808, 263] on p "In my debrief with Kasia, I reviewed the positives of her session, as well as t…" at bounding box center [612, 272] width 754 height 34
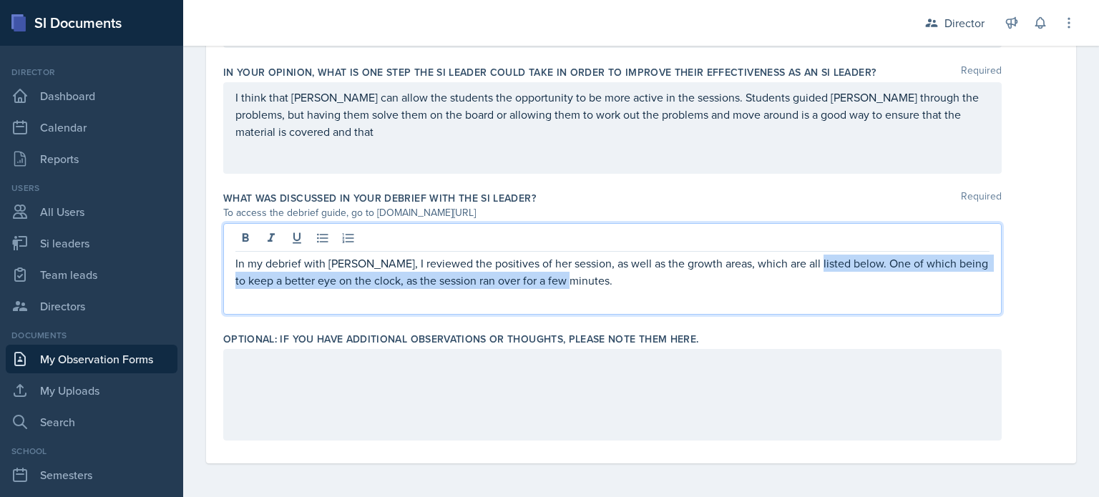
drag, startPoint x: 747, startPoint y: 288, endPoint x: 798, endPoint y: 270, distance: 54.3
click at [798, 270] on p "In my debrief with Kasia, I reviewed the positives of her session, as well as t…" at bounding box center [612, 272] width 754 height 34
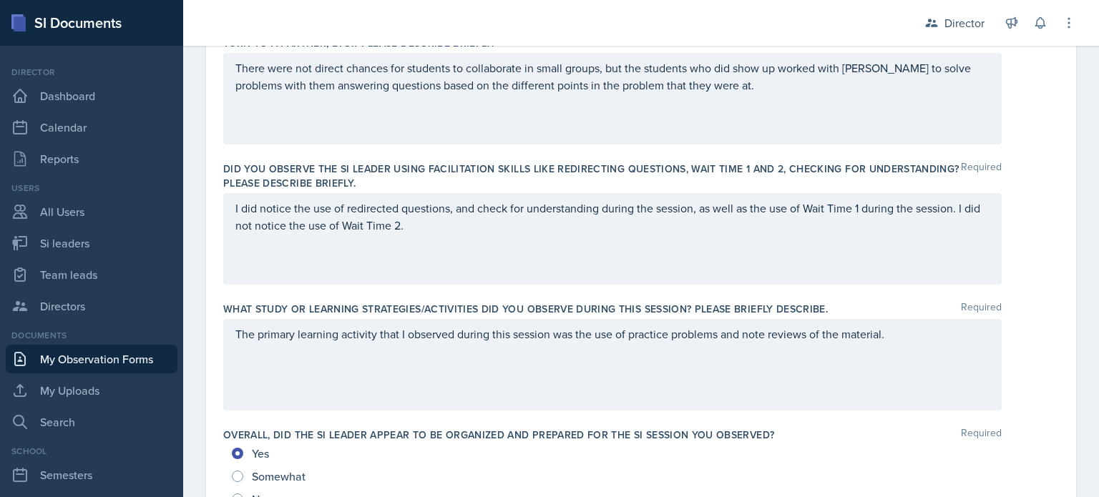
scroll to position [0, 0]
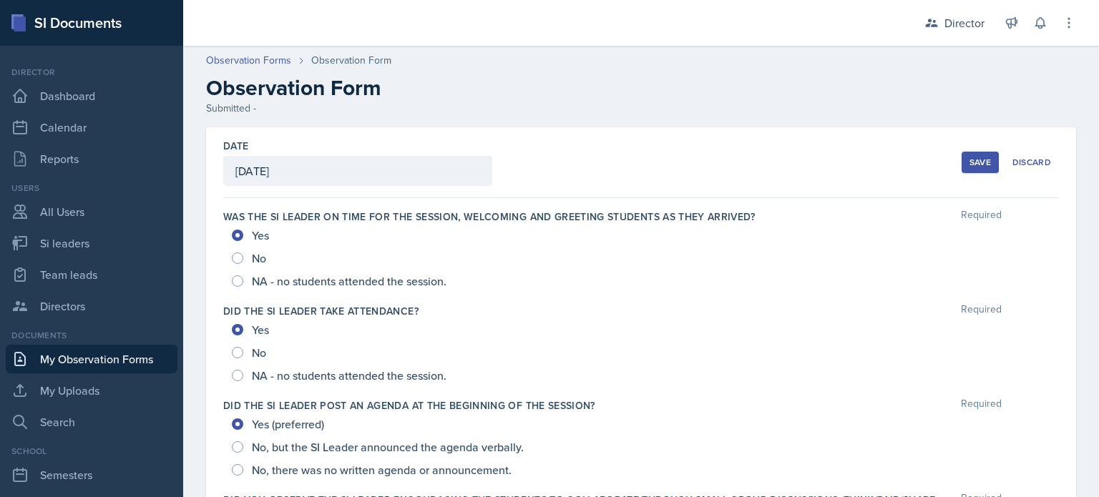
click at [949, 177] on div "Date October 13th, 2025 October 2025 28 29 30 1 2 3 4 5 6 7 8 9 10 11 12 13 14 …" at bounding box center [641, 162] width 836 height 71
click at [961, 170] on button "Save" at bounding box center [979, 162] width 37 height 21
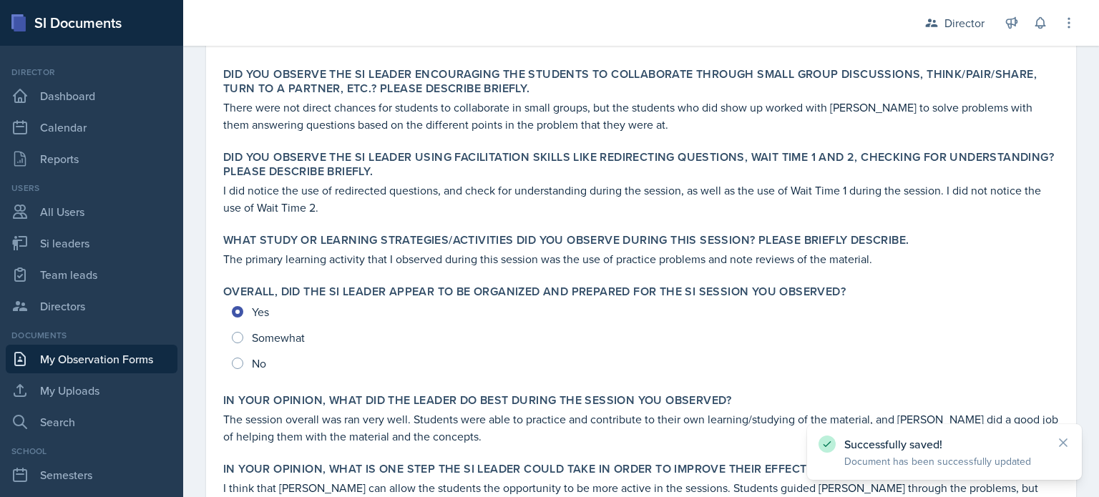
scroll to position [676, 0]
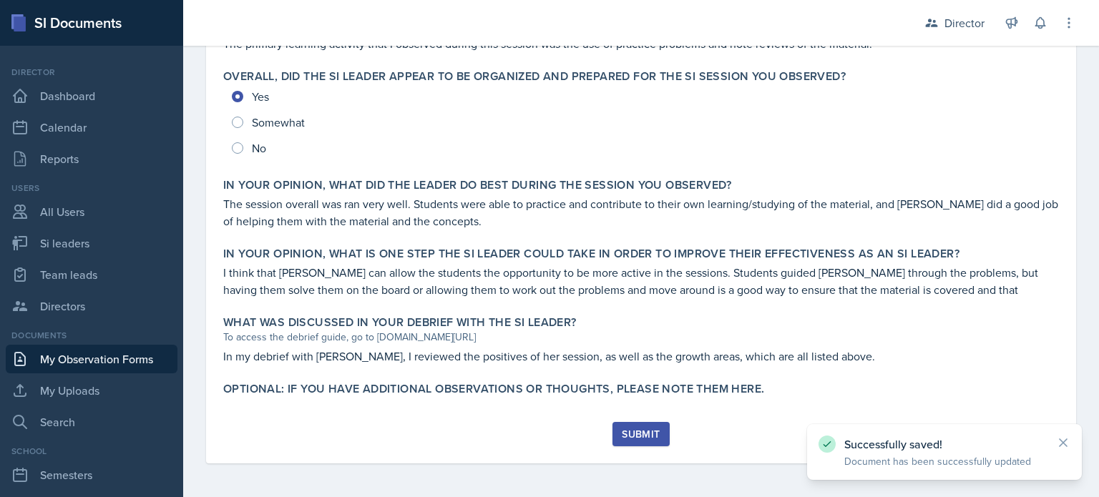
click at [628, 432] on div "Submit" at bounding box center [641, 434] width 38 height 11
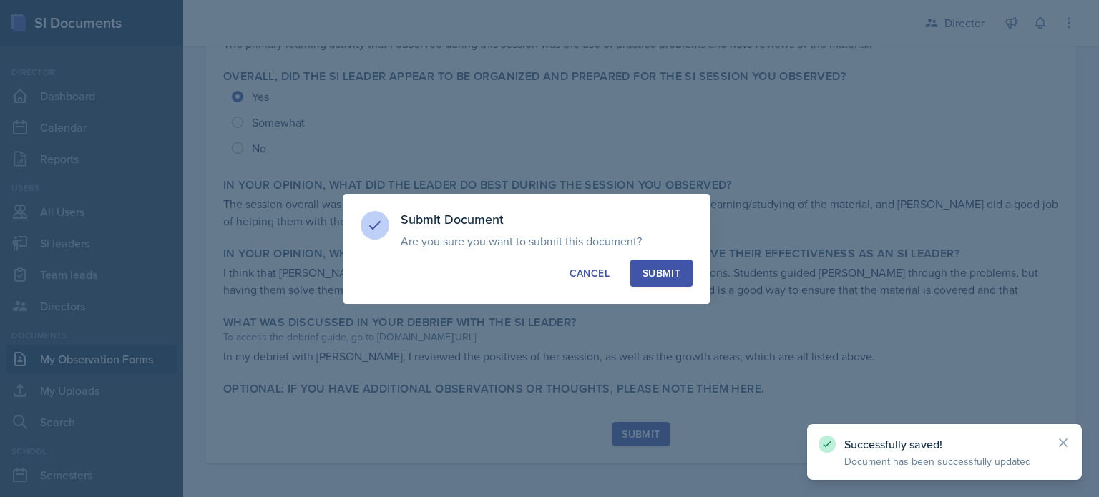
click at [652, 255] on div "Submit Document Are you sure you want to submit this document? This document wi…" at bounding box center [526, 249] width 366 height 110
click at [649, 270] on div "Submit" at bounding box center [661, 273] width 38 height 14
radio input "true"
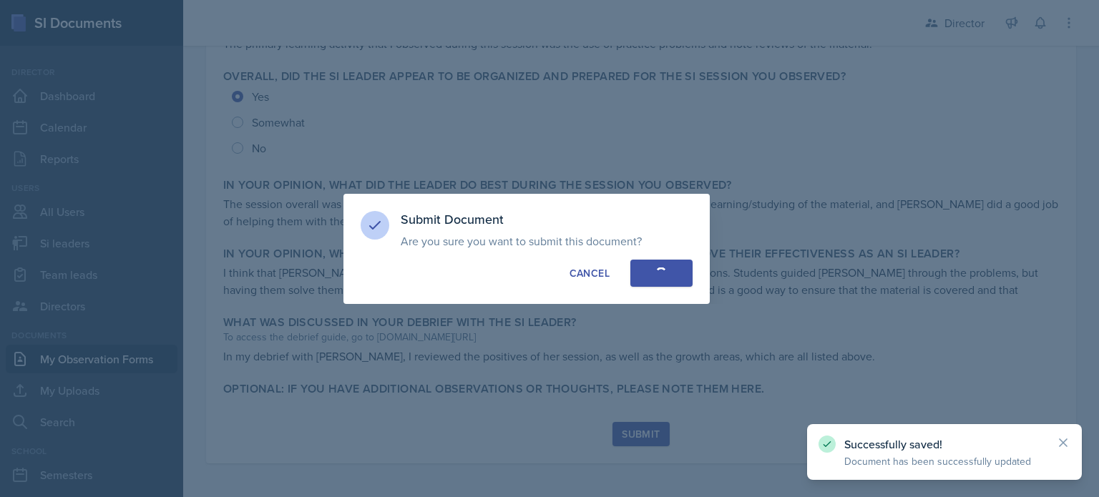
radio input "true"
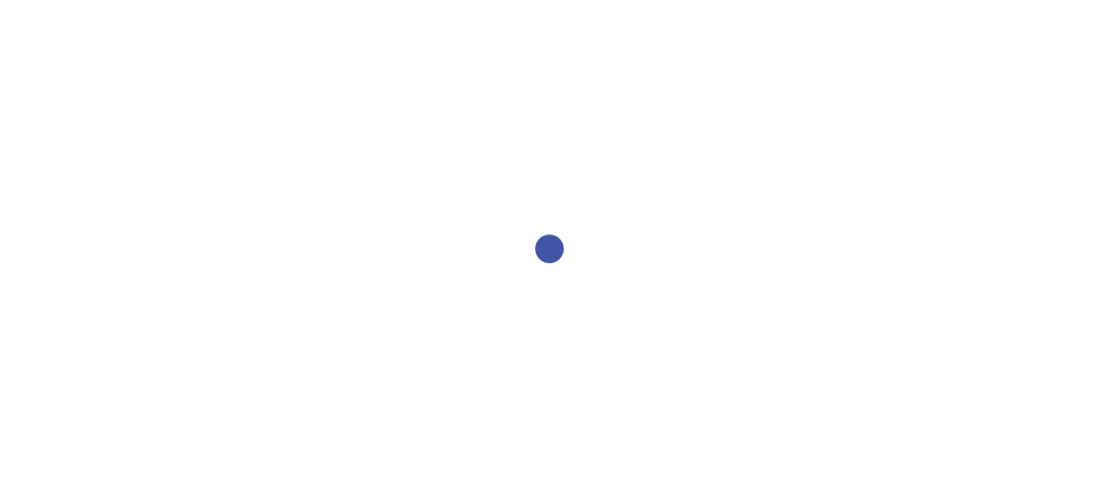
select select "2bed604d-1099-4043-b1bc-2365e8740244"
